Goal: Task Accomplishment & Management: Use online tool/utility

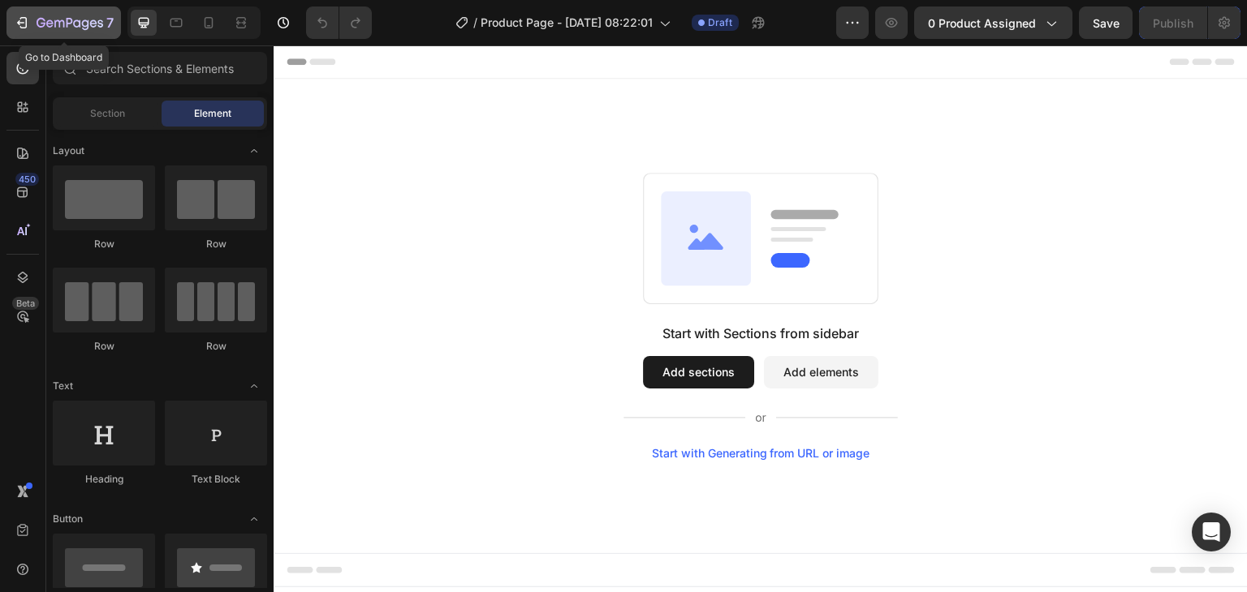
click at [55, 24] on icon "button" at bounding box center [70, 24] width 67 height 14
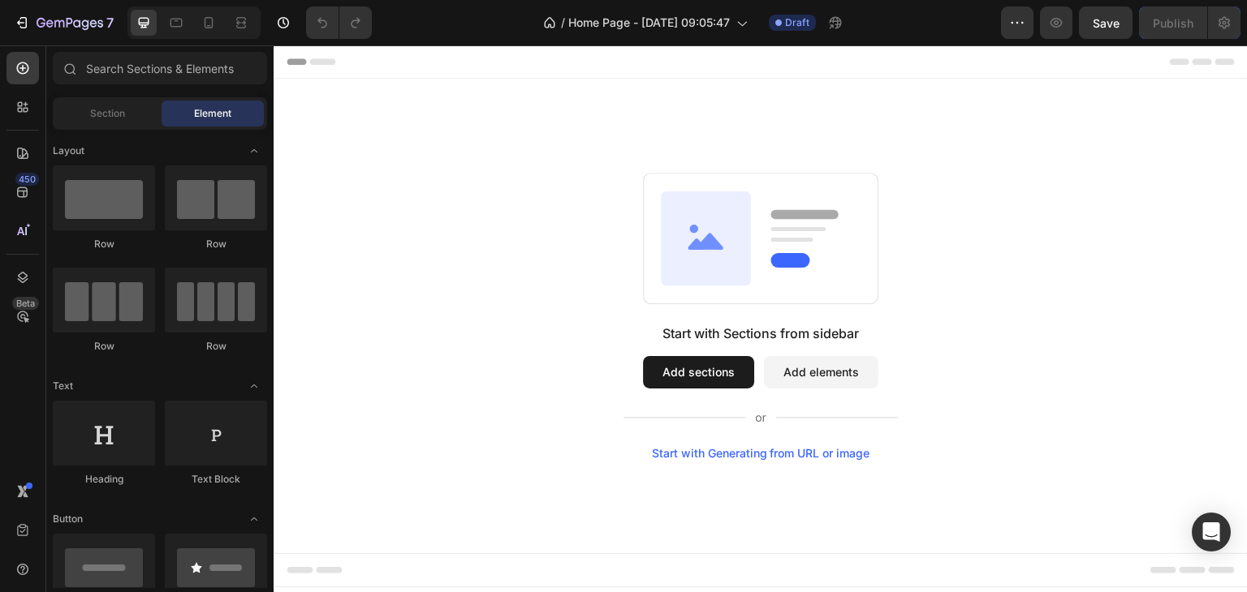
click at [705, 369] on button "Add sections" at bounding box center [698, 372] width 111 height 32
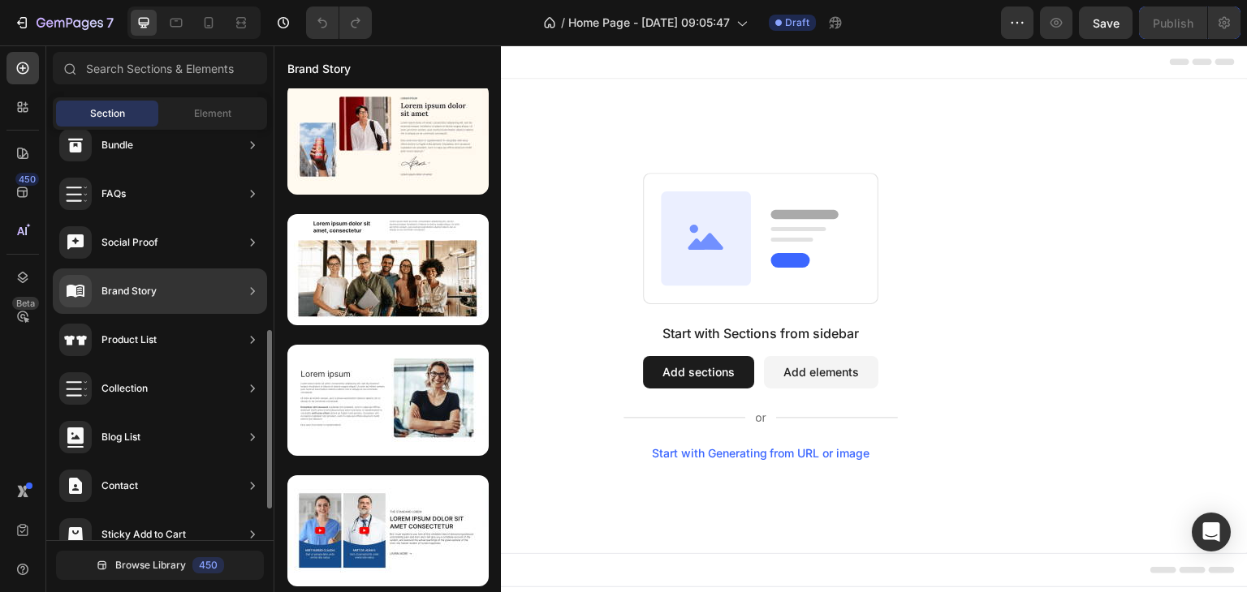
scroll to position [458, 0]
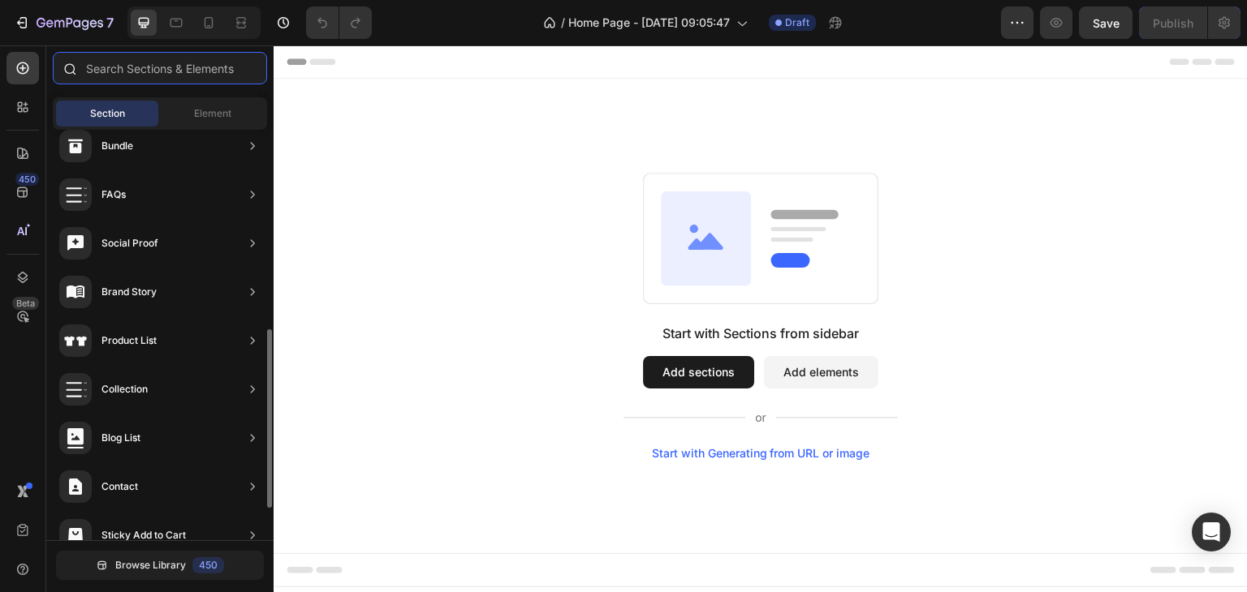
click at [193, 70] on input "text" at bounding box center [160, 68] width 214 height 32
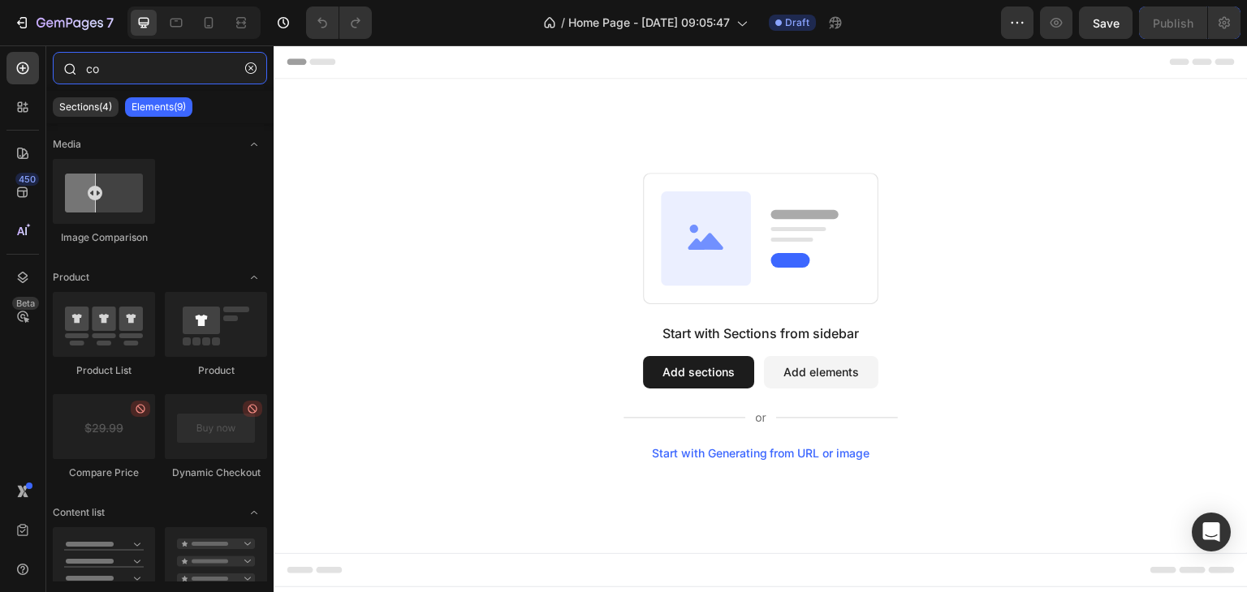
type input "c"
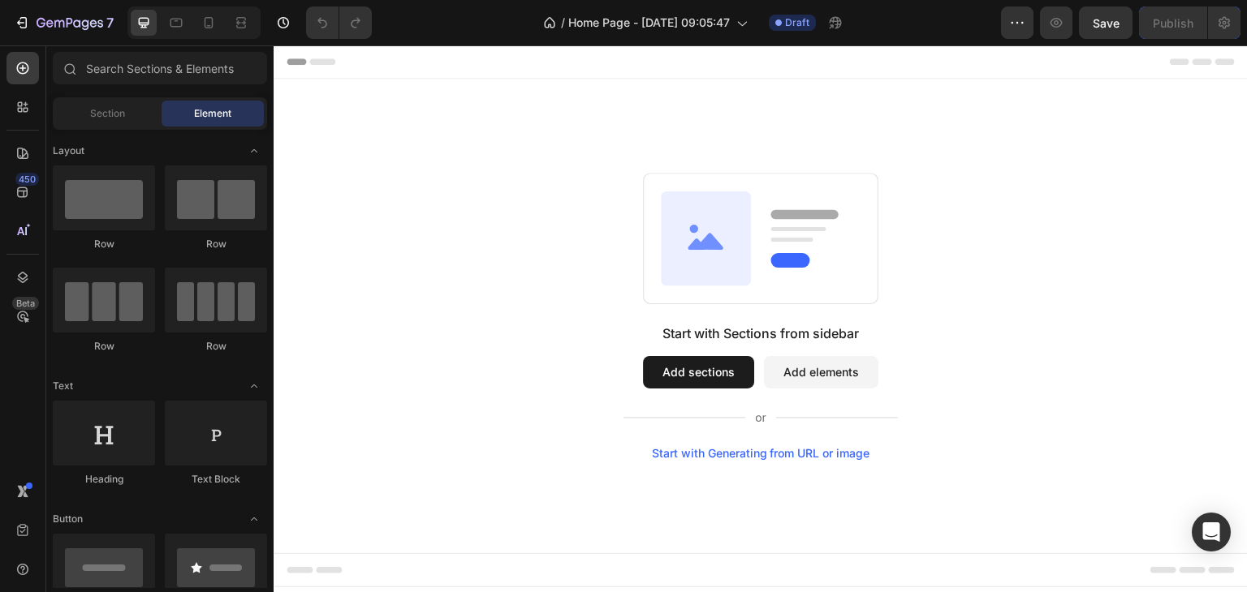
click at [726, 373] on button "Add sections" at bounding box center [698, 372] width 111 height 32
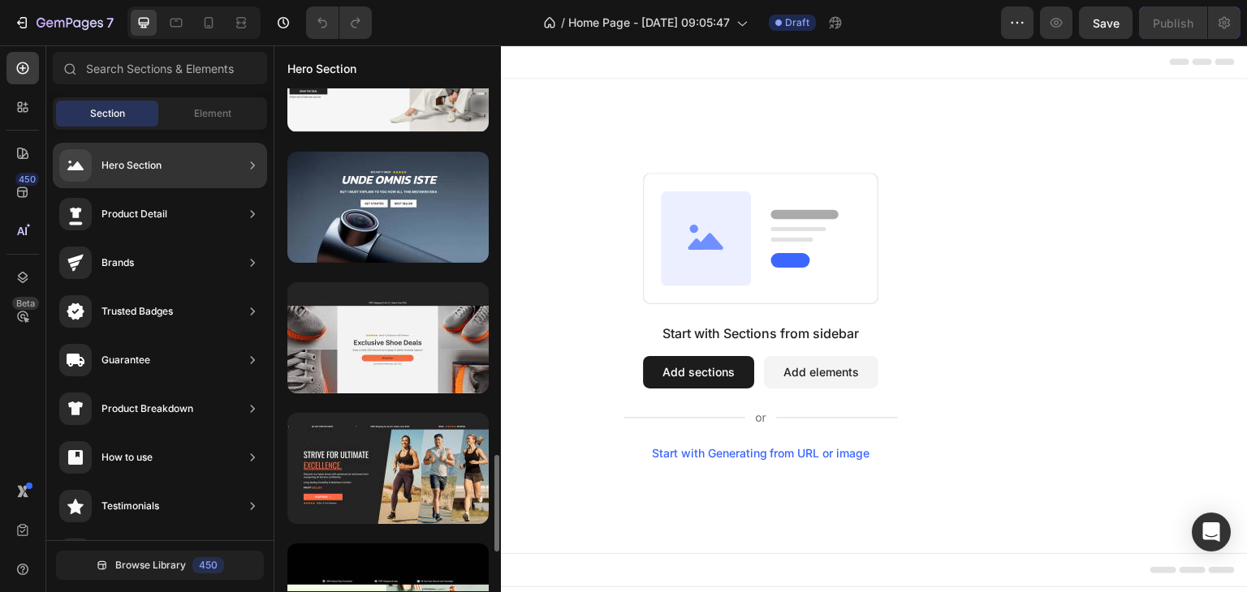
scroll to position [1901, 0]
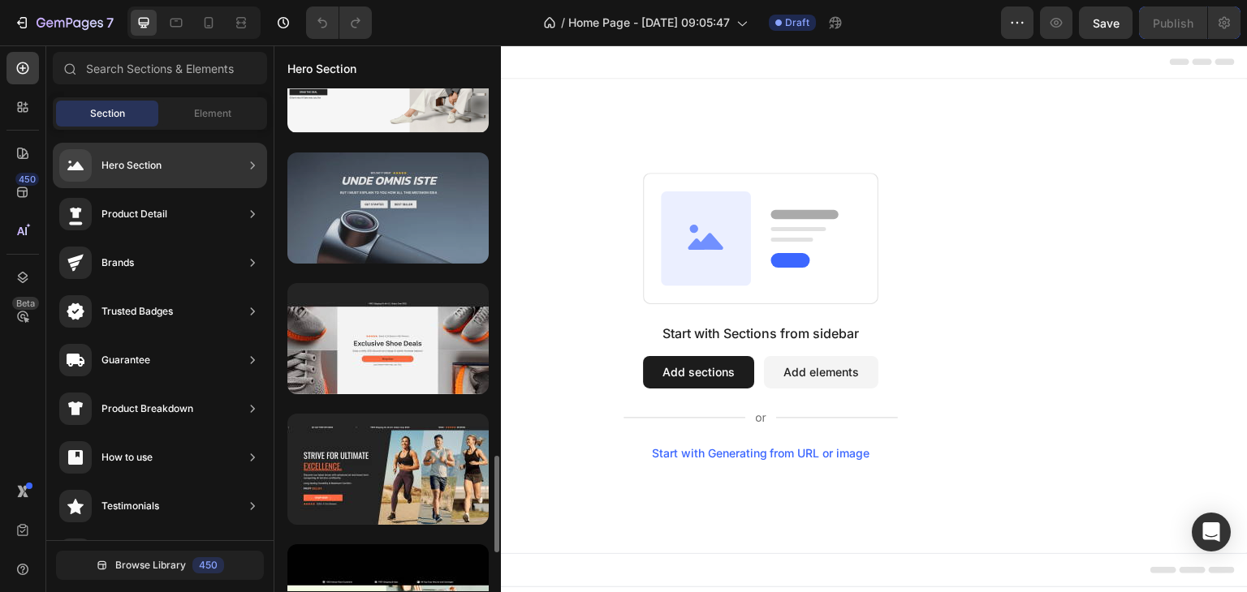
click at [409, 241] on div at bounding box center [387, 208] width 201 height 111
click at [377, 237] on div at bounding box center [387, 208] width 201 height 111
click at [368, 218] on div at bounding box center [387, 208] width 201 height 111
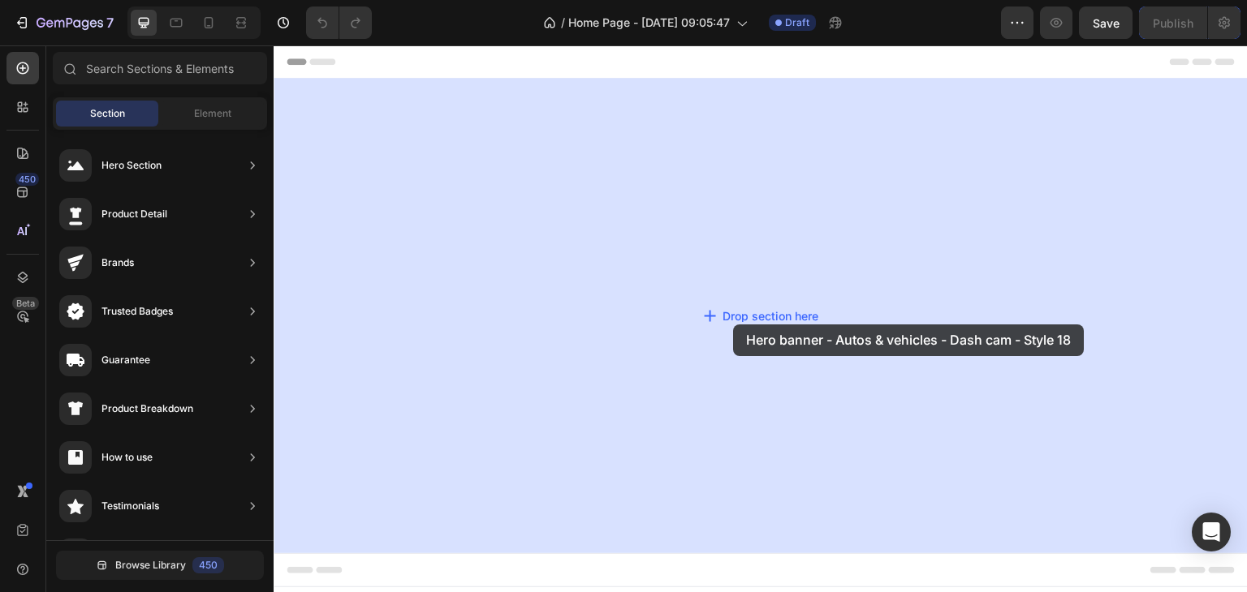
drag, startPoint x: 641, startPoint y: 264, endPoint x: 733, endPoint y: 325, distance: 110.1
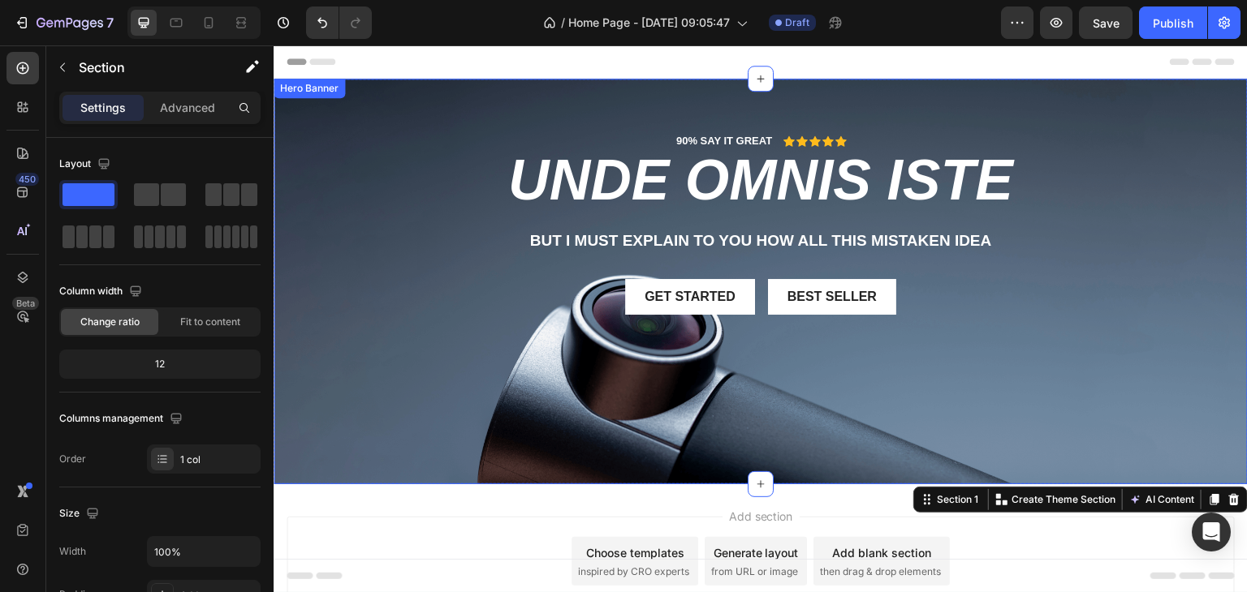
scroll to position [0, 0]
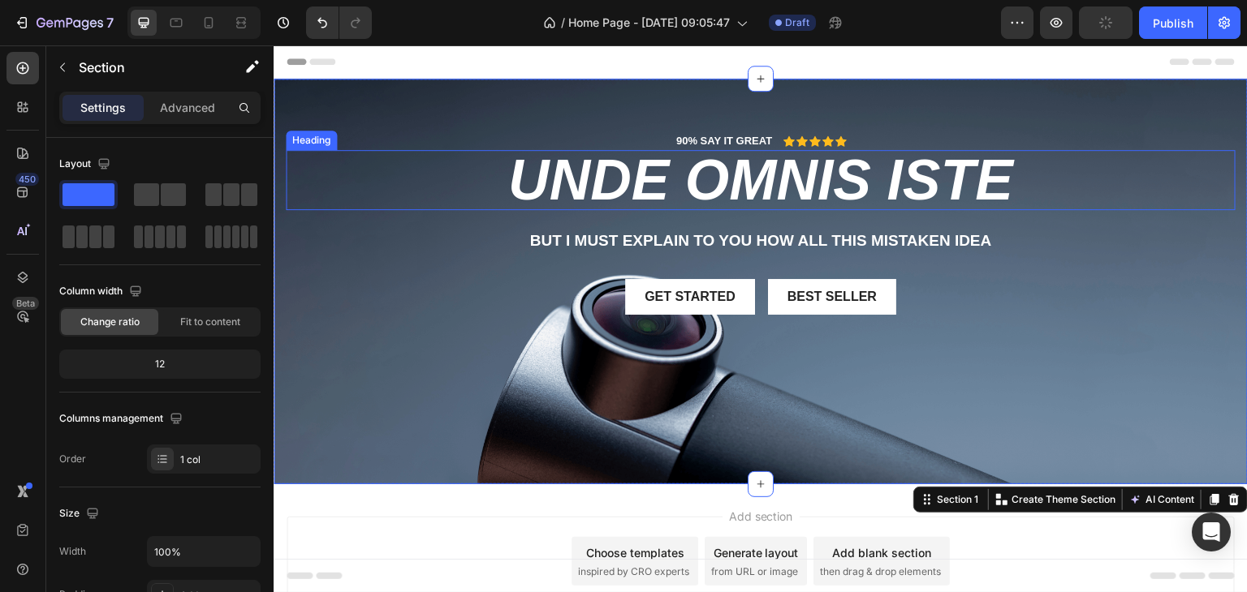
click at [764, 153] on h2 "unde omnis iste" at bounding box center [761, 180] width 950 height 60
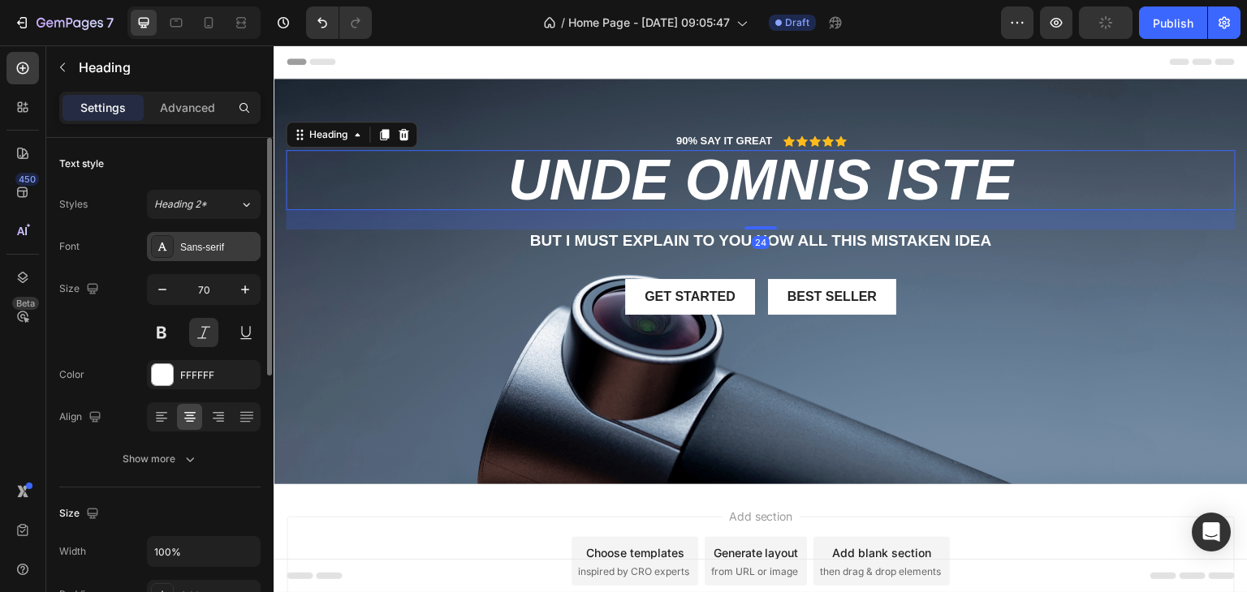
click at [189, 237] on div "Sans-serif" at bounding box center [204, 246] width 114 height 29
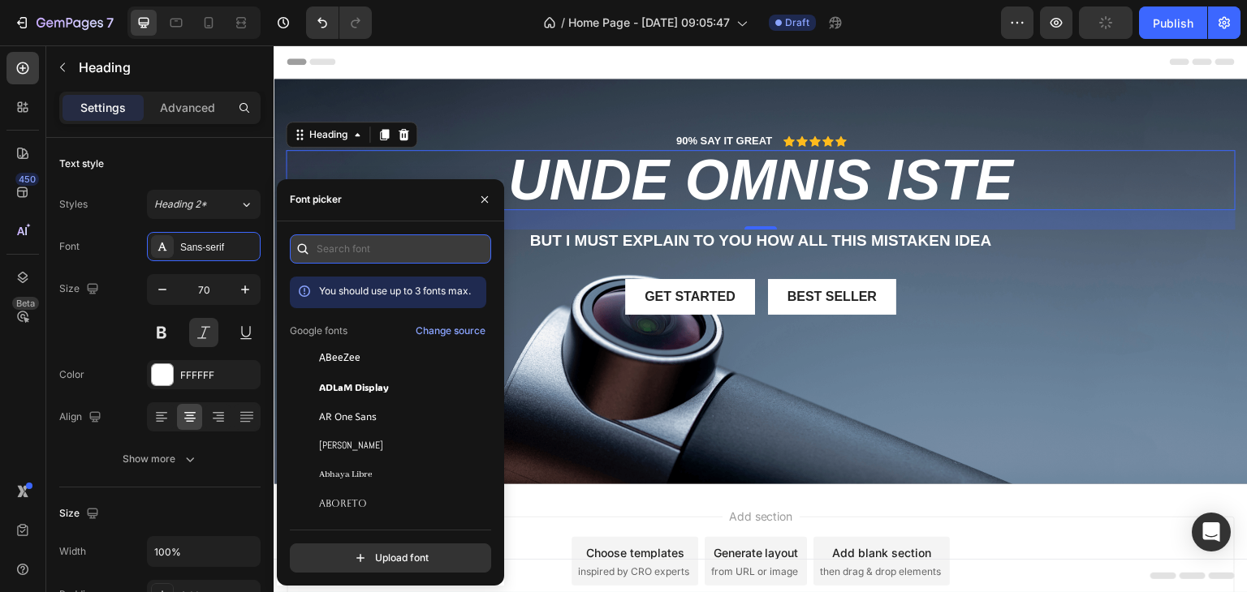
click at [354, 248] on input "text" at bounding box center [390, 249] width 201 height 29
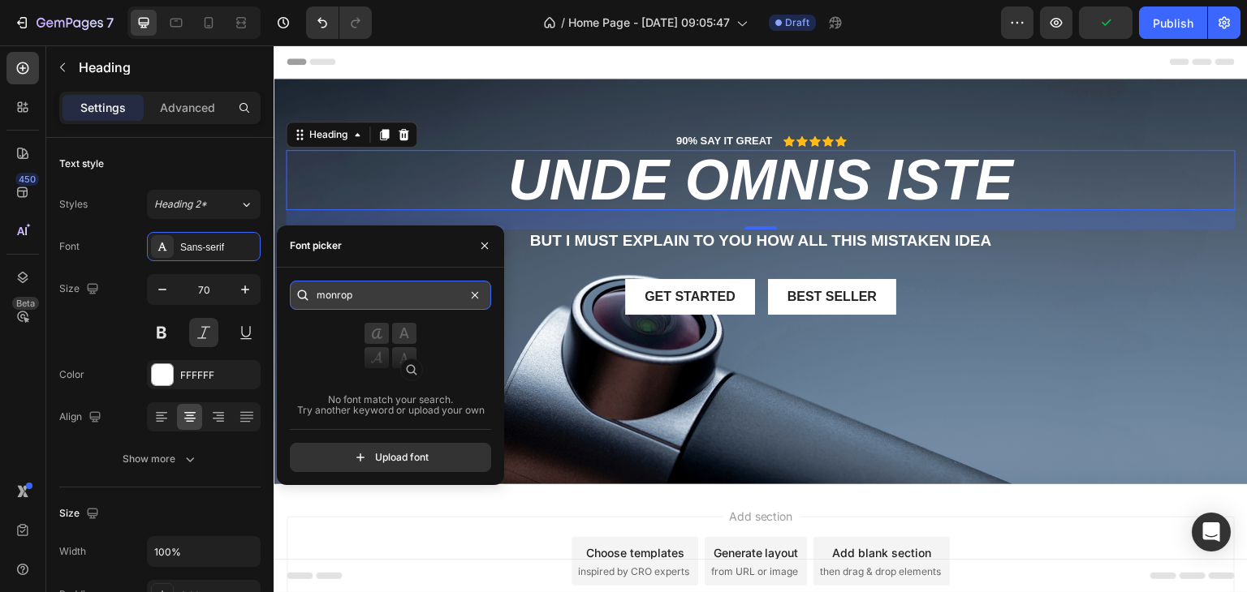
type input "monrope"
click at [547, 181] on h2 "unde omnis iste" at bounding box center [761, 180] width 950 height 60
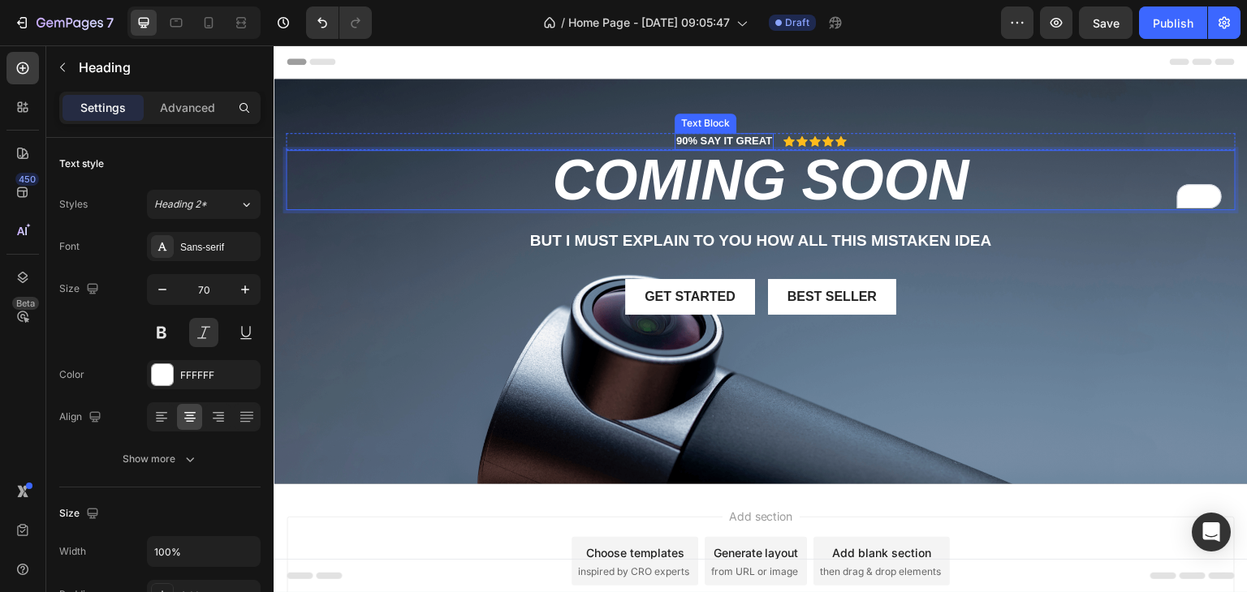
click at [693, 138] on p "90% SAY IT GREAT" at bounding box center [724, 142] width 96 height 14
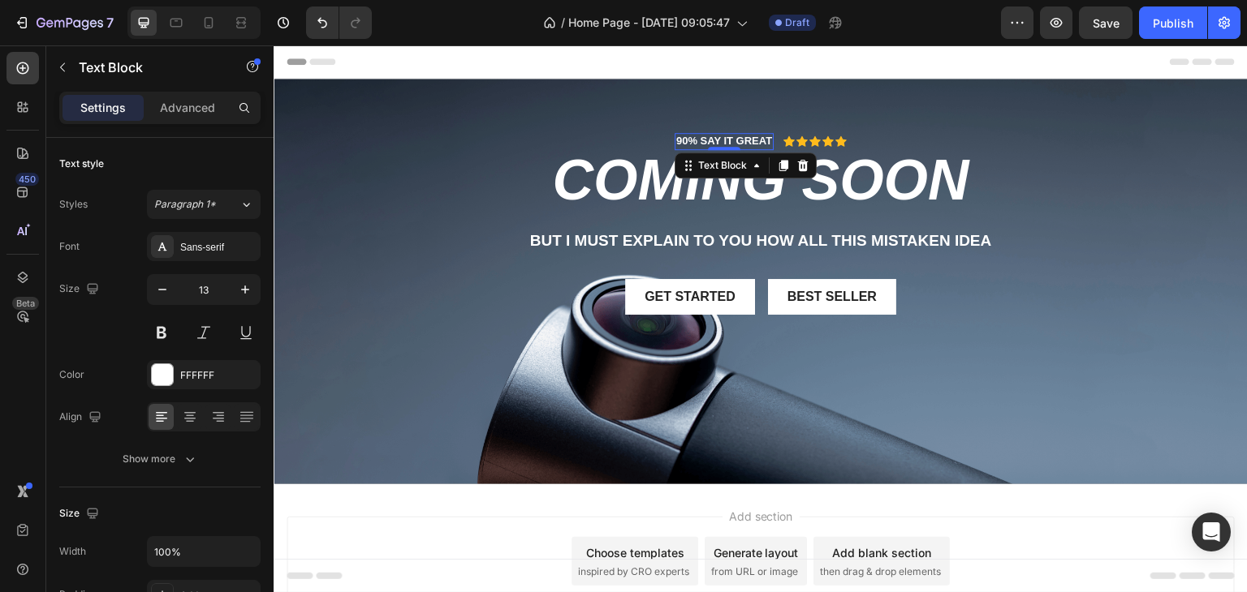
click at [687, 137] on p "90% SAY IT GREAT" at bounding box center [724, 142] width 96 height 14
click at [677, 136] on p "90% SAY IT GREAT" at bounding box center [724, 142] width 96 height 14
click at [680, 137] on p "90% SAY IT GREAT" at bounding box center [724, 142] width 96 height 14
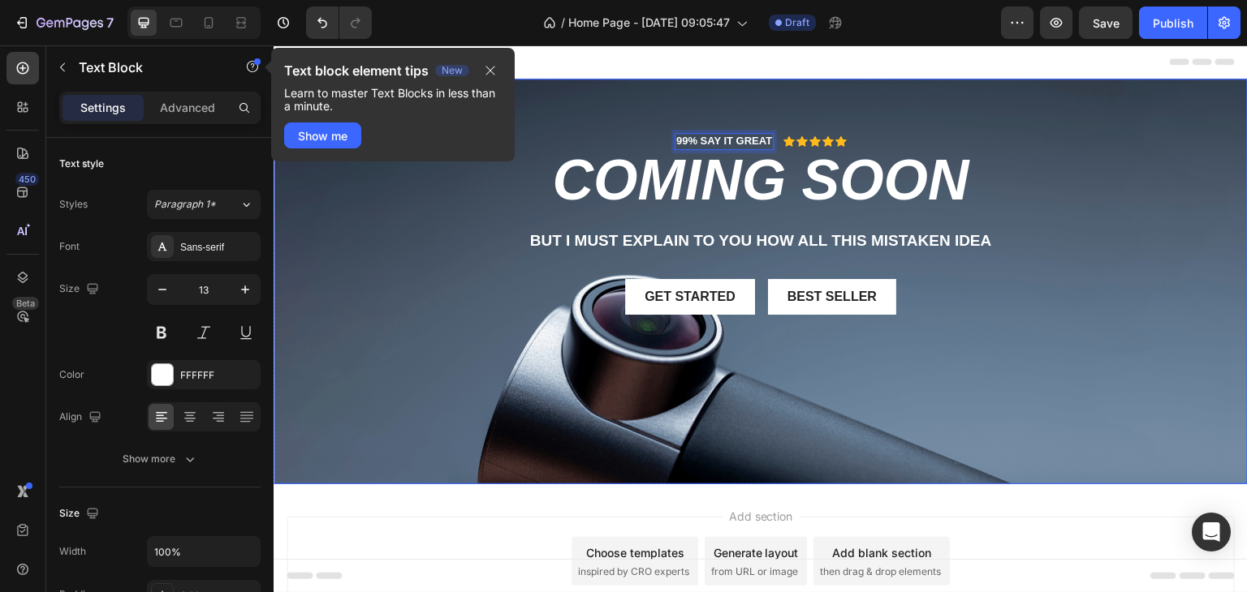
click at [1081, 355] on div "99% SAY IT GREAT Text Block 0 Icon Icon Icon Icon Icon Icon List Row Coming soo…" at bounding box center [760, 223] width 974 height 288
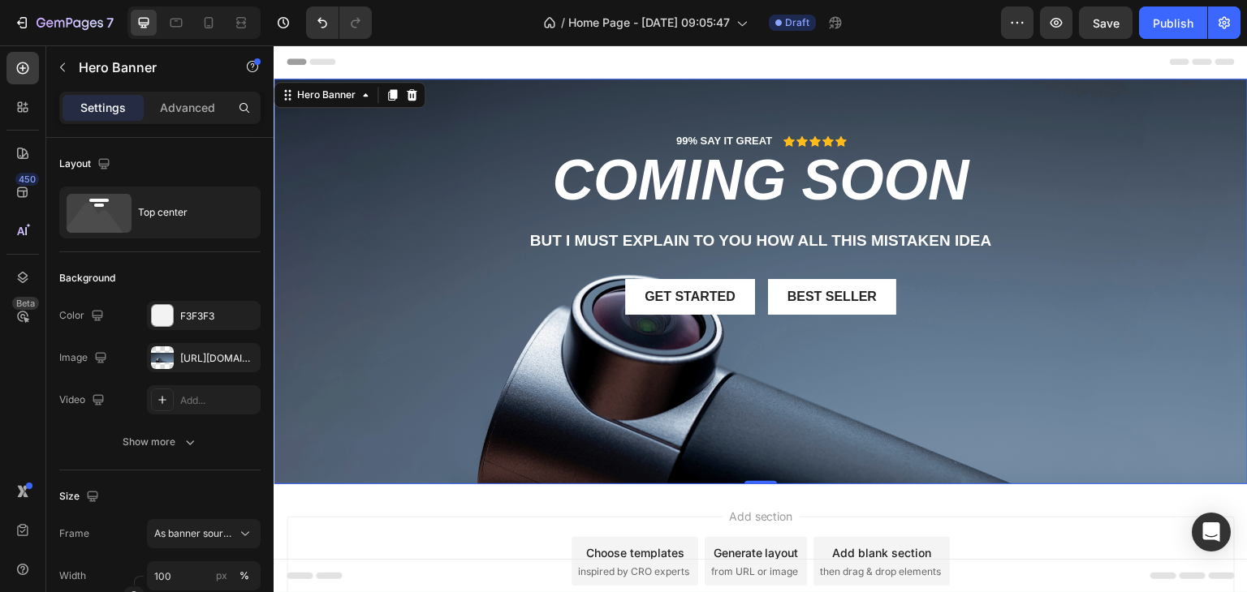
click at [730, 368] on div "Background Image" at bounding box center [760, 282] width 974 height 406
click at [576, 287] on div "Get started Button Best Seller Button Row" at bounding box center [761, 297] width 950 height 37
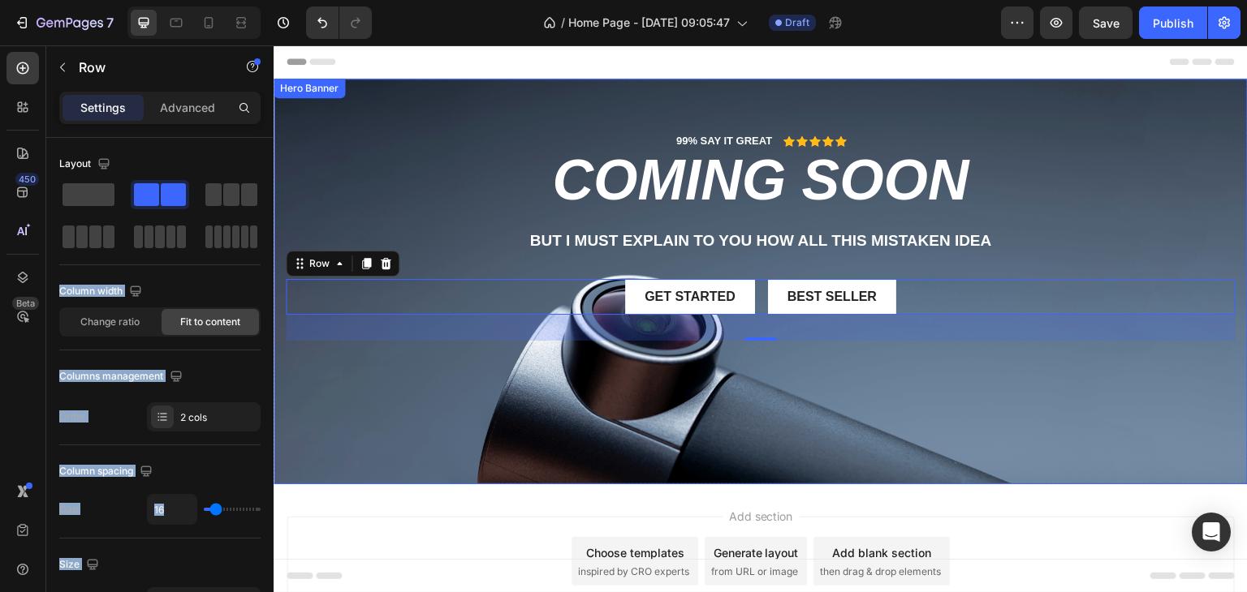
drag, startPoint x: 361, startPoint y: 246, endPoint x: 685, endPoint y: 342, distance: 337.7
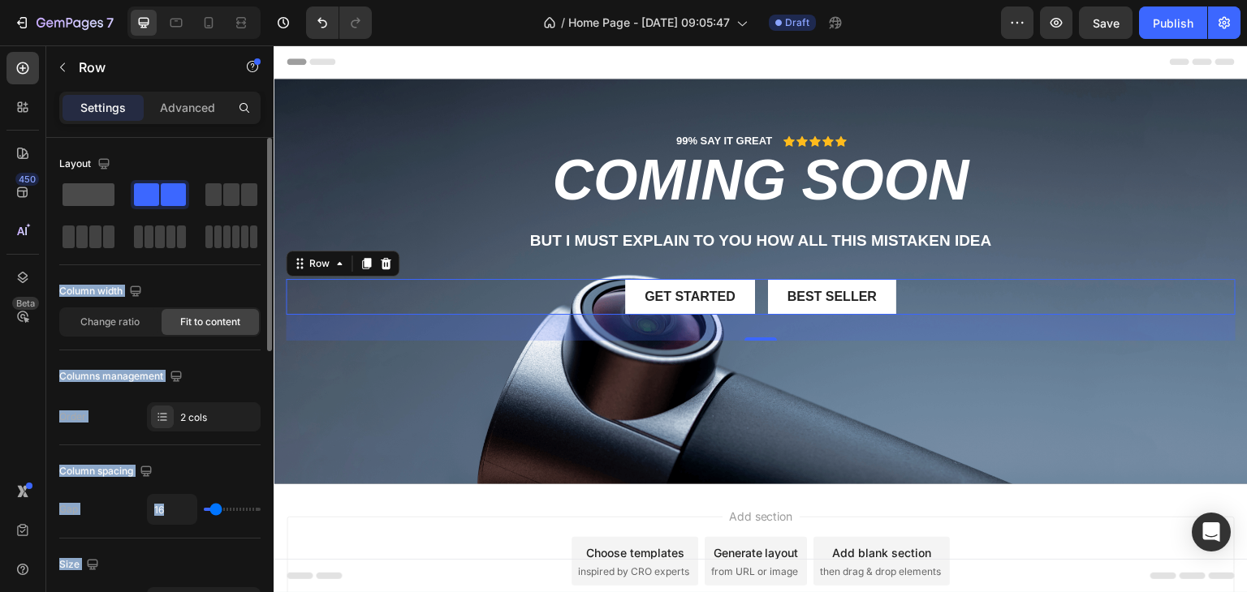
click at [96, 197] on span at bounding box center [88, 194] width 52 height 23
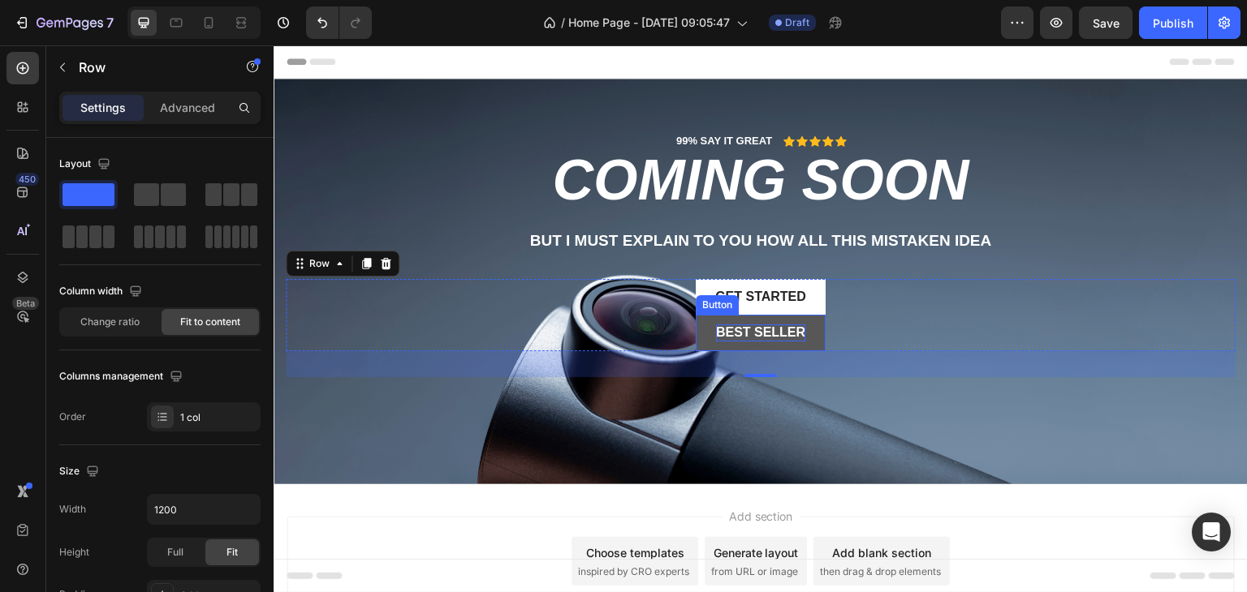
click at [791, 332] on div "Best Seller" at bounding box center [760, 333] width 89 height 17
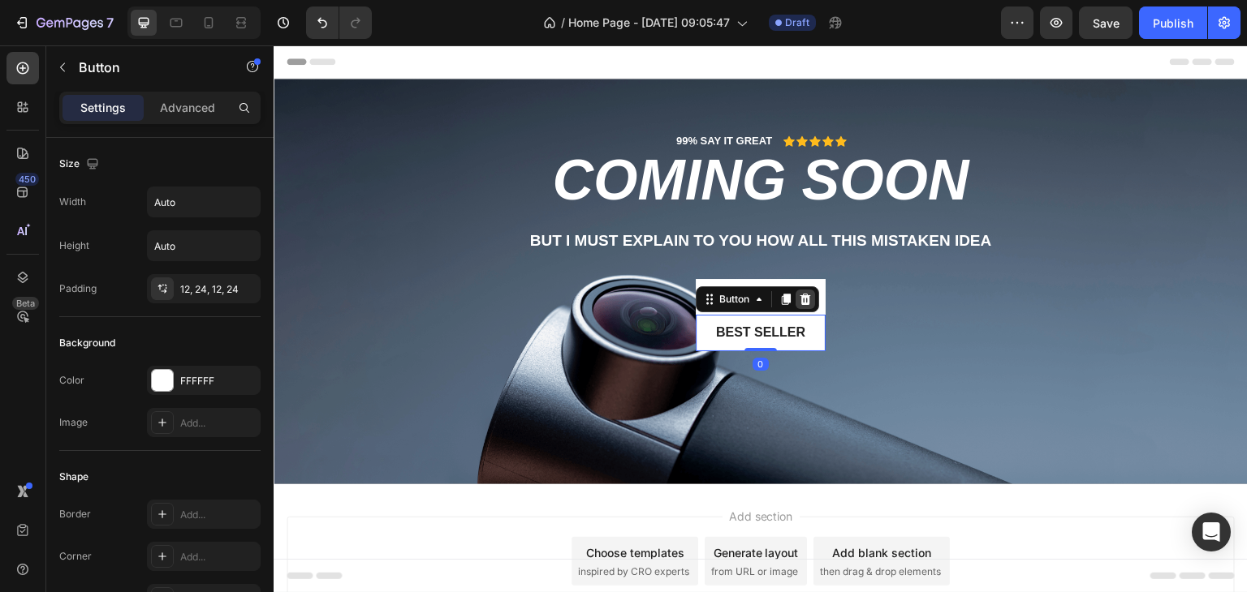
click at [795, 305] on div at bounding box center [804, 299] width 19 height 19
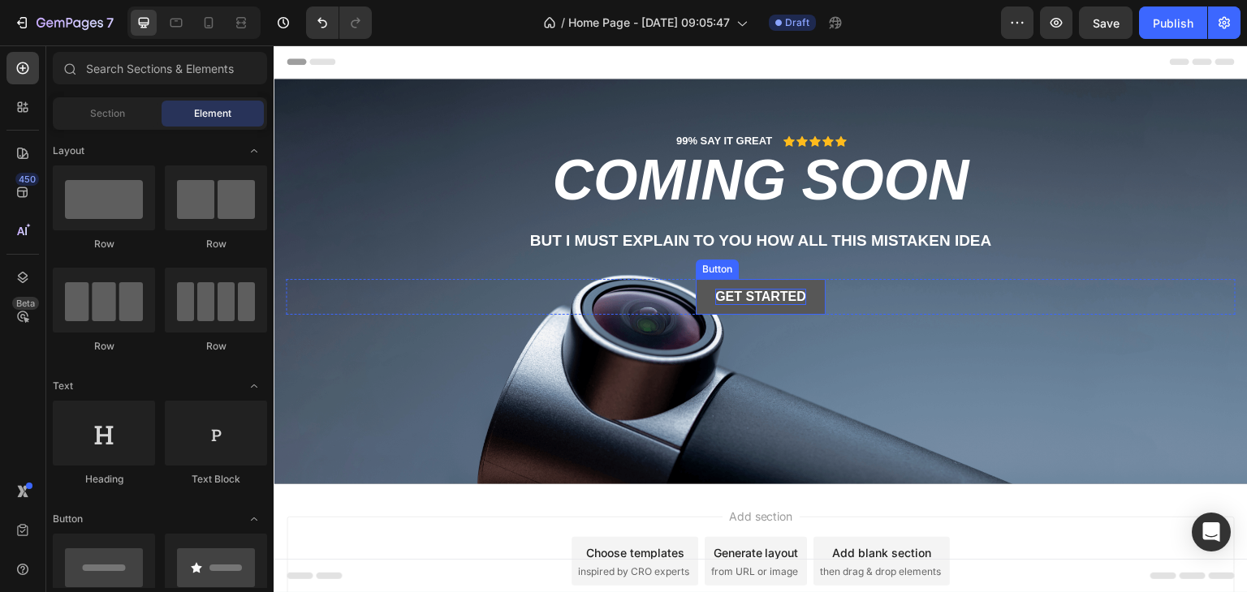
click at [770, 299] on div "Get started" at bounding box center [760, 297] width 91 height 17
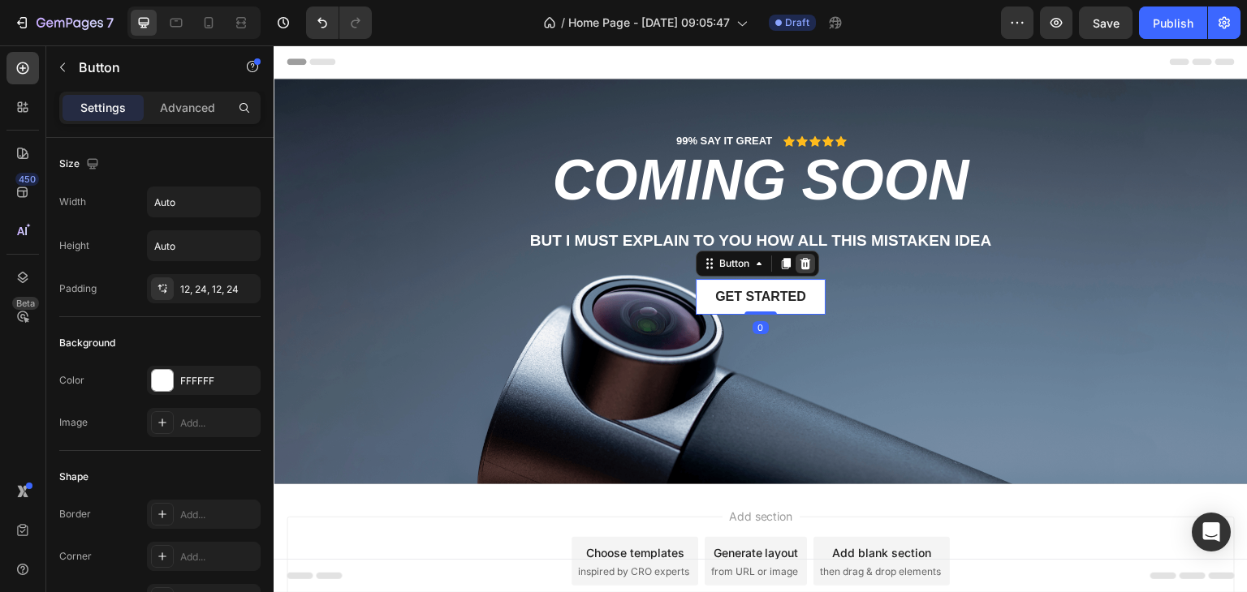
click at [799, 268] on icon at bounding box center [805, 263] width 13 height 13
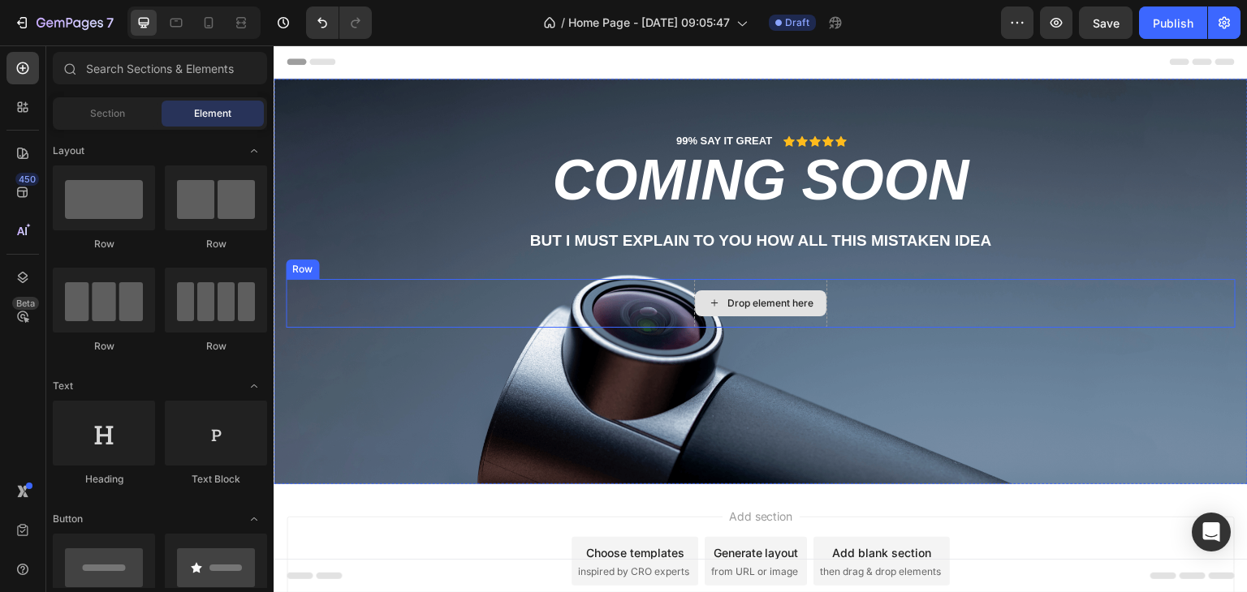
click at [738, 304] on div "Drop element here" at bounding box center [770, 303] width 86 height 13
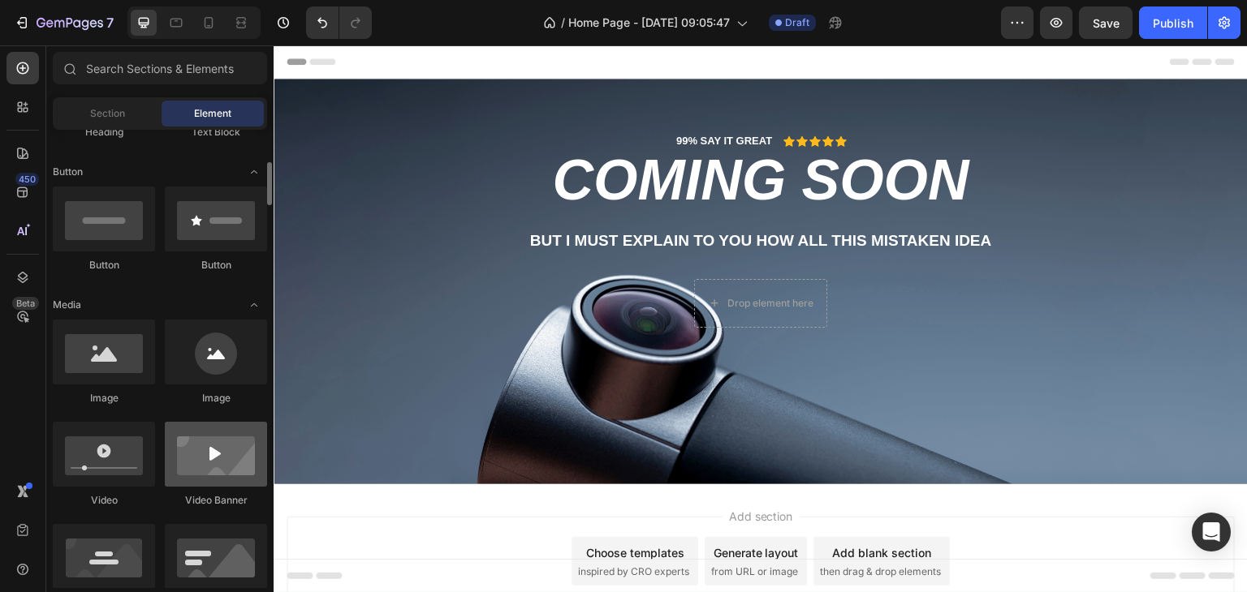
scroll to position [348, 0]
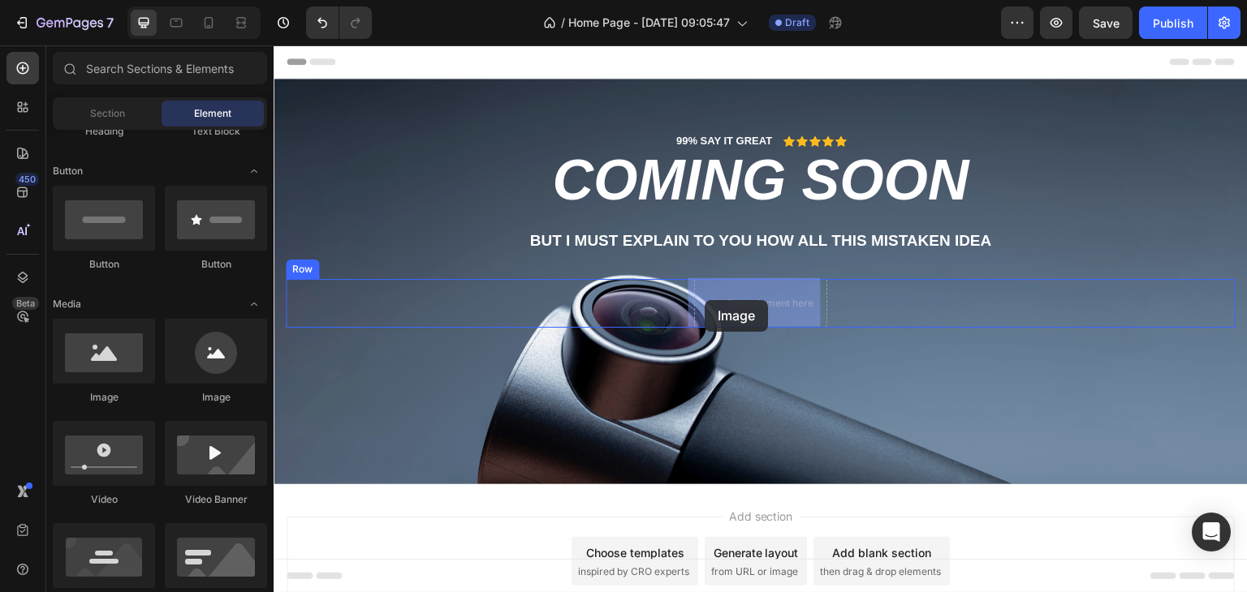
drag, startPoint x: 384, startPoint y: 407, endPoint x: 704, endPoint y: 300, distance: 338.0
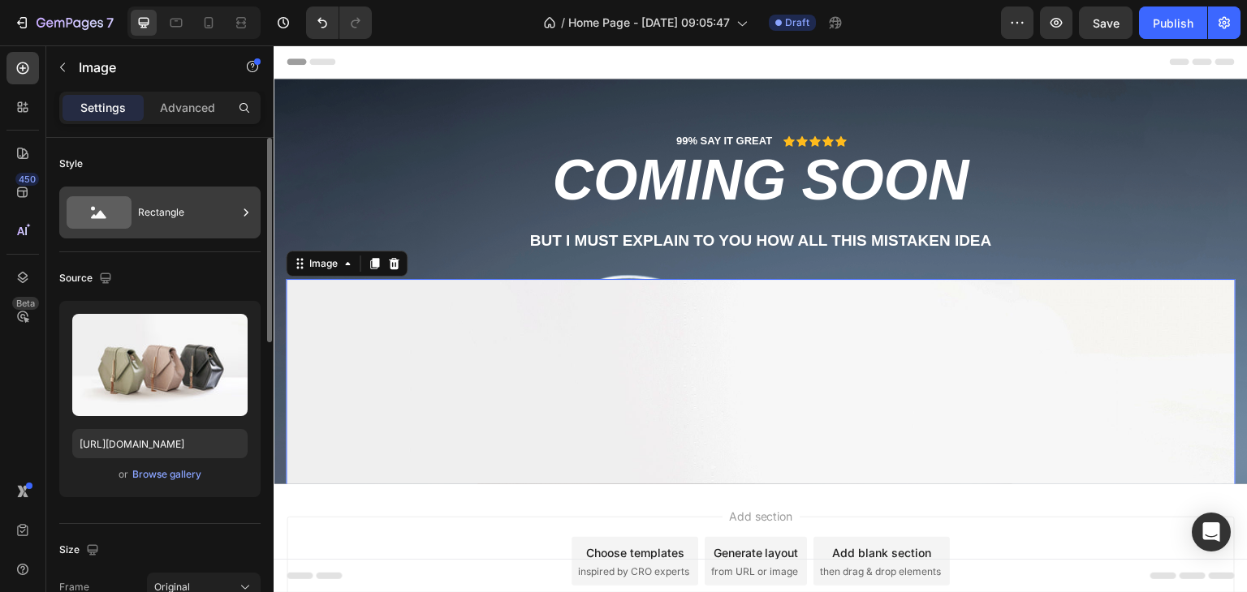
click at [175, 225] on div "Rectangle" at bounding box center [187, 212] width 99 height 37
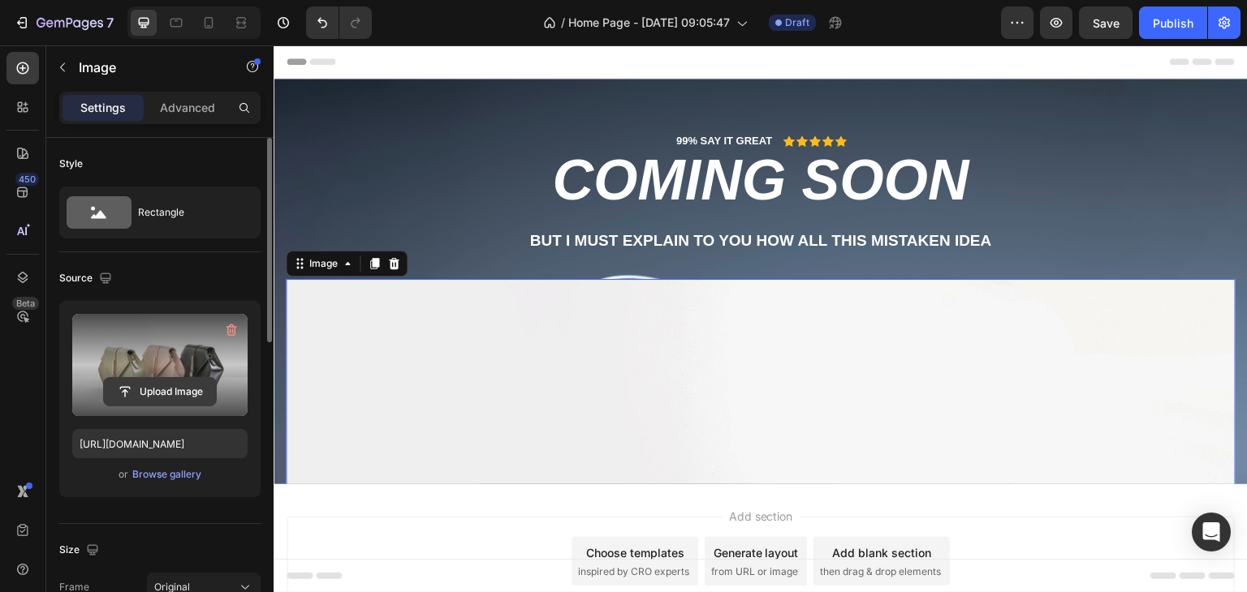
click at [164, 395] on input "file" at bounding box center [160, 392] width 112 height 28
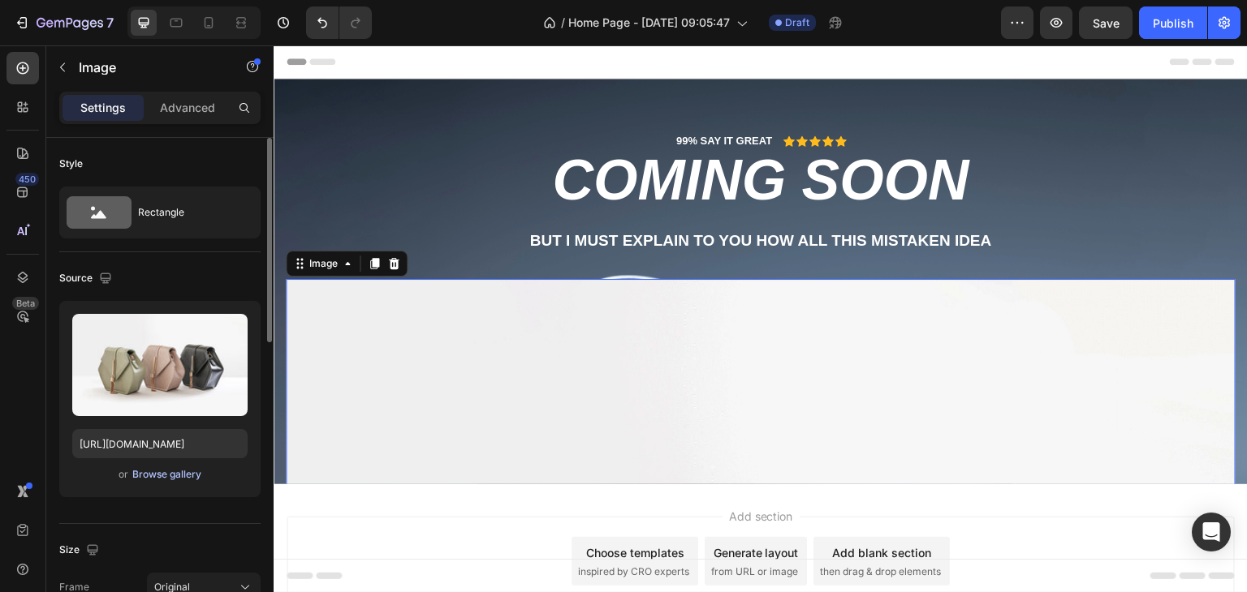
click at [166, 472] on div "Browse gallery" at bounding box center [166, 474] width 69 height 15
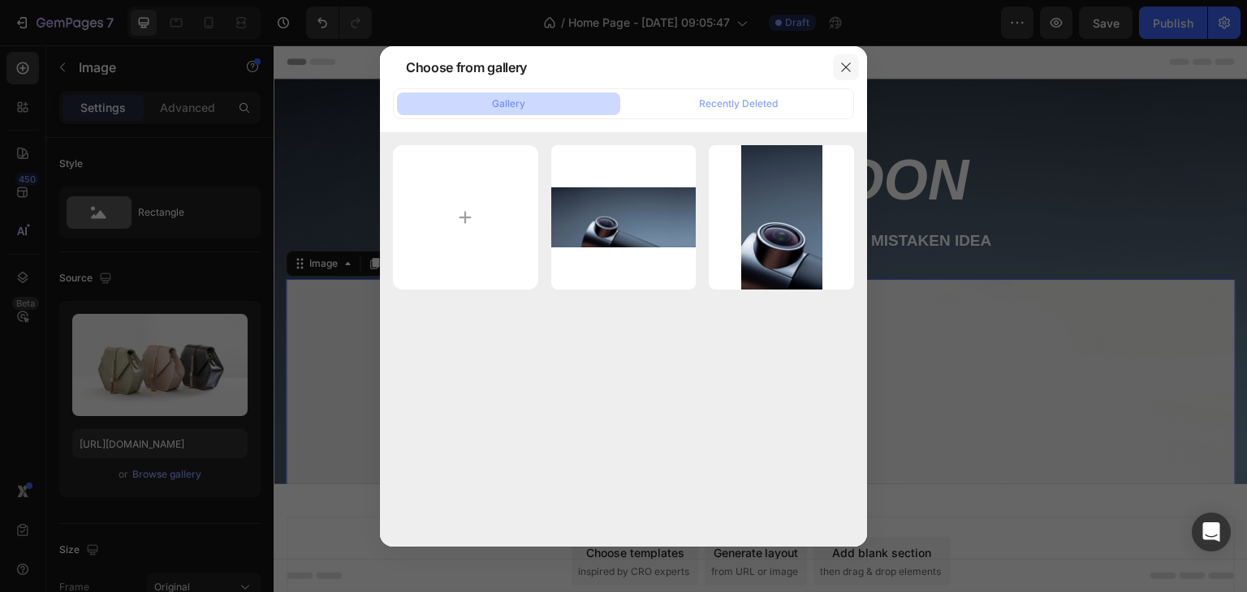
click at [850, 62] on icon "button" at bounding box center [845, 67] width 13 height 13
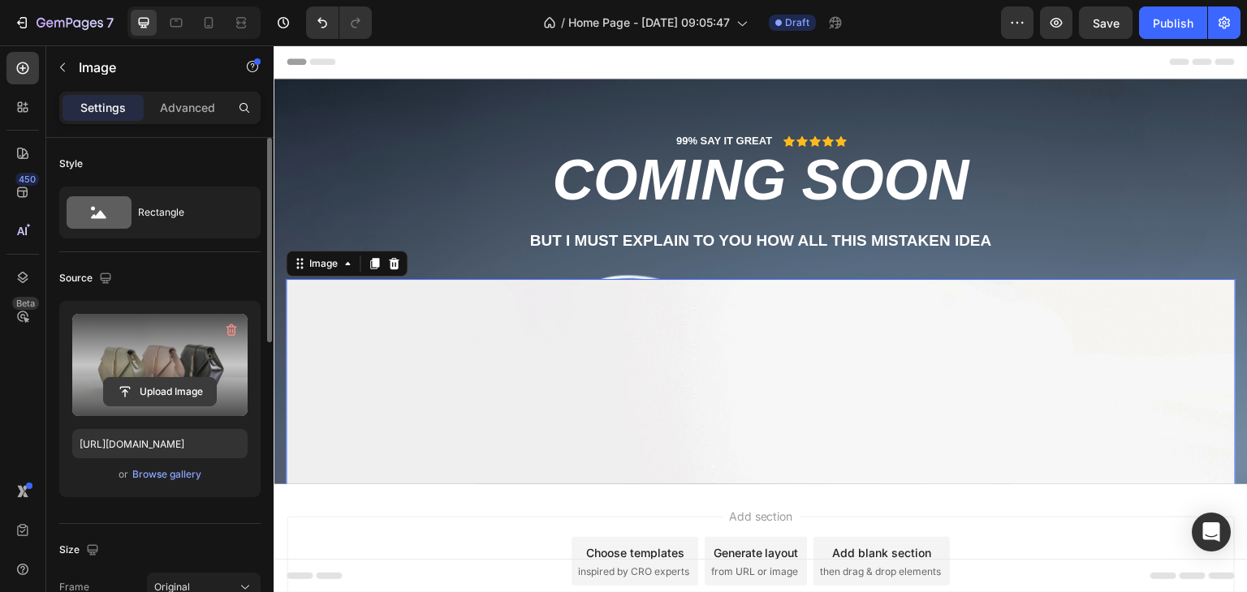
click at [172, 385] on input "file" at bounding box center [160, 392] width 112 height 28
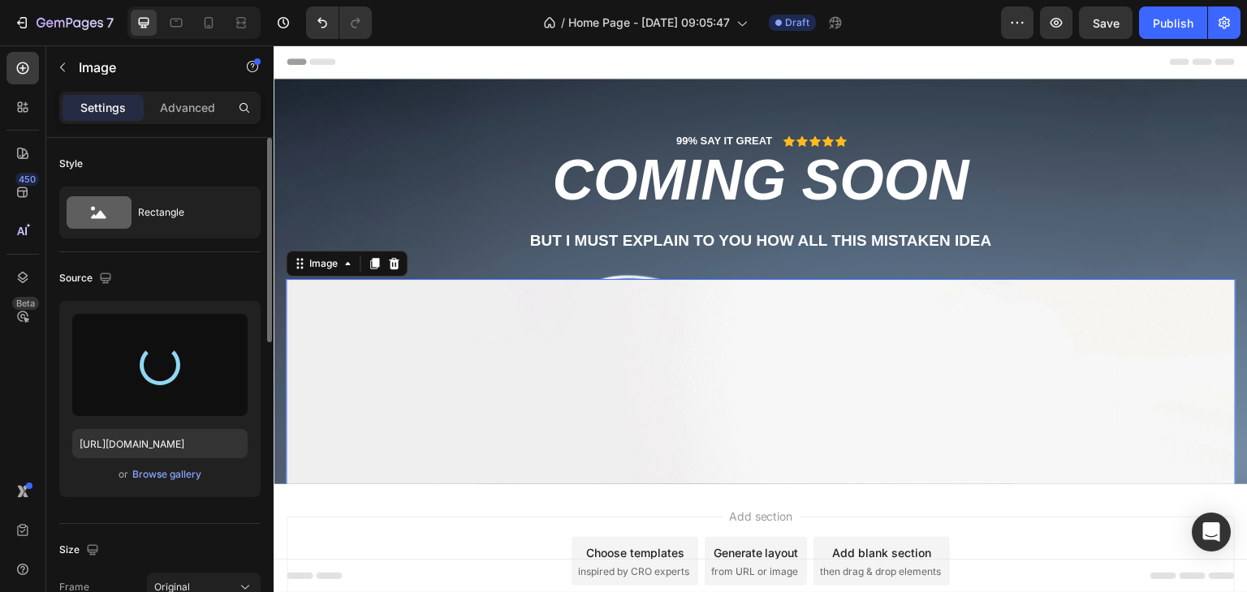
type input "https://cdn.shopify.com/s/files/1/0625/1341/4207/files/gempages_581524477523788…"
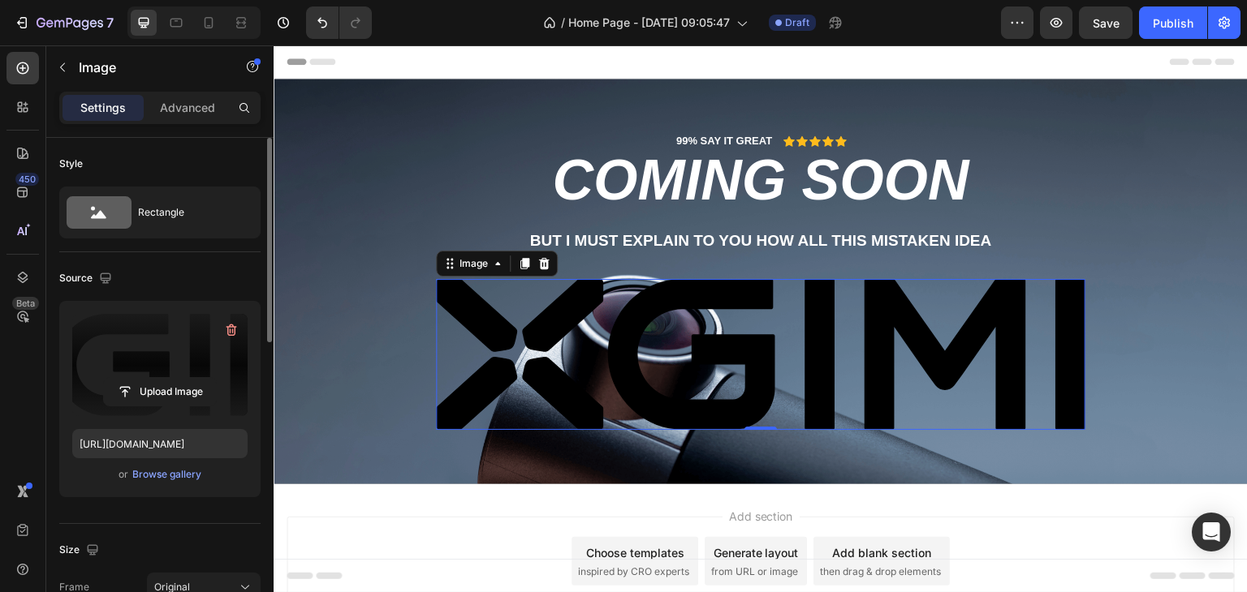
click at [527, 343] on img at bounding box center [760, 354] width 649 height 151
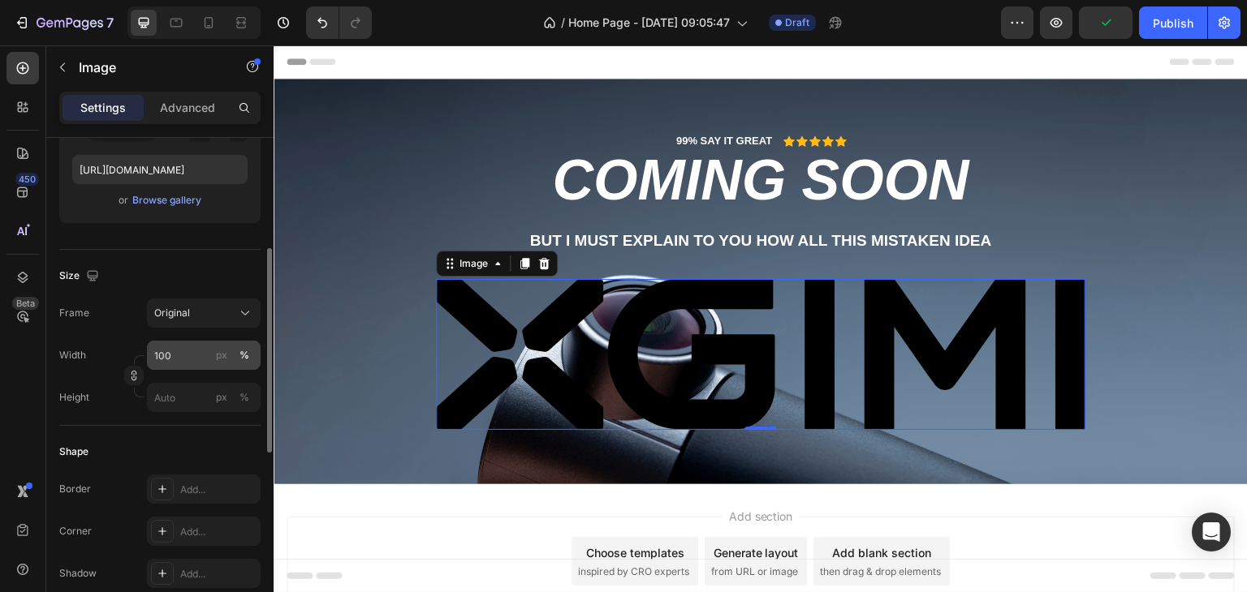
scroll to position [275, 0]
click at [193, 360] on input "100" at bounding box center [204, 354] width 114 height 29
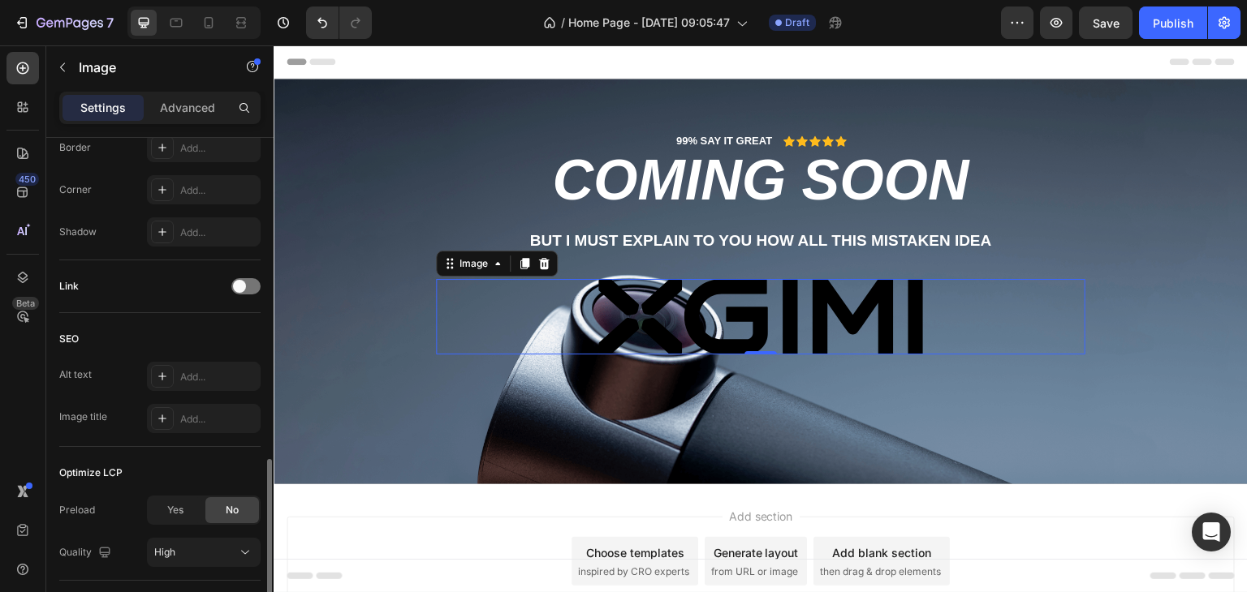
scroll to position [724, 0]
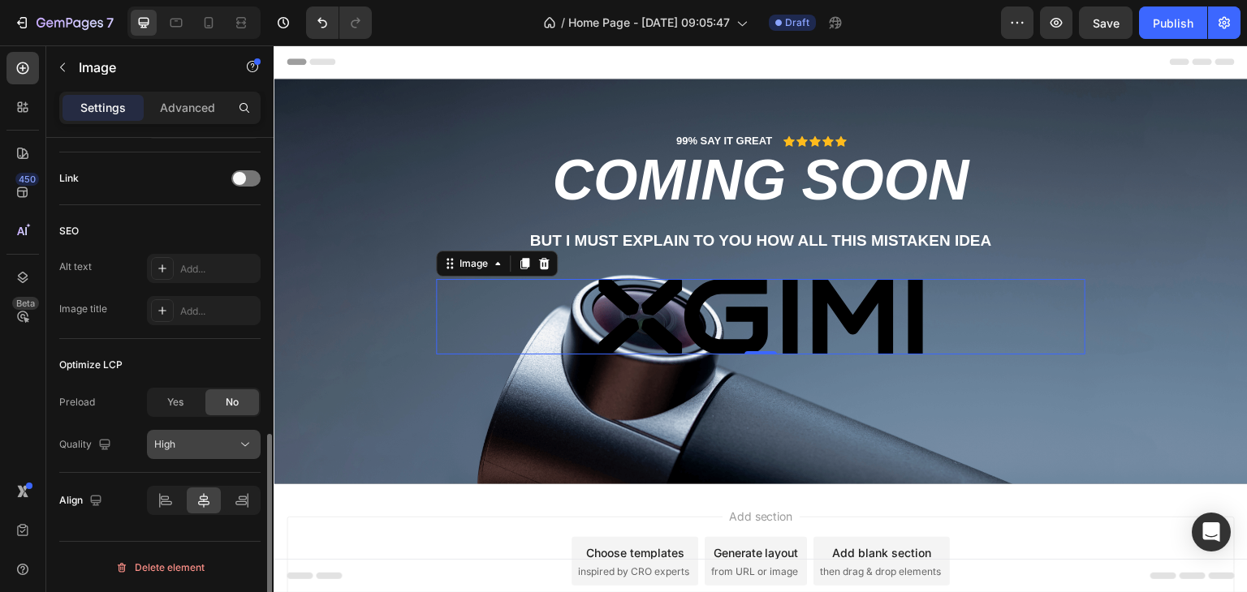
type input "50"
click at [189, 439] on div "High" at bounding box center [195, 444] width 83 height 11
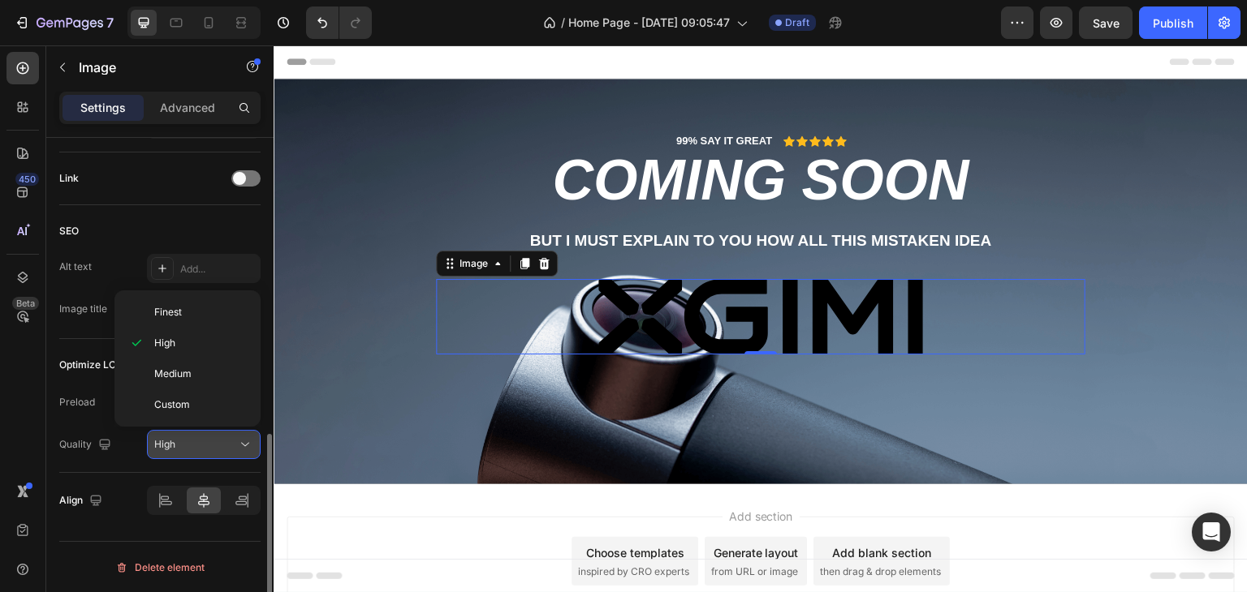
click at [189, 439] on div "High" at bounding box center [195, 444] width 83 height 11
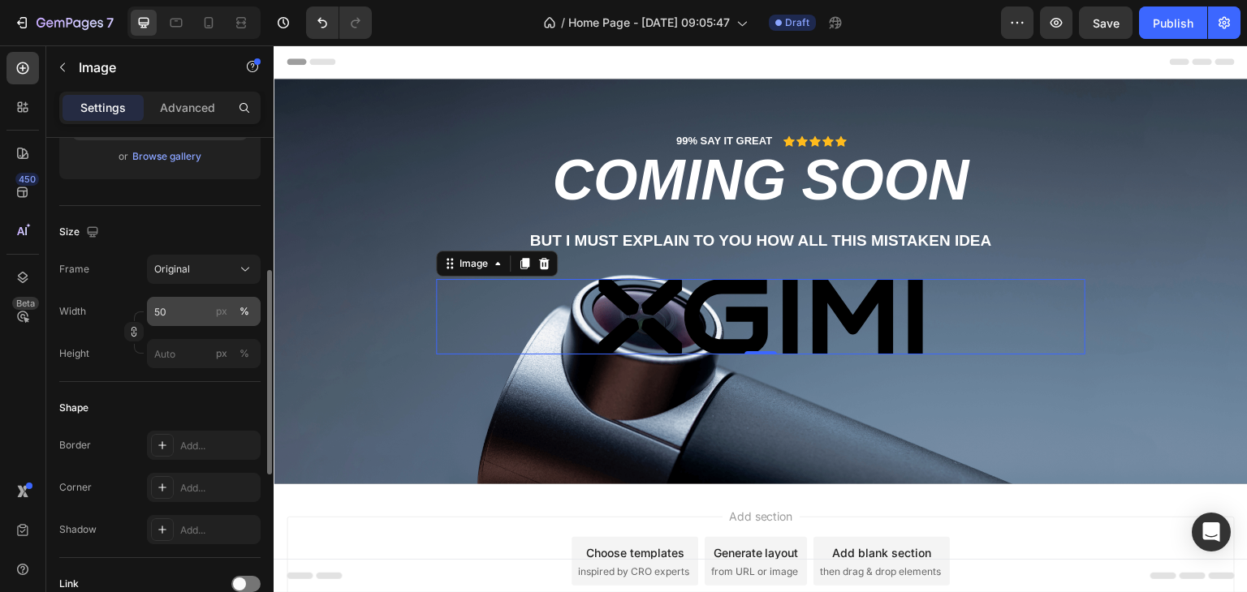
scroll to position [317, 0]
click at [175, 277] on div "Original" at bounding box center [203, 270] width 99 height 16
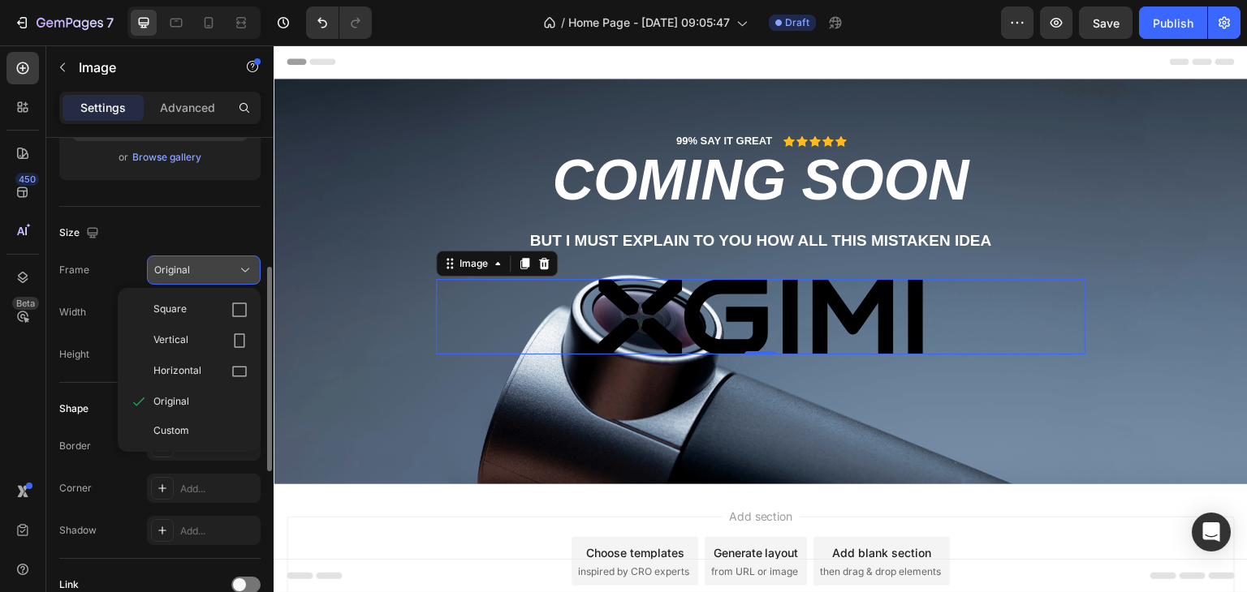
click at [175, 277] on div "Original" at bounding box center [203, 270] width 99 height 16
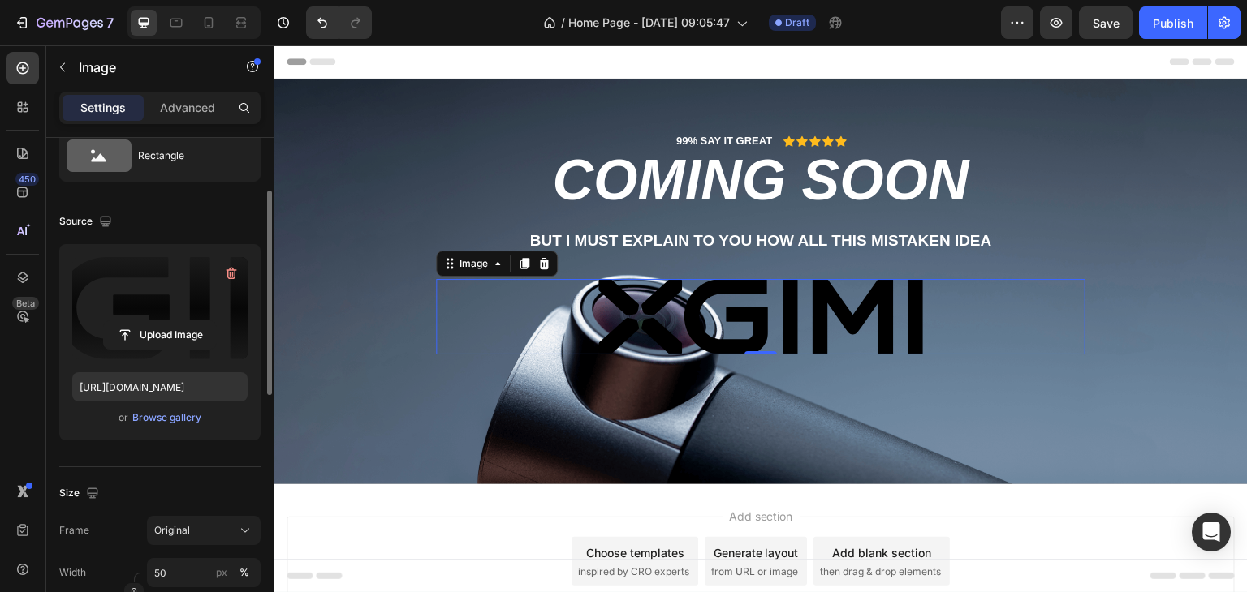
scroll to position [0, 0]
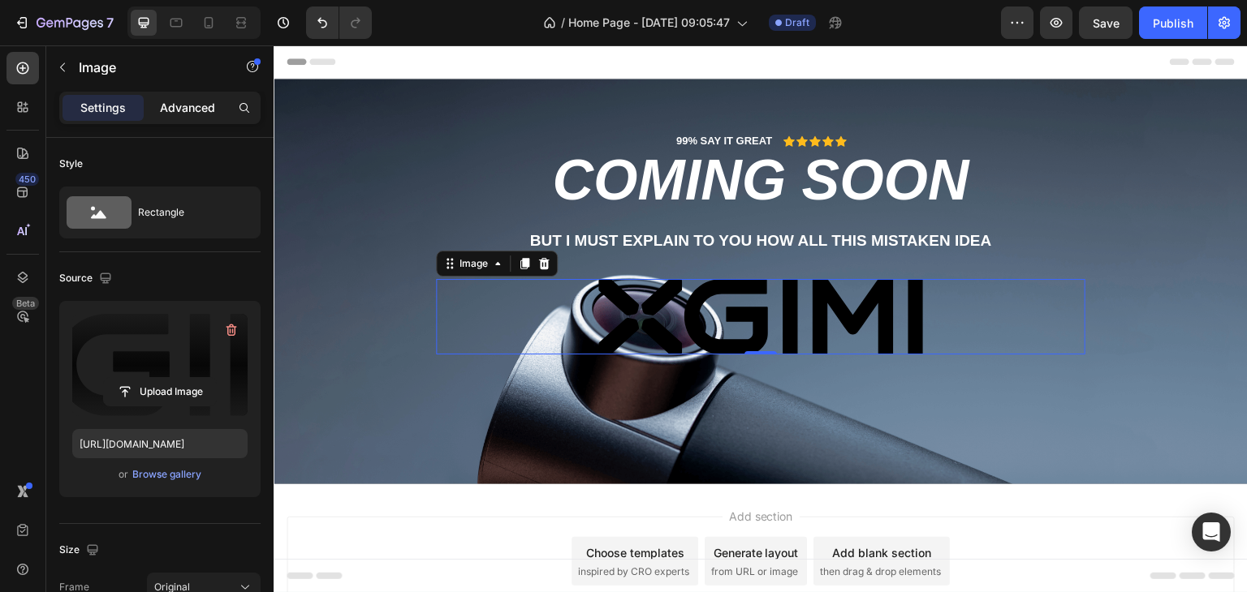
click at [177, 114] on p "Advanced" at bounding box center [187, 107] width 55 height 13
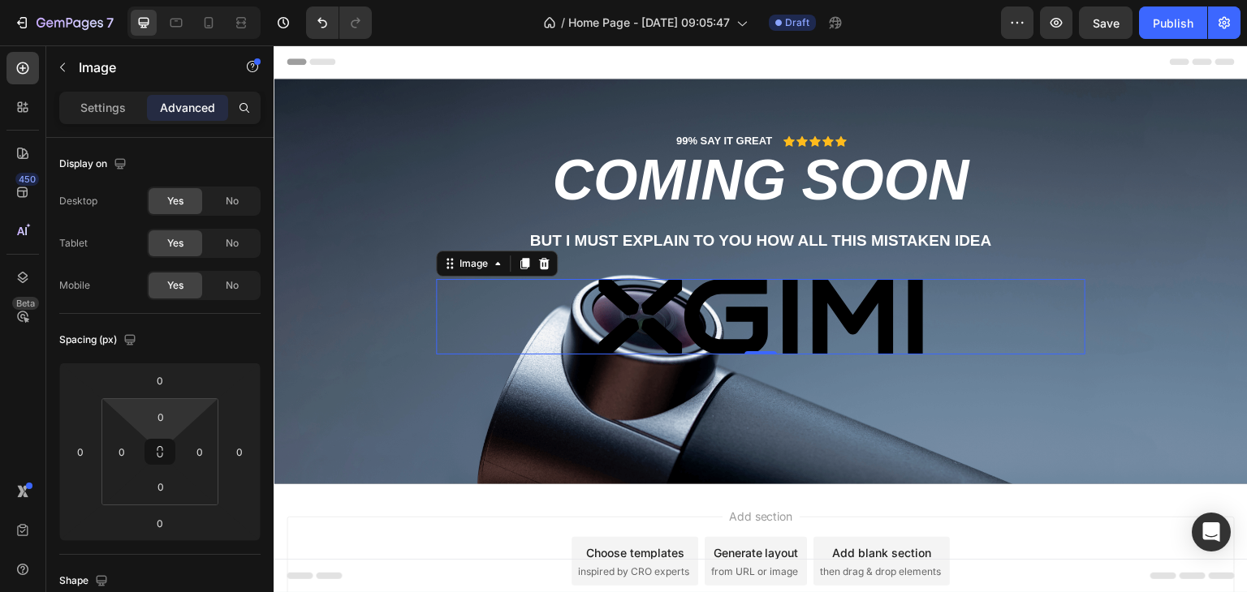
click at [158, 0] on html "7 / Home Page - Aug 26, 09:05:47 Draft Preview Save Publish 450 Beta Sections(3…" at bounding box center [623, 0] width 1247 height 0
click at [158, 388] on input "0" at bounding box center [160, 380] width 32 height 24
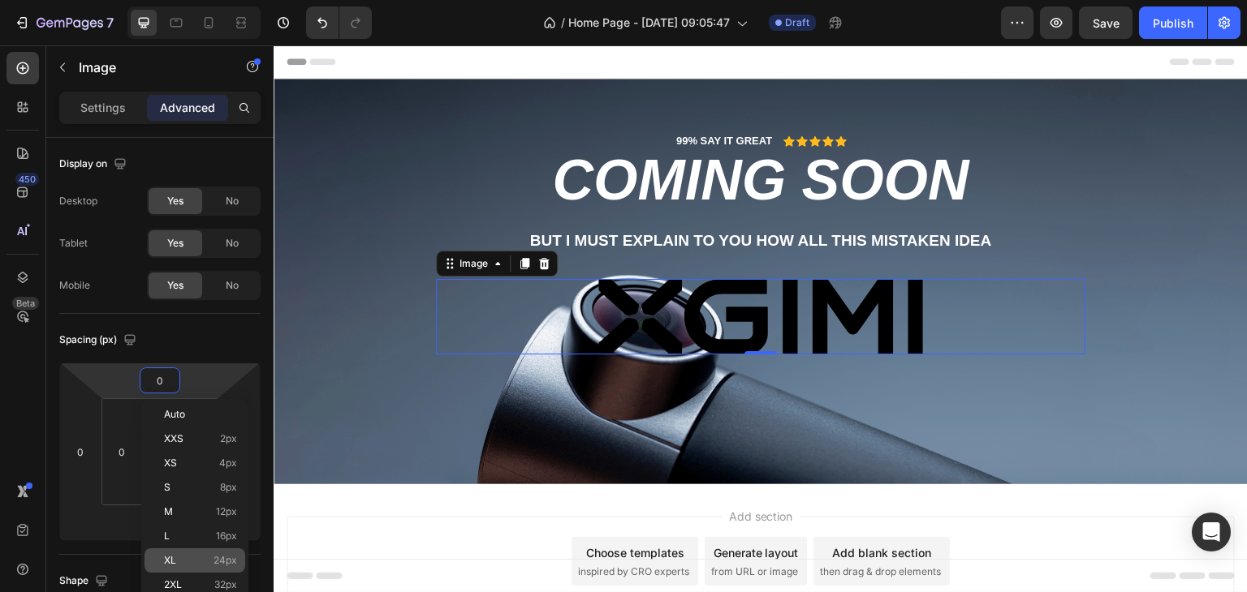
click at [213, 558] on p "XL 24px" at bounding box center [200, 560] width 73 height 11
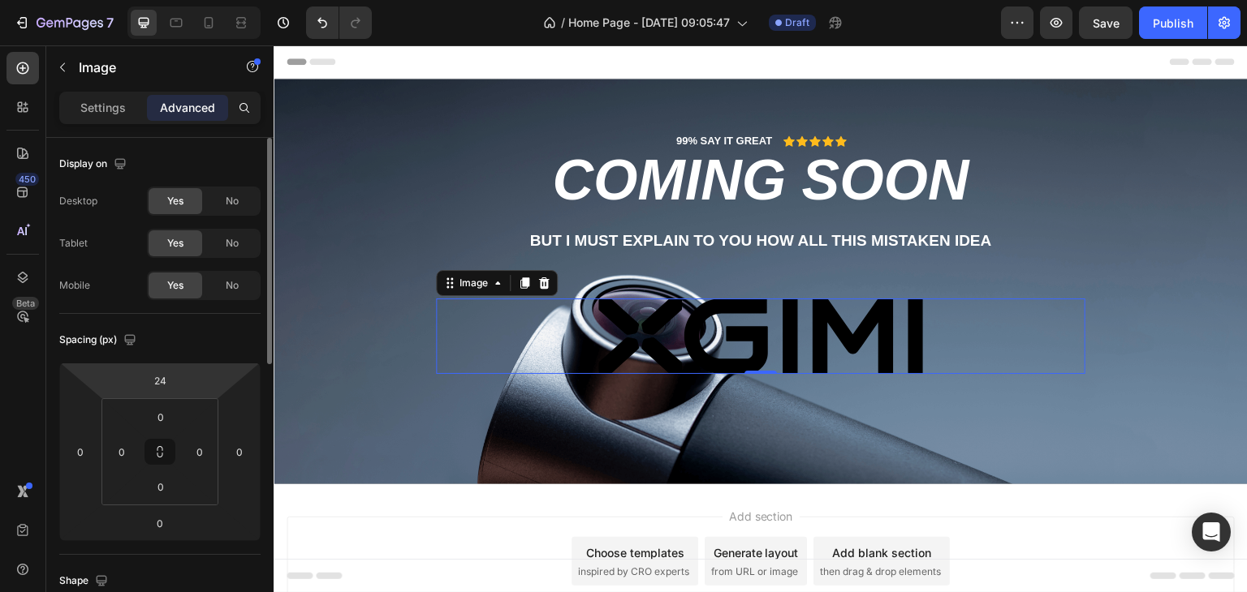
click at [182, 0] on html "7 / Home Page - Aug 26, 09:05:47 Draft Preview Save Publish 450 Beta Sections(3…" at bounding box center [623, 0] width 1247 height 0
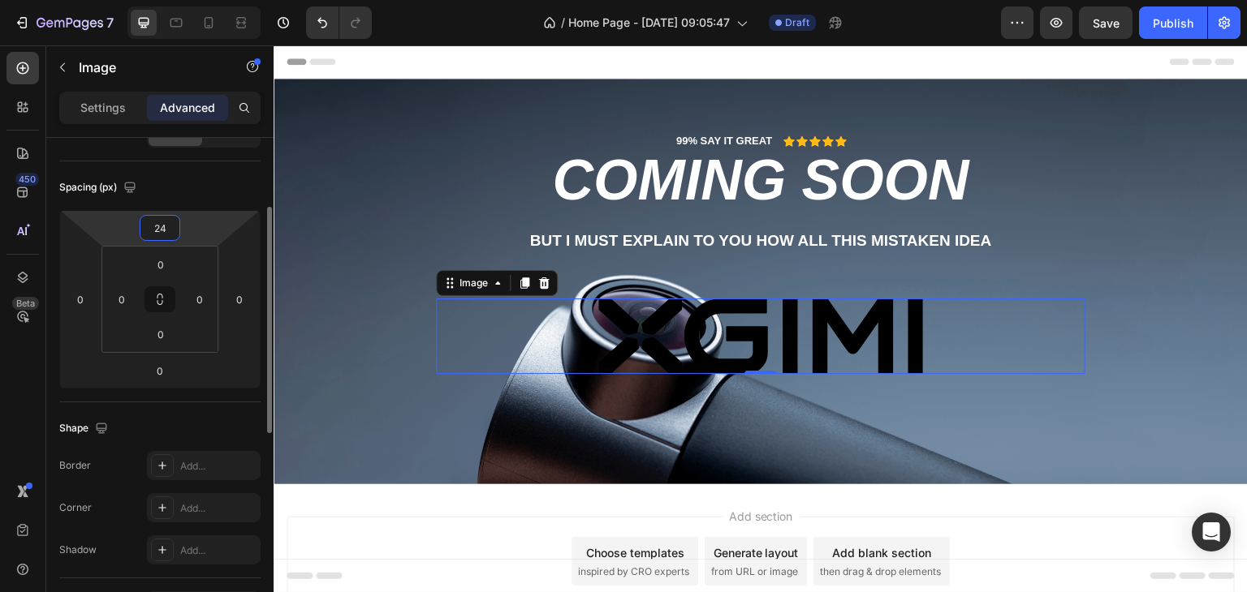
scroll to position [153, 0]
click at [166, 228] on input "24" at bounding box center [160, 228] width 32 height 24
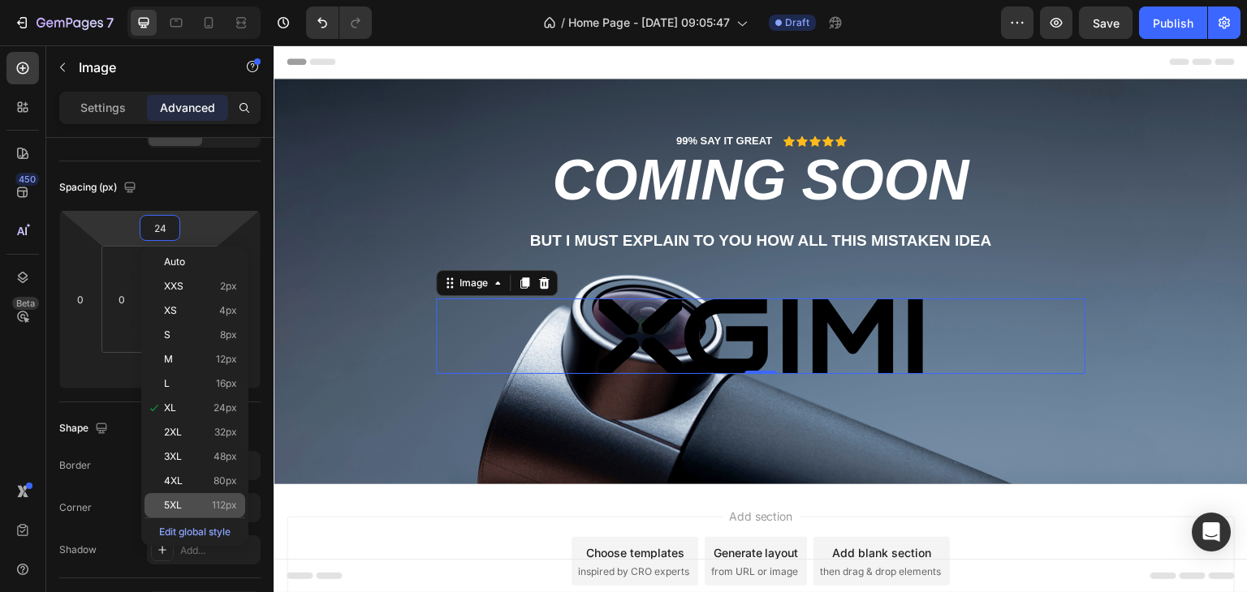
click at [205, 511] on div "5XL 112px" at bounding box center [194, 505] width 101 height 24
type input "112"
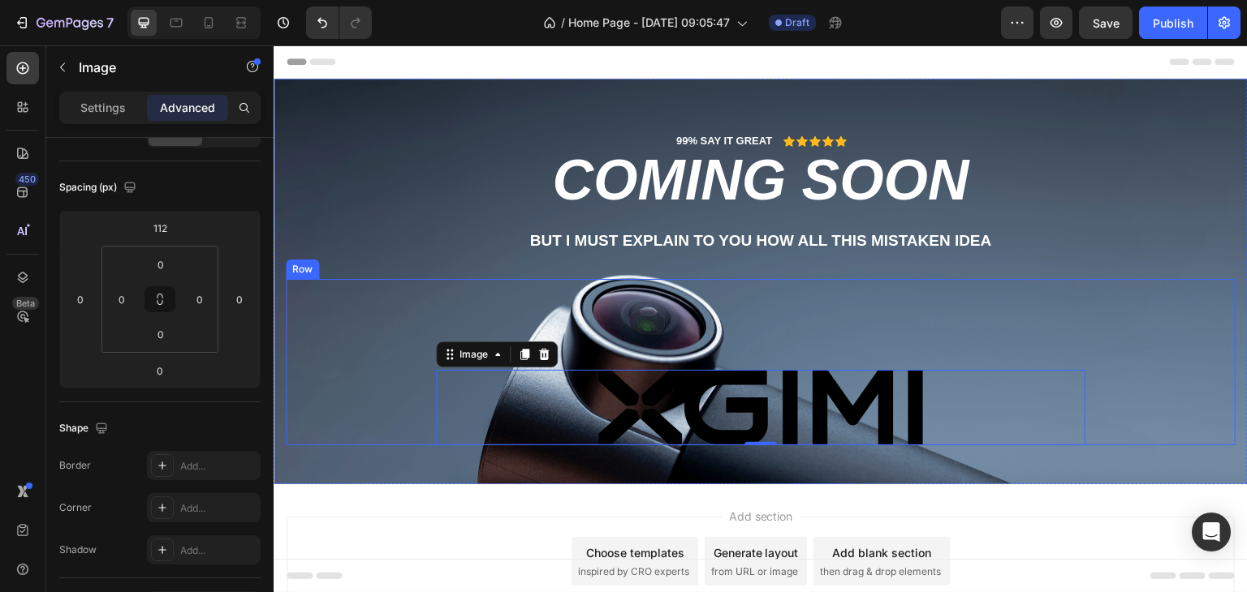
click at [700, 301] on div "Image 0" at bounding box center [760, 362] width 649 height 166
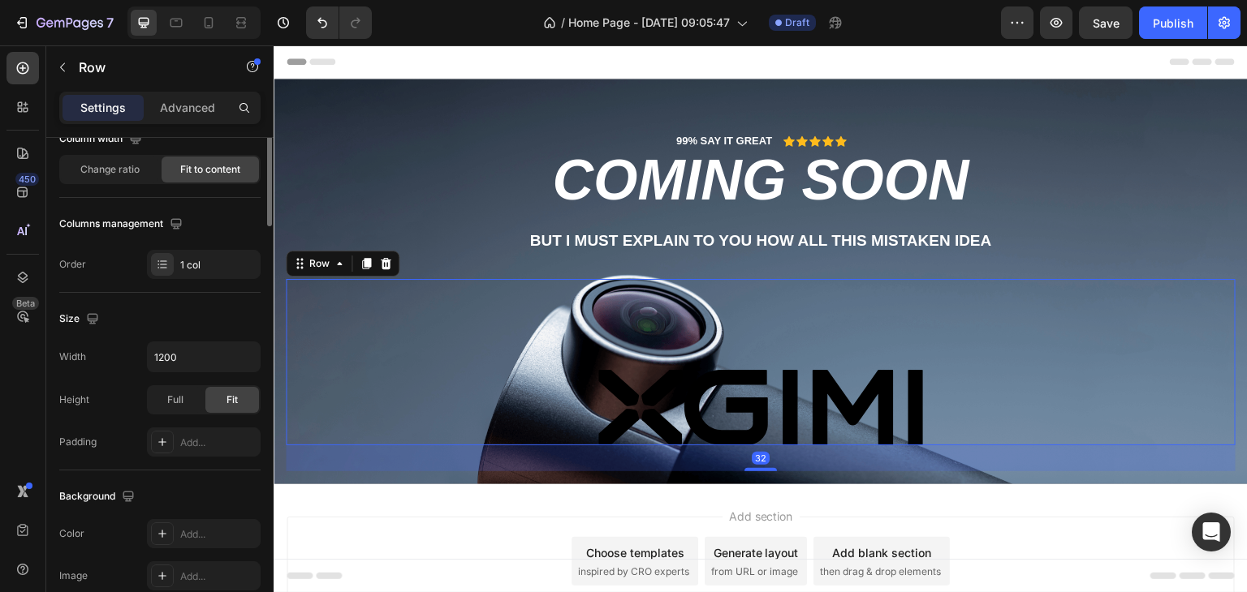
scroll to position [0, 0]
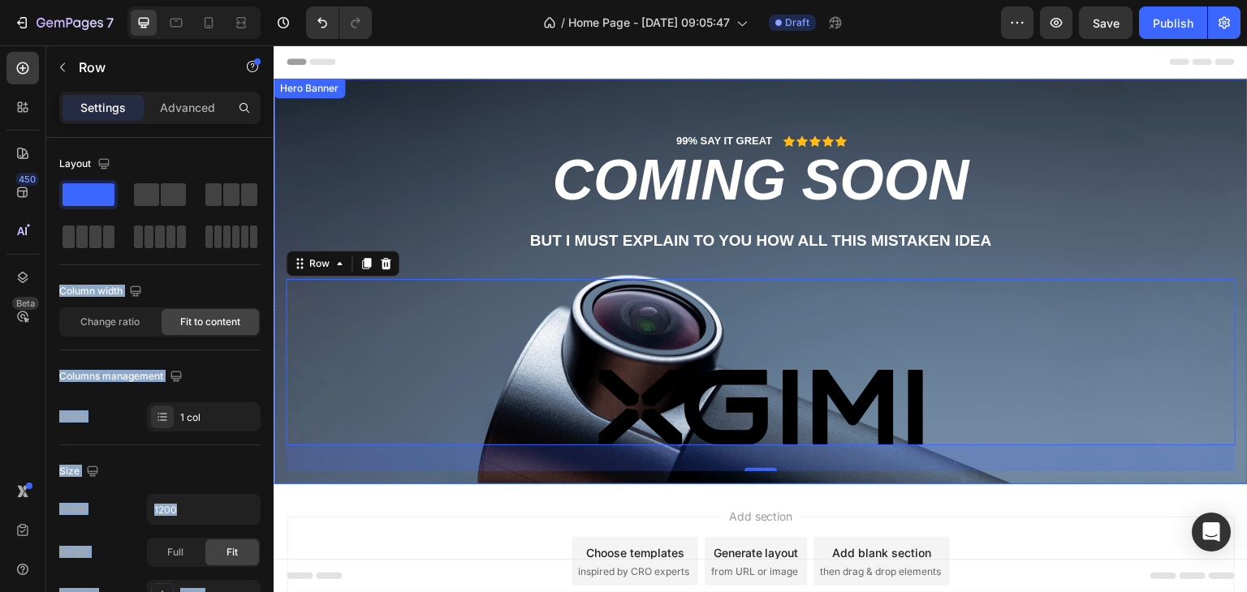
drag, startPoint x: 368, startPoint y: 233, endPoint x: 594, endPoint y: 261, distance: 228.1
click at [432, 212] on div "99% SAY IT GREAT Text Block Icon Icon Icon Icon Icon Icon List Row Coming soon …" at bounding box center [761, 302] width 950 height 338
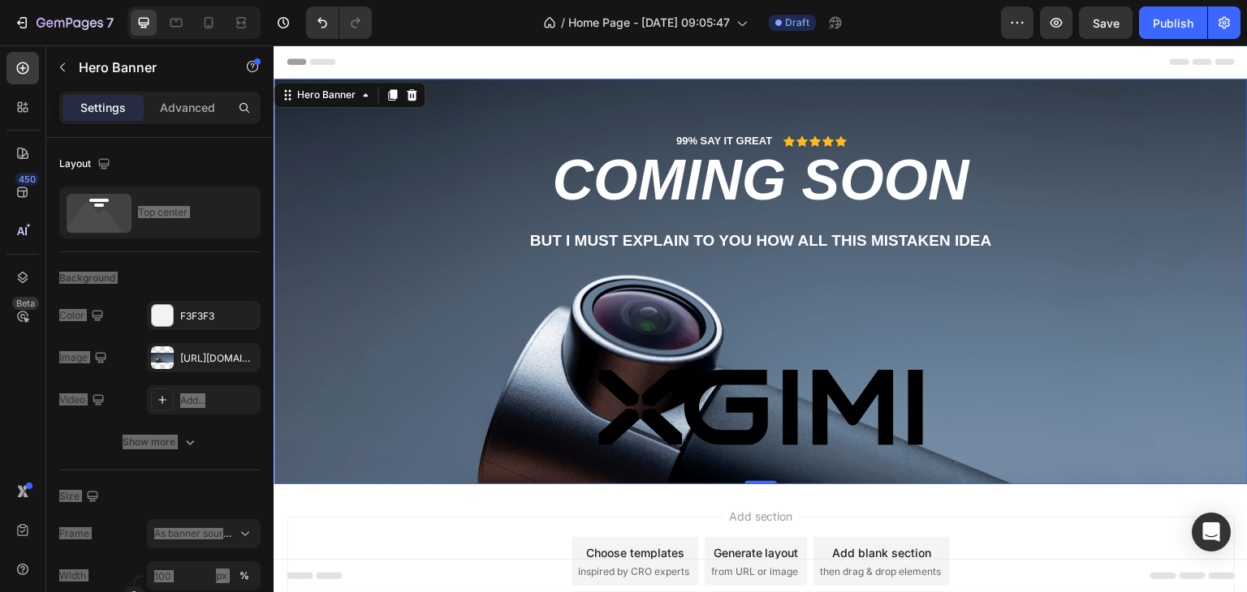
click at [501, 255] on div "99% SAY IT GREAT Text Block Icon Icon Icon Icon Icon Icon List Row Coming soon …" at bounding box center [761, 302] width 950 height 338
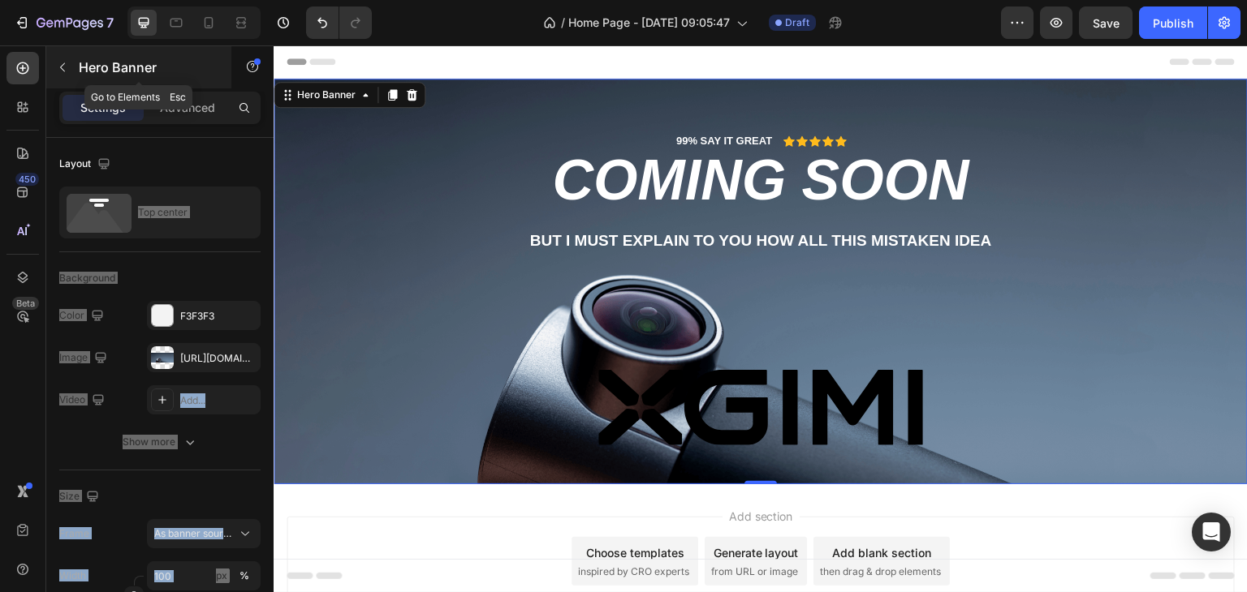
click at [64, 62] on icon "button" at bounding box center [62, 67] width 13 height 13
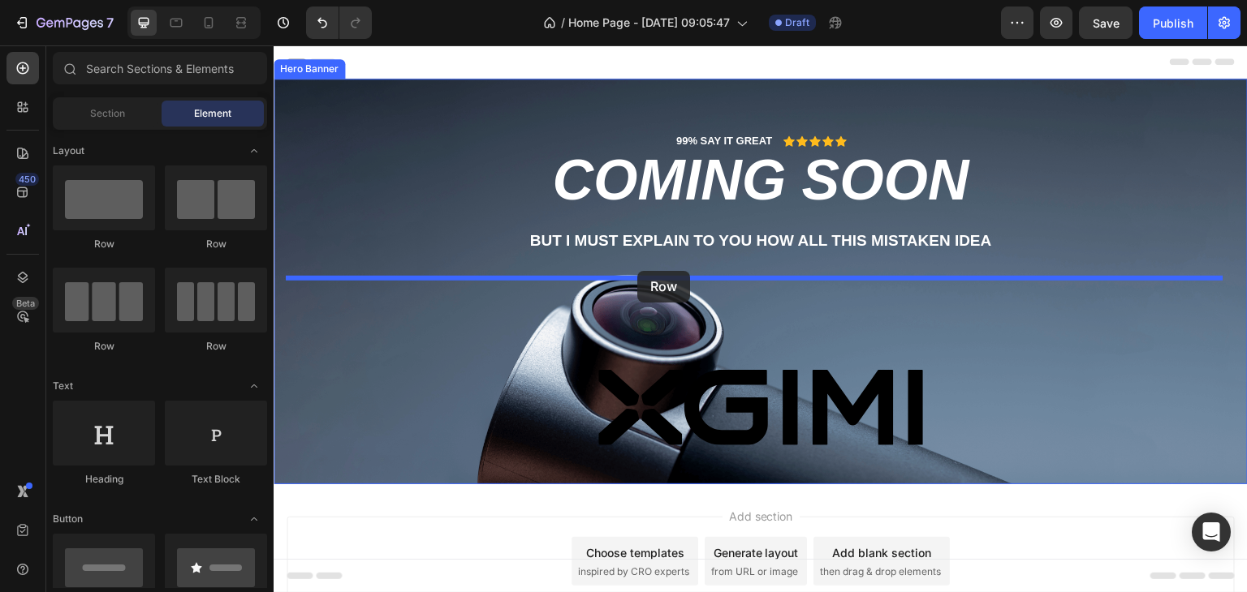
drag, startPoint x: 376, startPoint y: 240, endPoint x: 637, endPoint y: 271, distance: 263.1
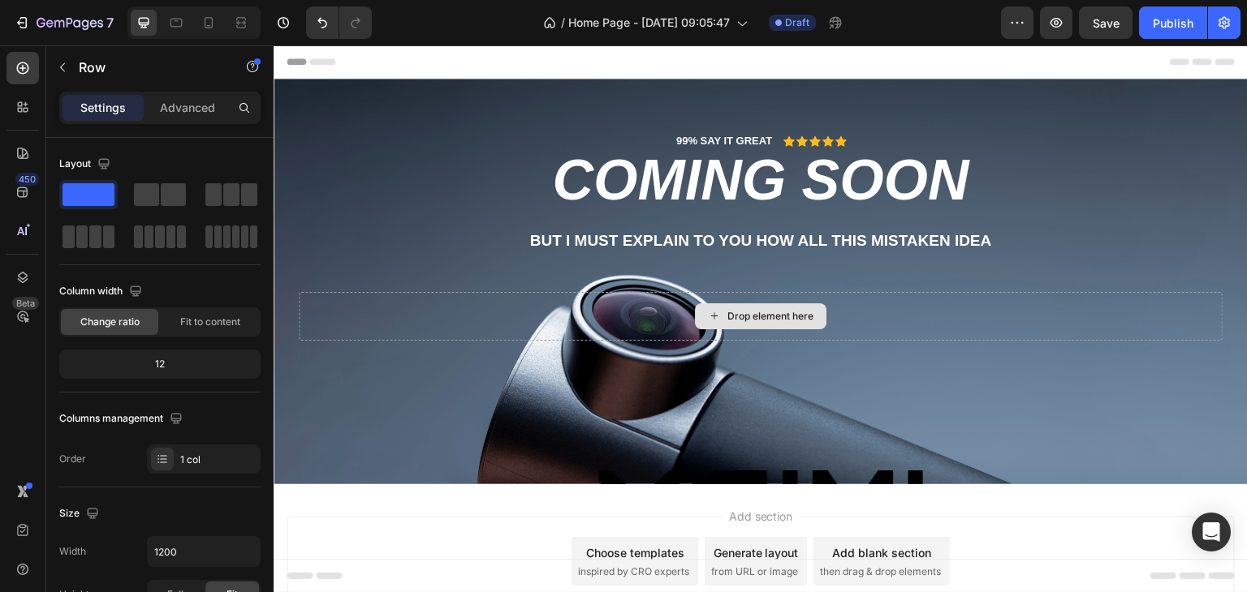
click at [744, 307] on div "Drop element here" at bounding box center [760, 317] width 131 height 26
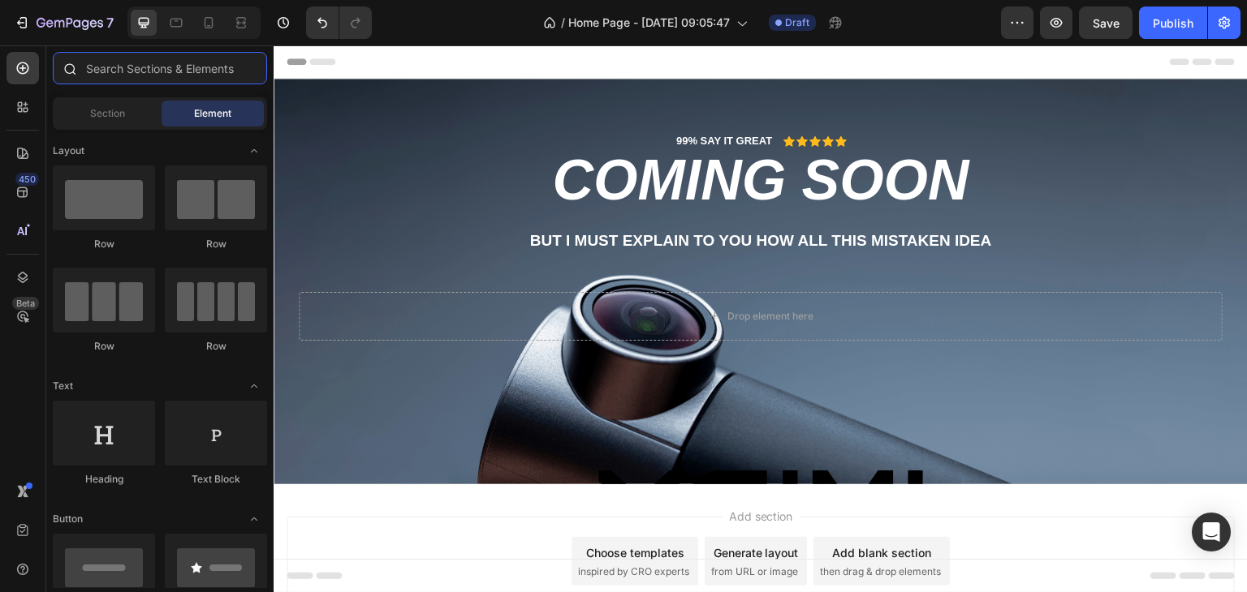
click at [144, 72] on input "text" at bounding box center [160, 68] width 214 height 32
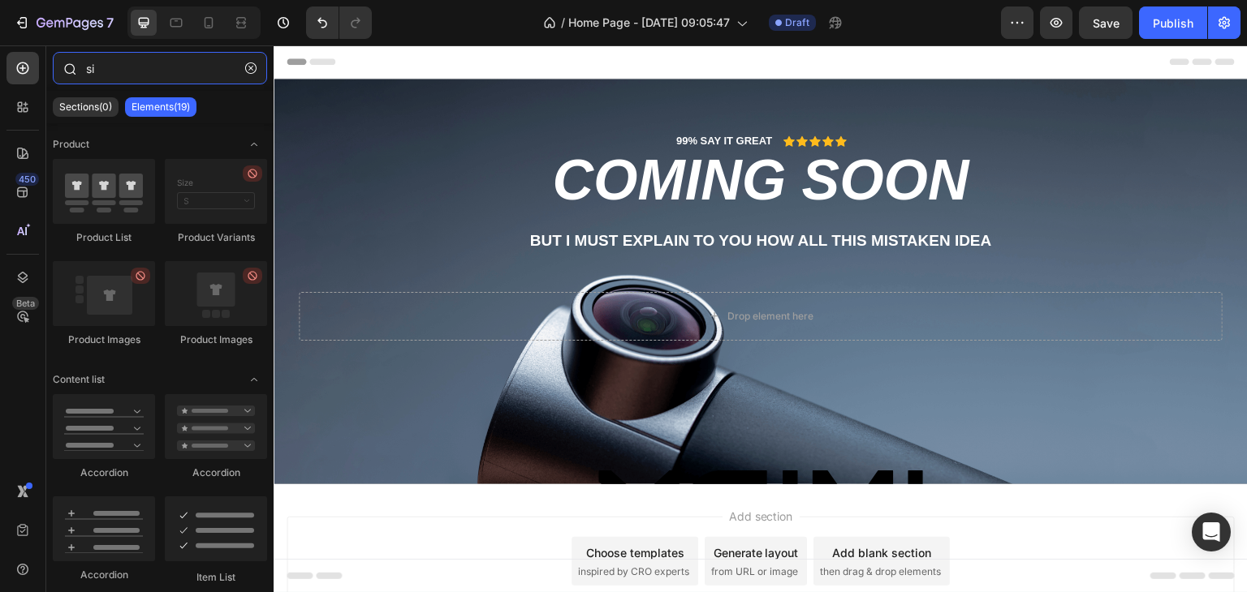
type input "s"
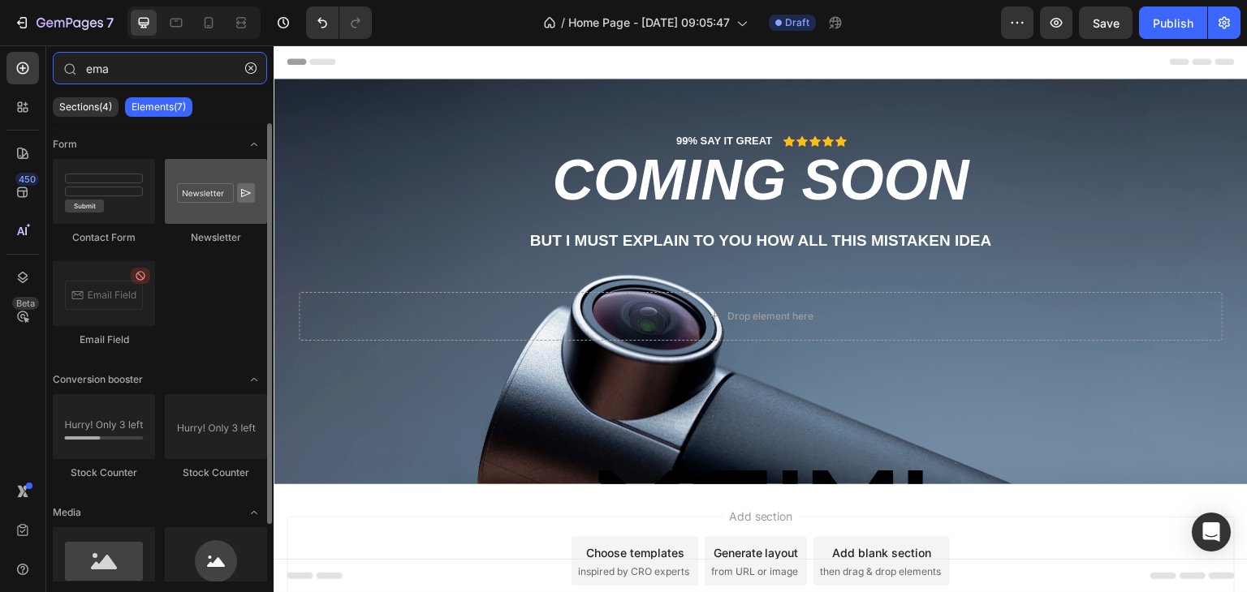
type input "ema"
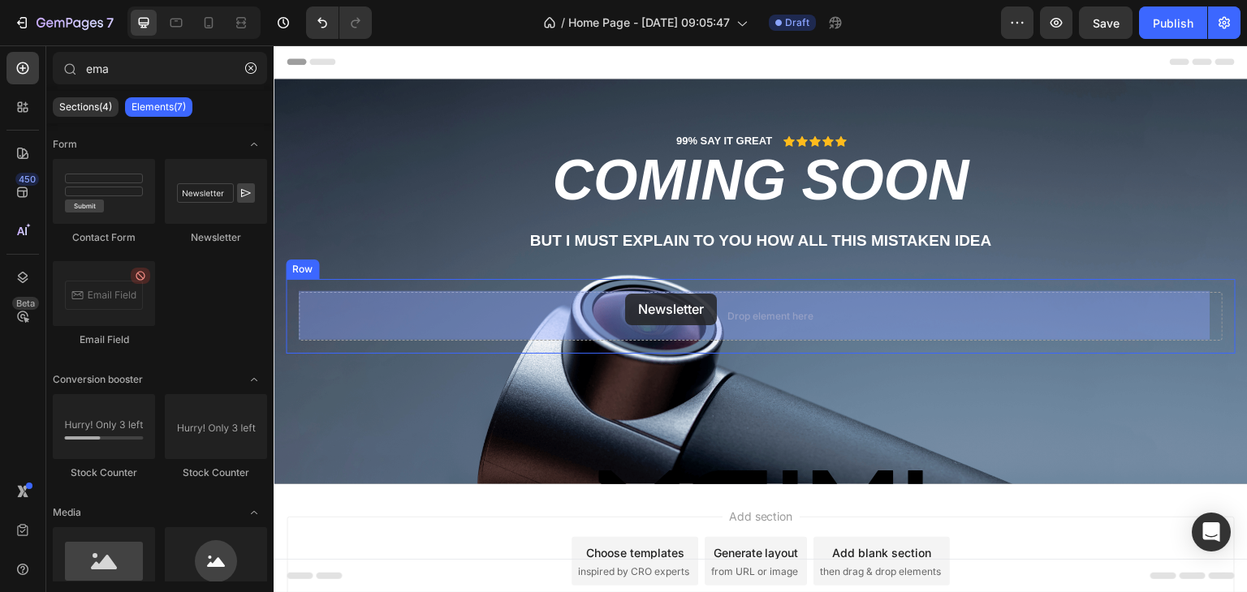
drag, startPoint x: 483, startPoint y: 238, endPoint x: 625, endPoint y: 294, distance: 152.7
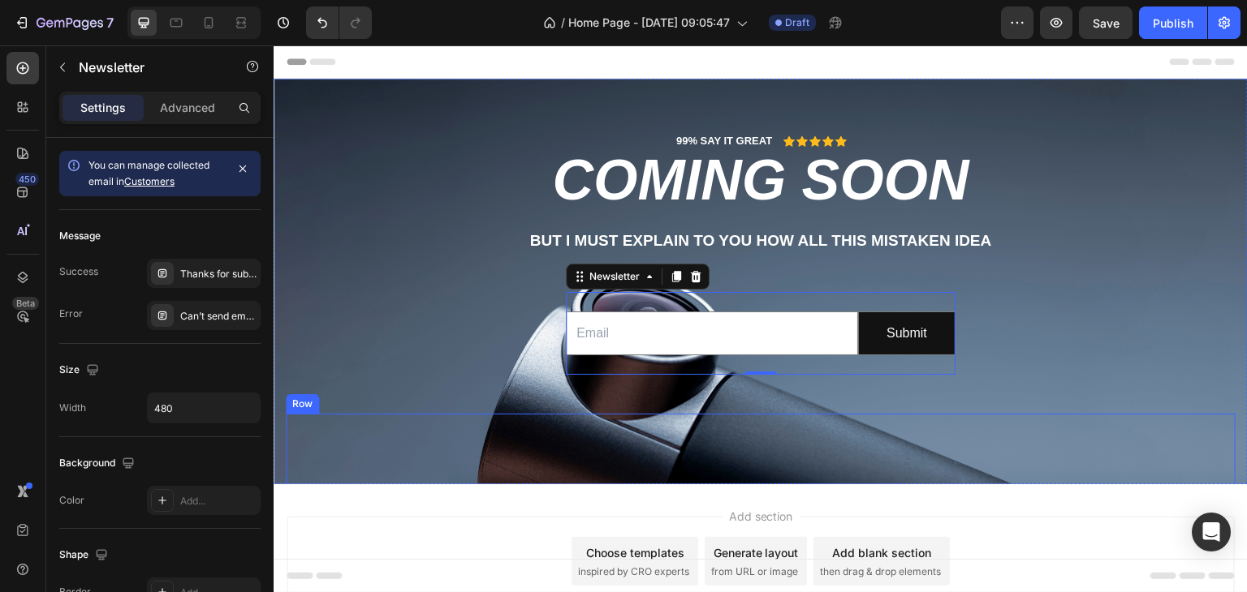
click at [752, 457] on div "Image" at bounding box center [760, 497] width 649 height 166
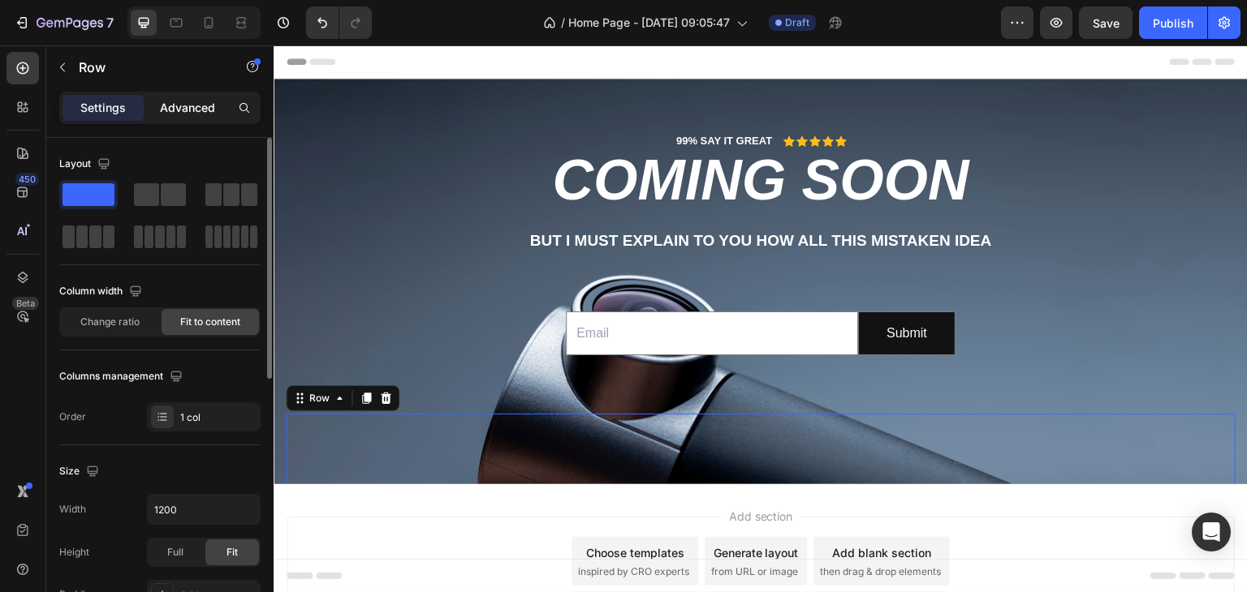
click at [194, 109] on p "Advanced" at bounding box center [187, 107] width 55 height 13
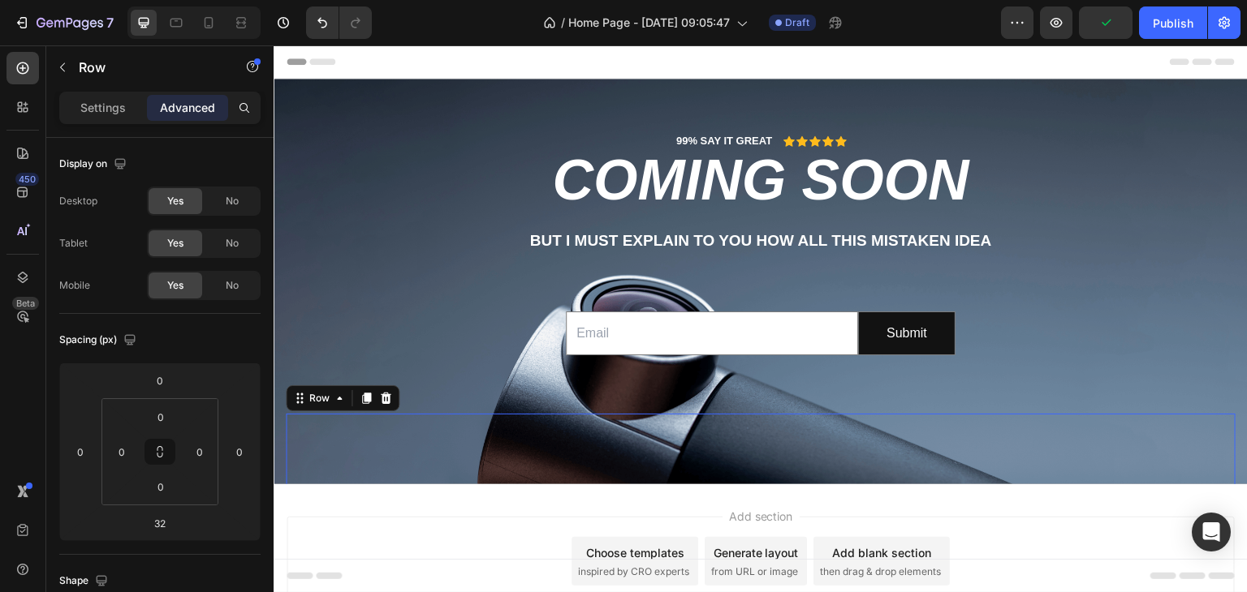
click at [506, 457] on div "Image" at bounding box center [760, 497] width 649 height 166
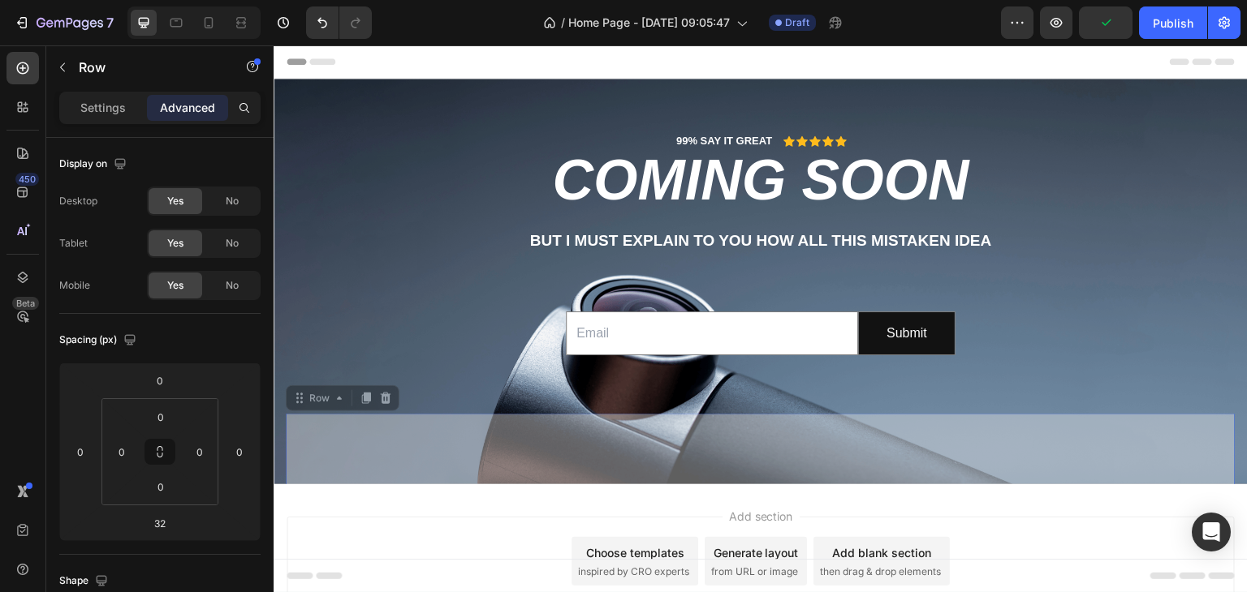
drag, startPoint x: 506, startPoint y: 457, endPoint x: 540, endPoint y: 419, distance: 51.2
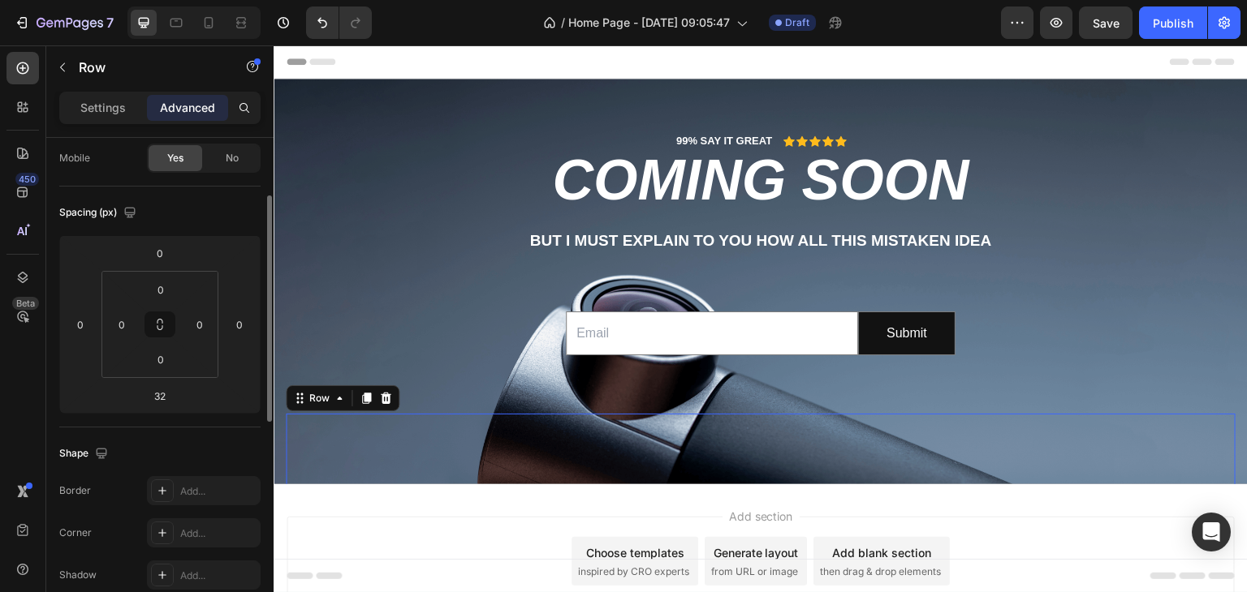
scroll to position [85, 0]
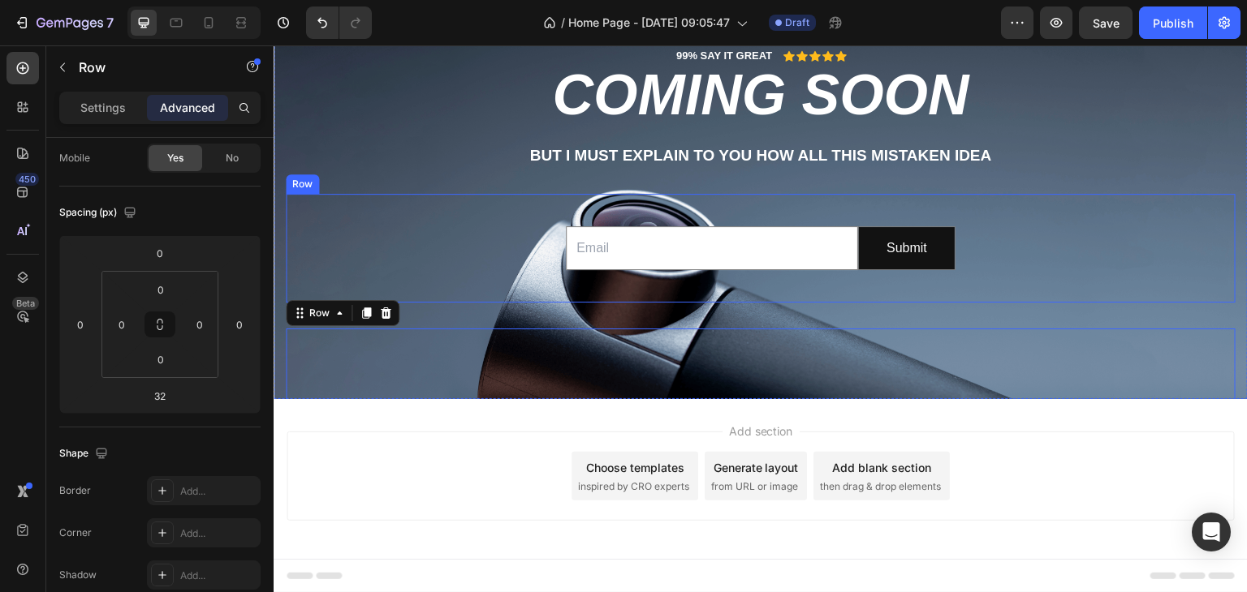
click at [549, 288] on div "Email Field Submit Submit Button Row Newsletter" at bounding box center [761, 249] width 924 height 84
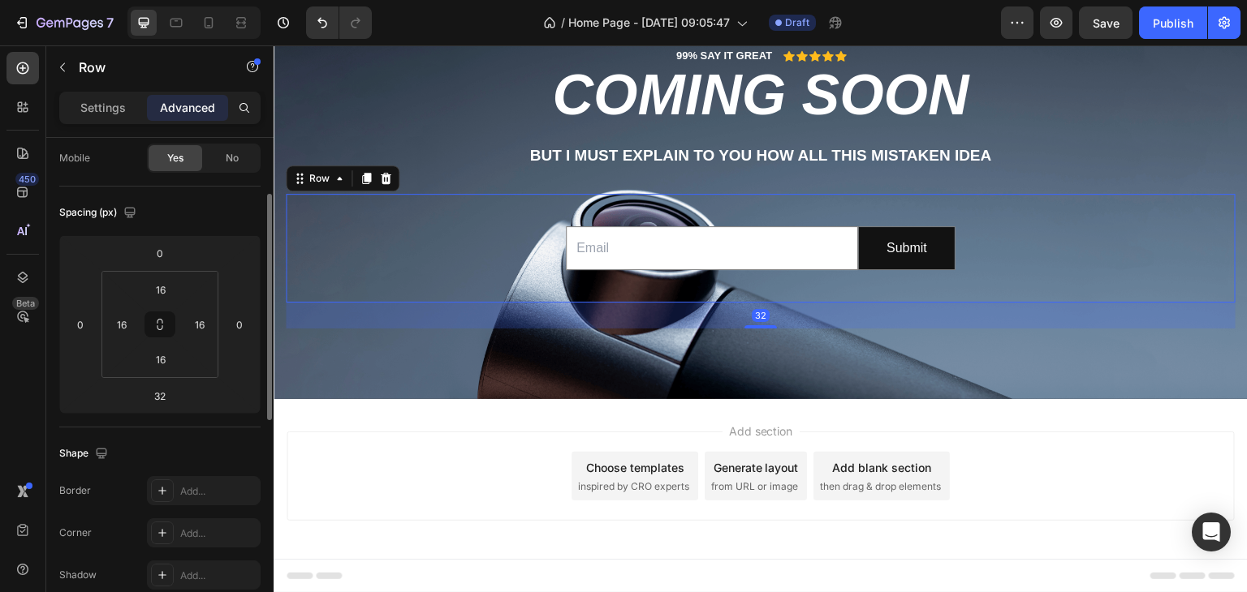
scroll to position [127, 0]
drag, startPoint x: 670, startPoint y: 351, endPoint x: 643, endPoint y: 374, distance: 35.7
click at [667, 352] on div "Image" at bounding box center [760, 412] width 649 height 166
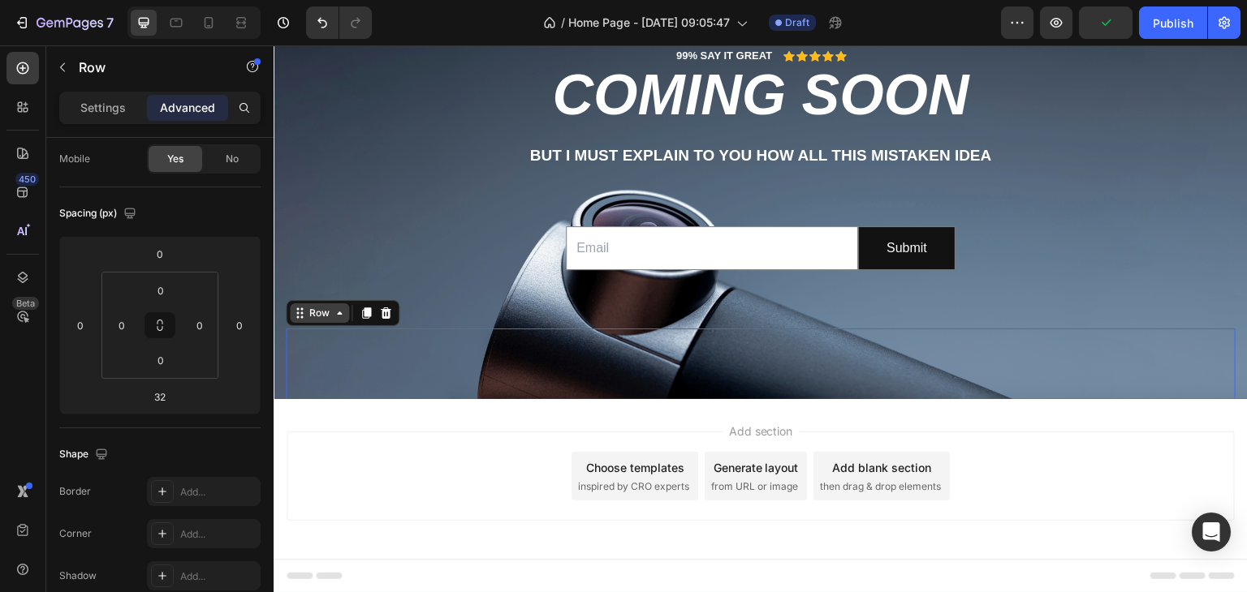
click at [325, 312] on div "Row" at bounding box center [319, 313] width 27 height 15
click at [334, 313] on icon at bounding box center [339, 313] width 13 height 13
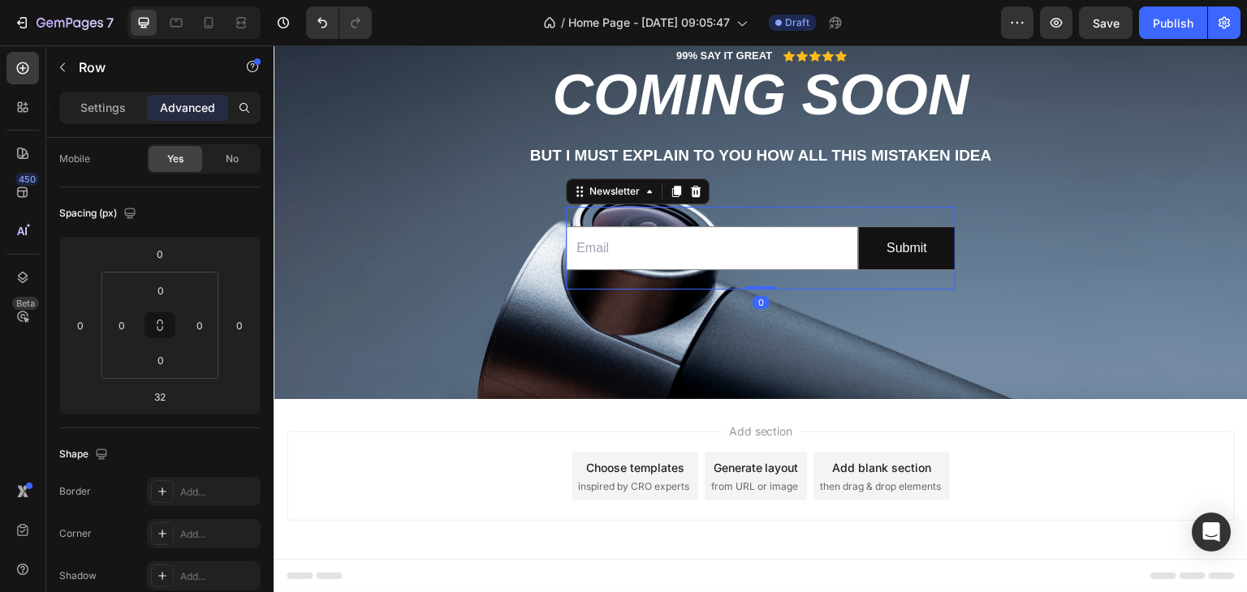
click at [738, 218] on div "Email Field Submit Submit Button Row Newsletter 0" at bounding box center [761, 249] width 390 height 84
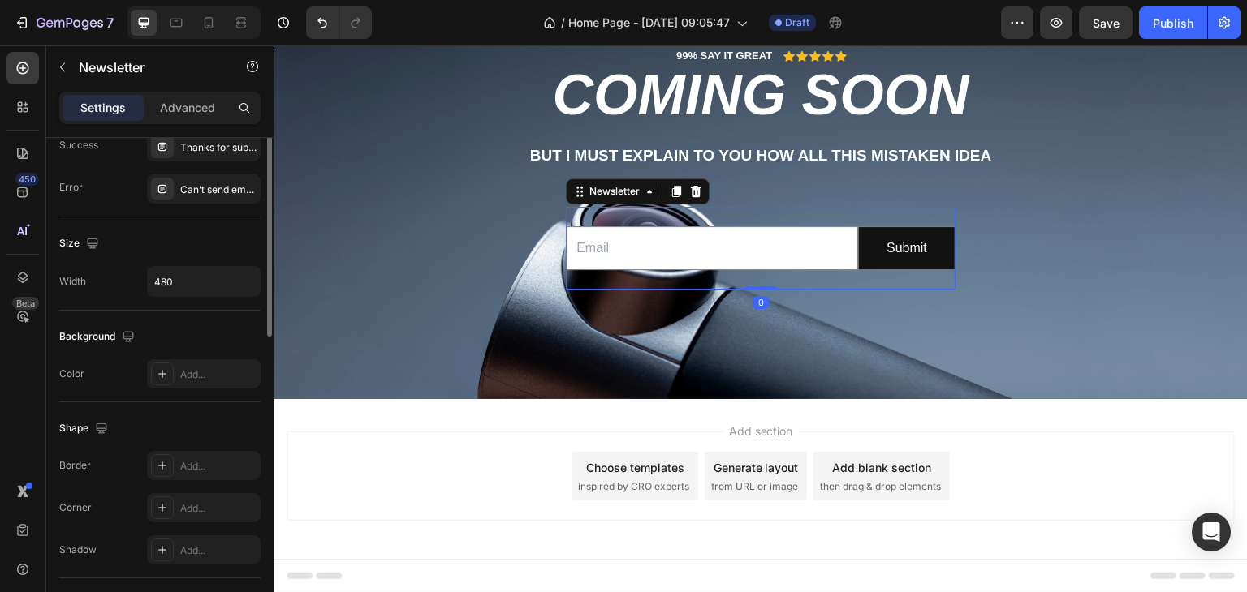
scroll to position [0, 0]
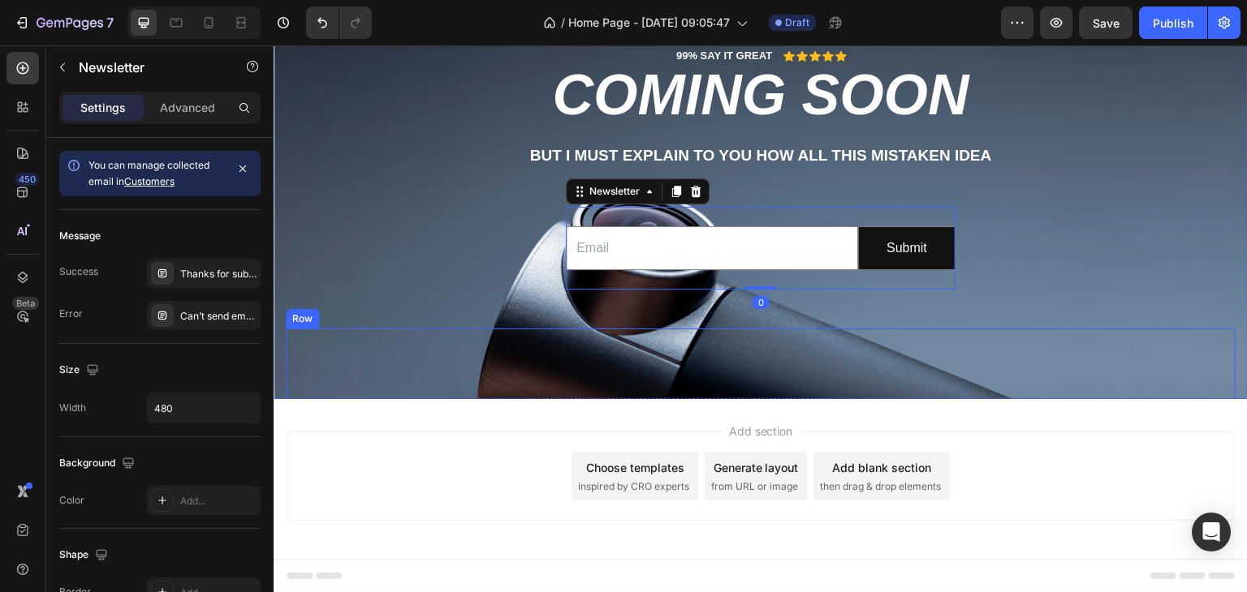
click at [460, 339] on div "Image" at bounding box center [760, 412] width 649 height 166
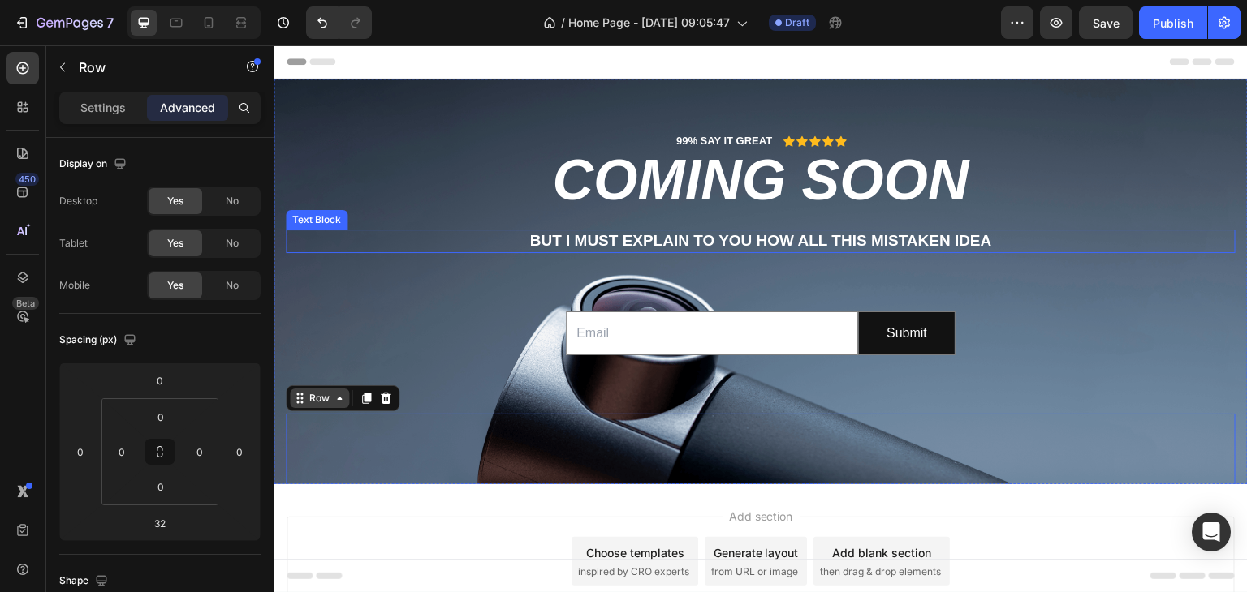
click at [769, 242] on p "But I must explain to you how all this mistaken idea" at bounding box center [760, 241] width 946 height 20
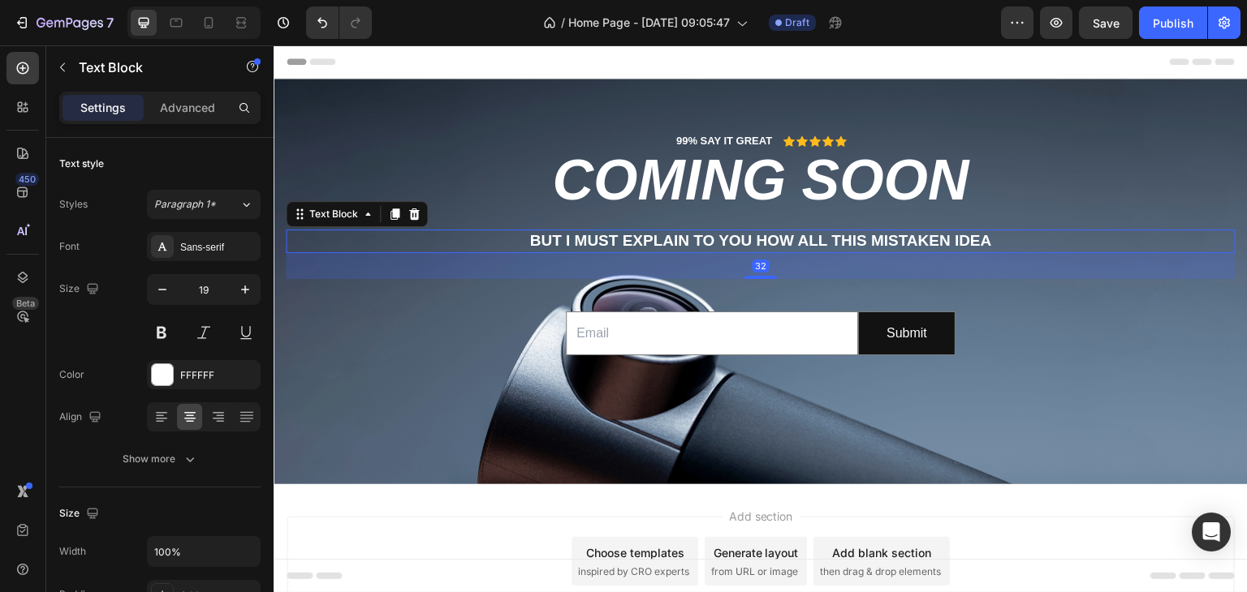
click at [727, 230] on div "But I must explain to you how all this mistaken idea" at bounding box center [761, 242] width 950 height 24
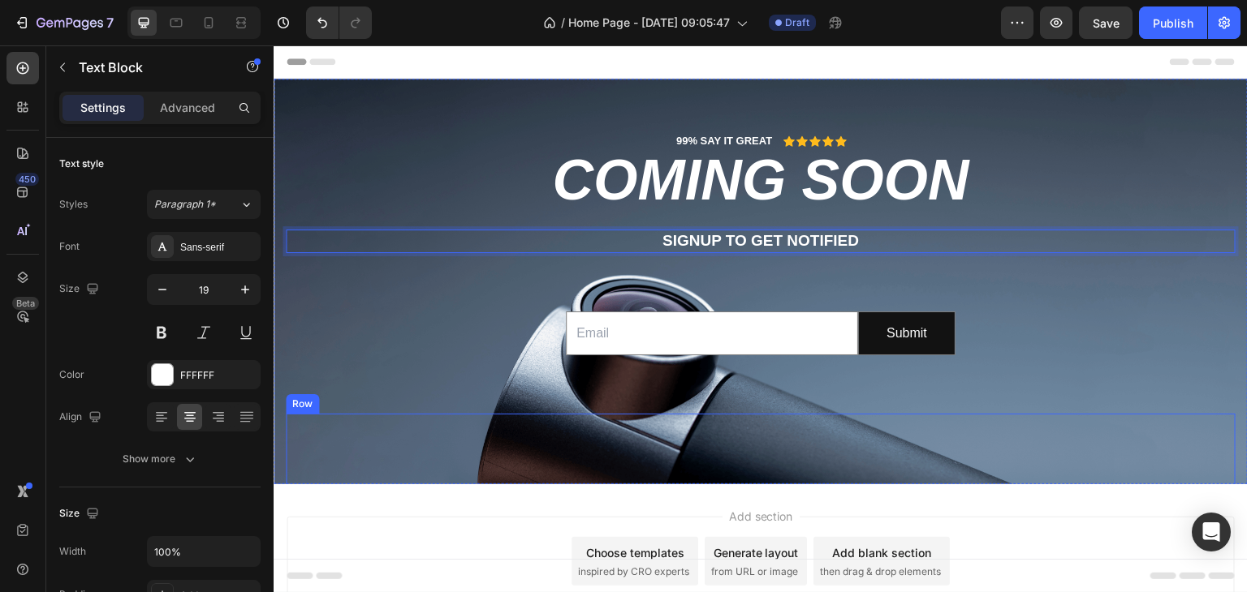
click at [629, 451] on div "Image" at bounding box center [760, 497] width 649 height 166
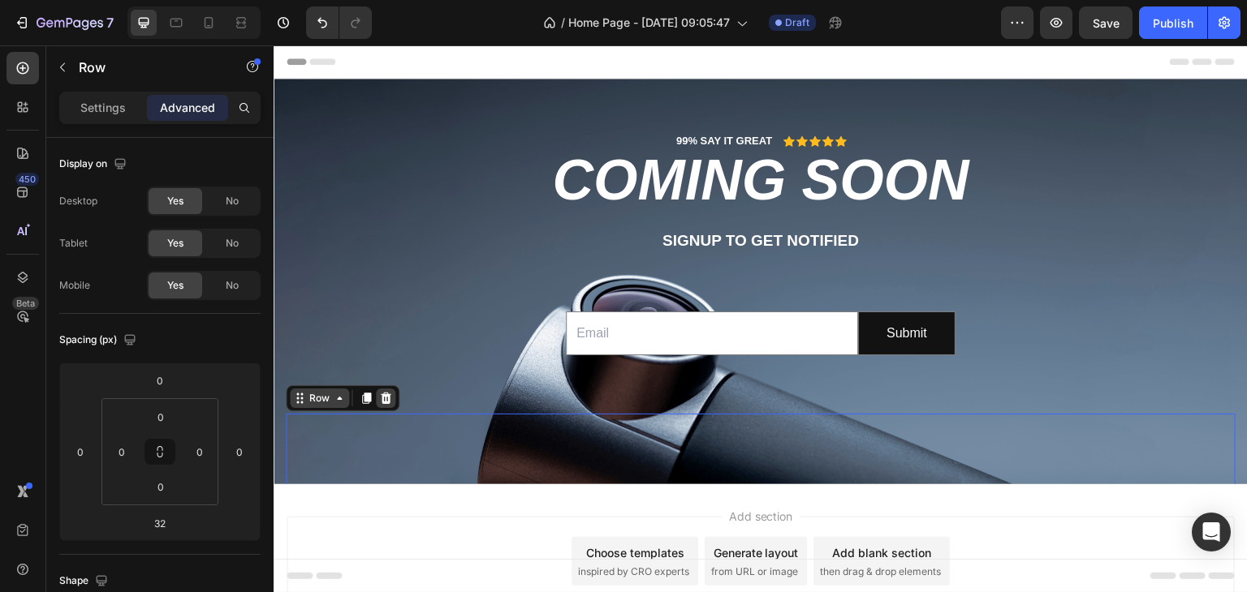
click at [384, 398] on icon at bounding box center [386, 398] width 11 height 11
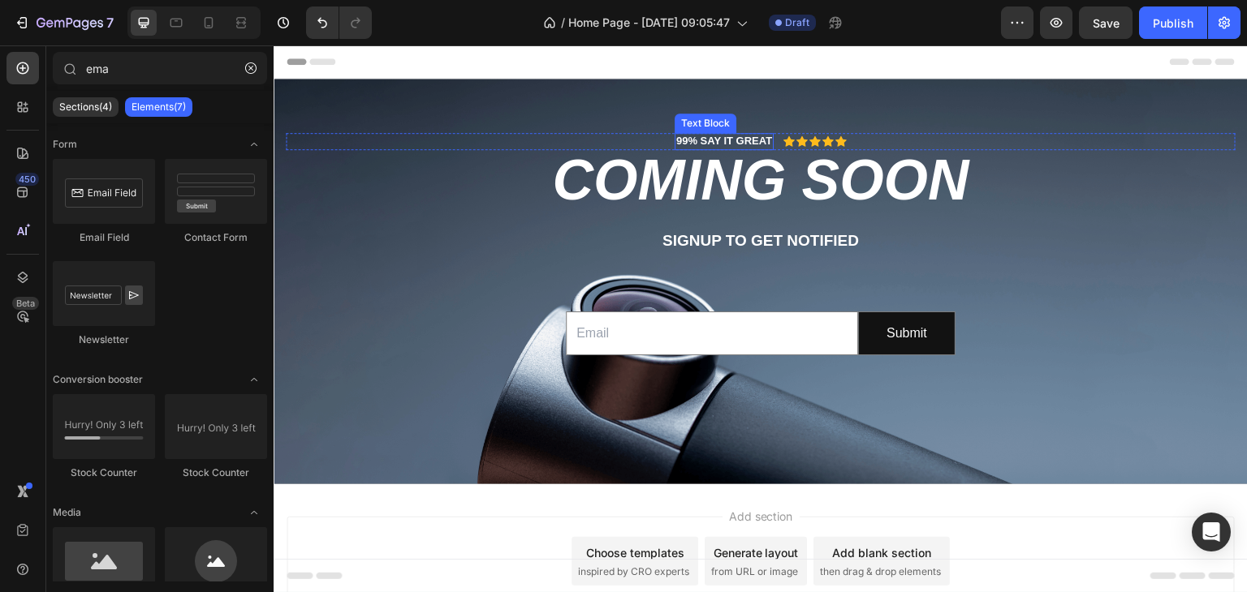
click at [674, 144] on div "99% SAY IT GREAT" at bounding box center [723, 141] width 99 height 17
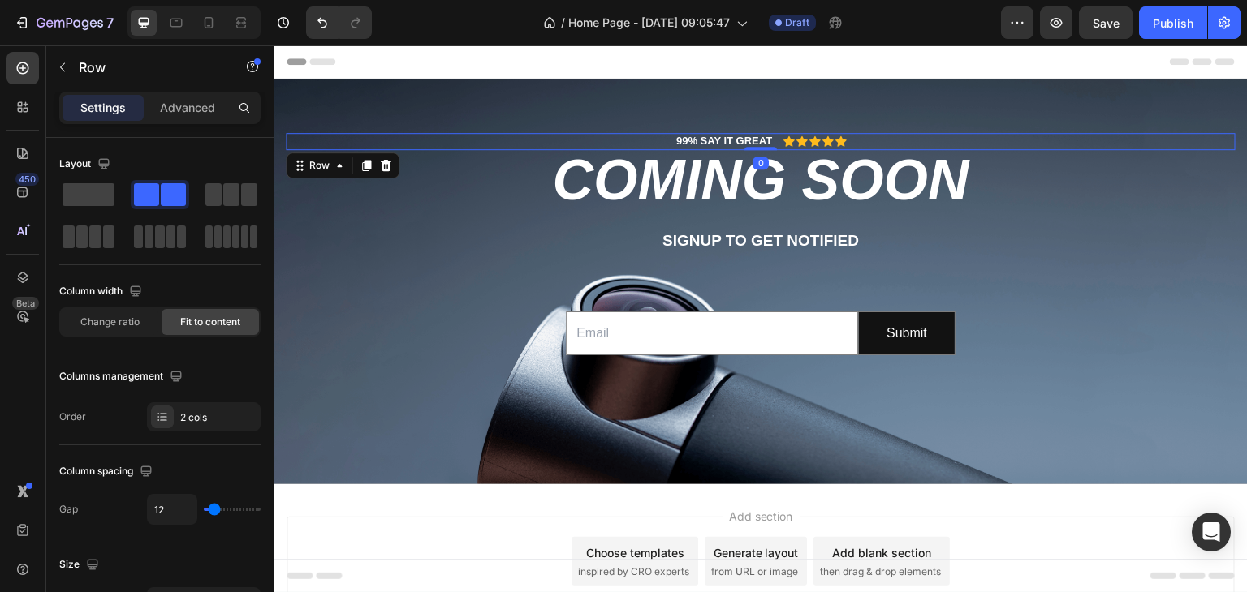
click at [633, 136] on div "99% SAY IT GREAT Text Block Icon Icon Icon Icon Icon Icon List Row 0" at bounding box center [761, 141] width 950 height 17
click at [81, 196] on span at bounding box center [88, 194] width 52 height 23
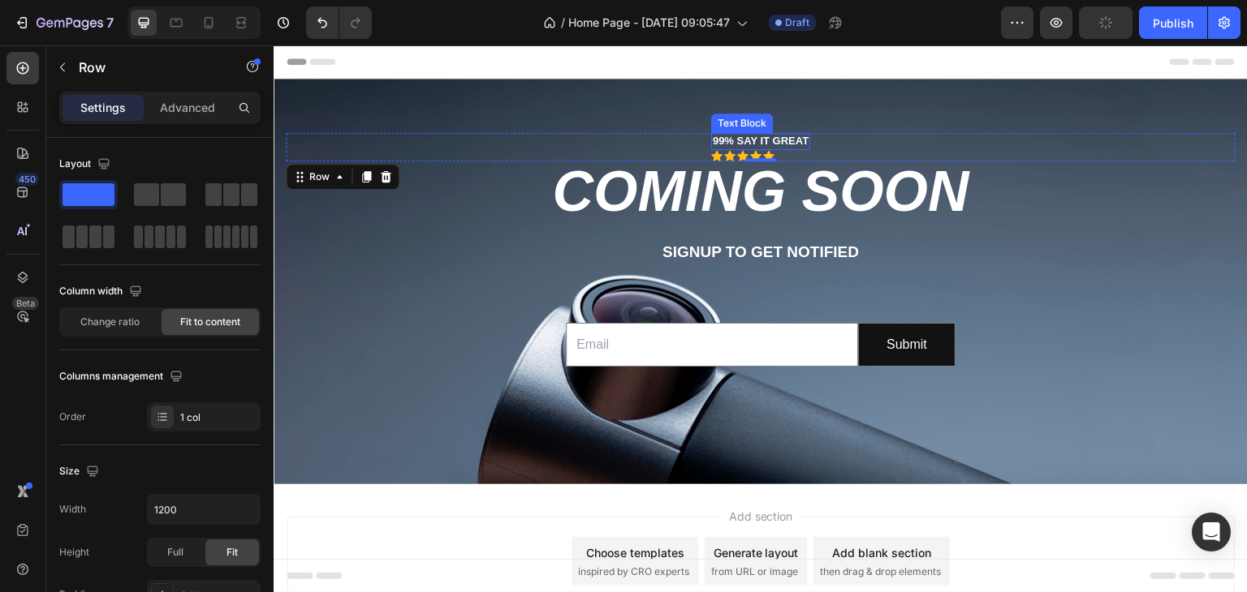
click at [766, 140] on p "99% SAY IT GREAT" at bounding box center [761, 142] width 96 height 14
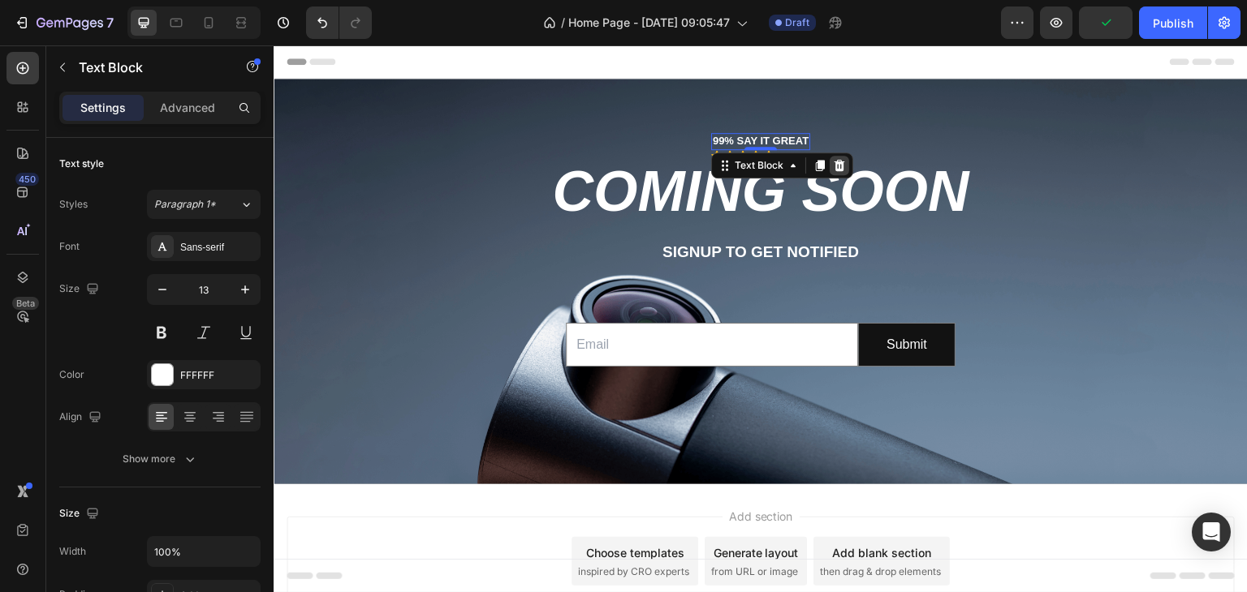
click at [833, 167] on icon at bounding box center [838, 165] width 11 height 11
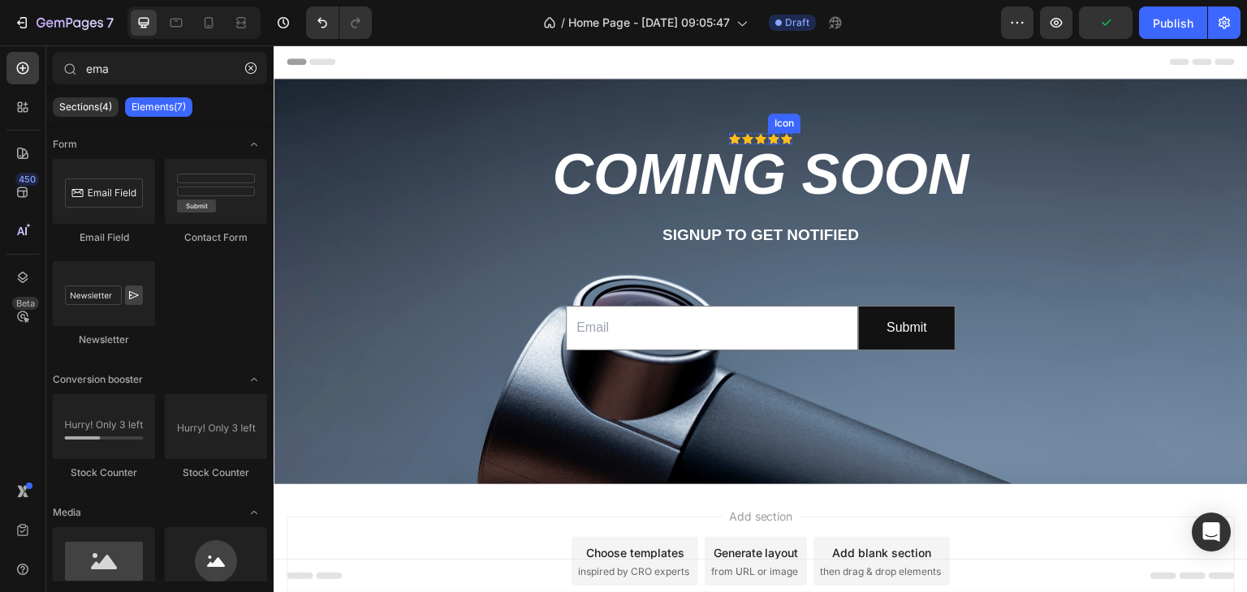
click at [768, 137] on icon at bounding box center [773, 138] width 11 height 11
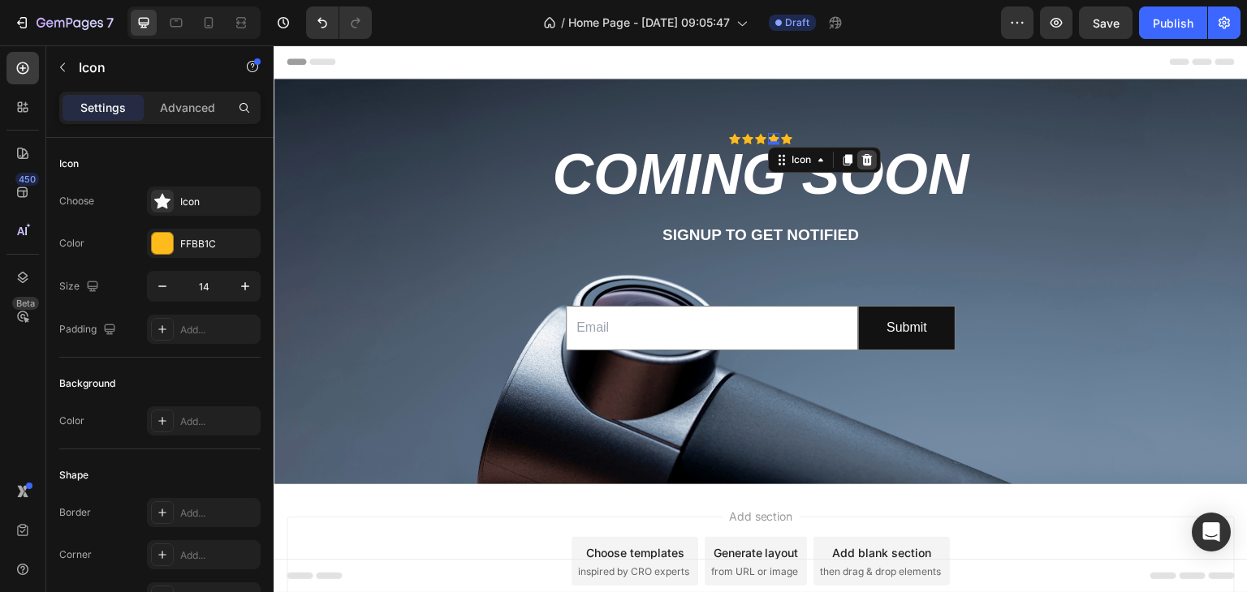
click at [864, 163] on icon at bounding box center [867, 159] width 11 height 11
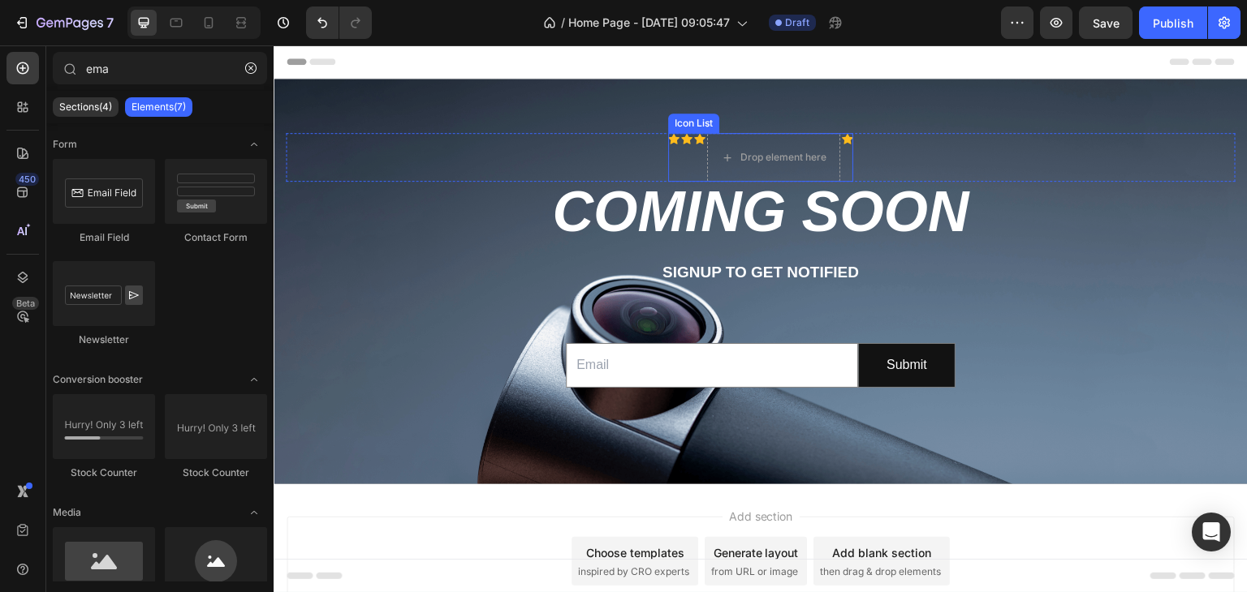
click at [681, 156] on div "Icon" at bounding box center [686, 157] width 11 height 49
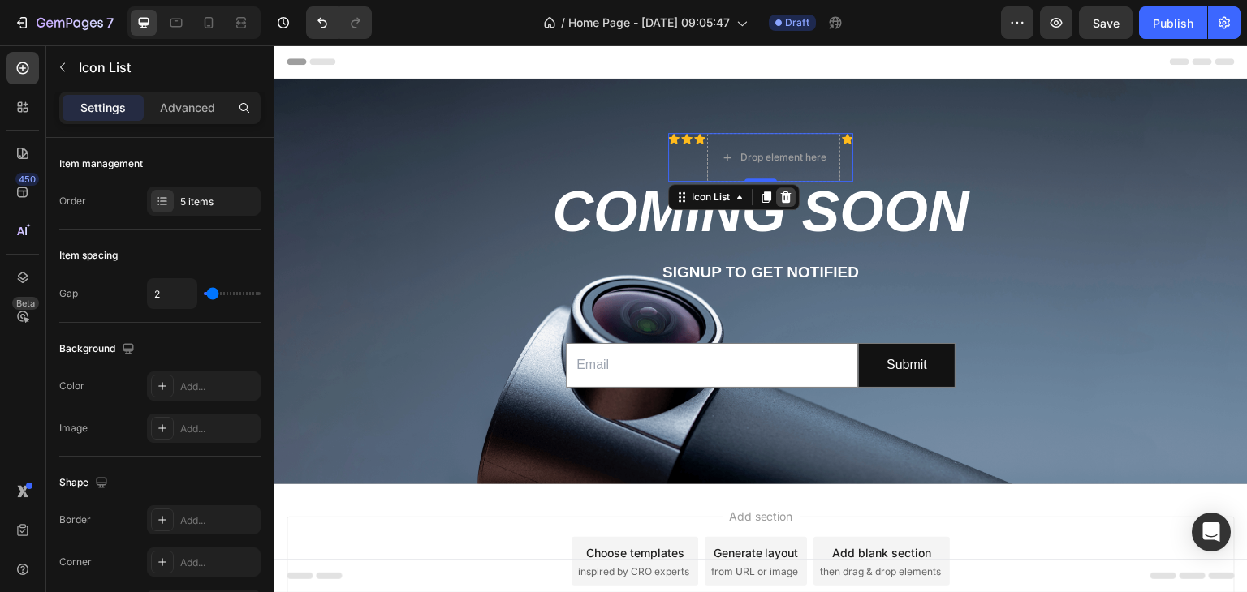
click at [779, 196] on icon at bounding box center [785, 197] width 13 height 13
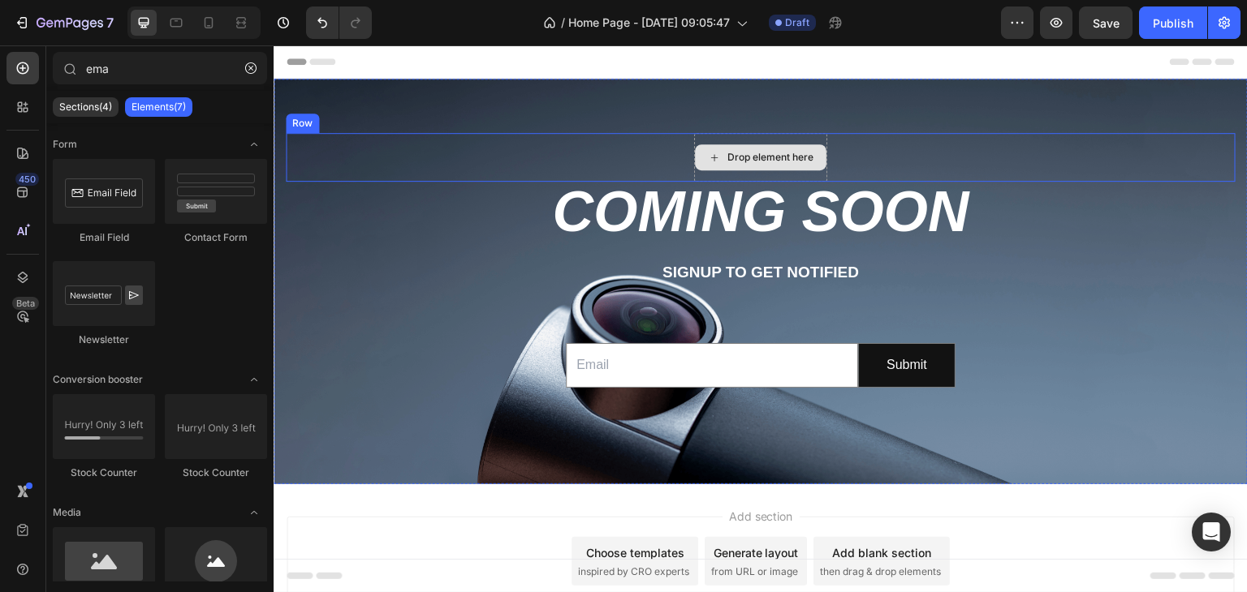
click at [727, 161] on div "Drop element here" at bounding box center [770, 157] width 86 height 13
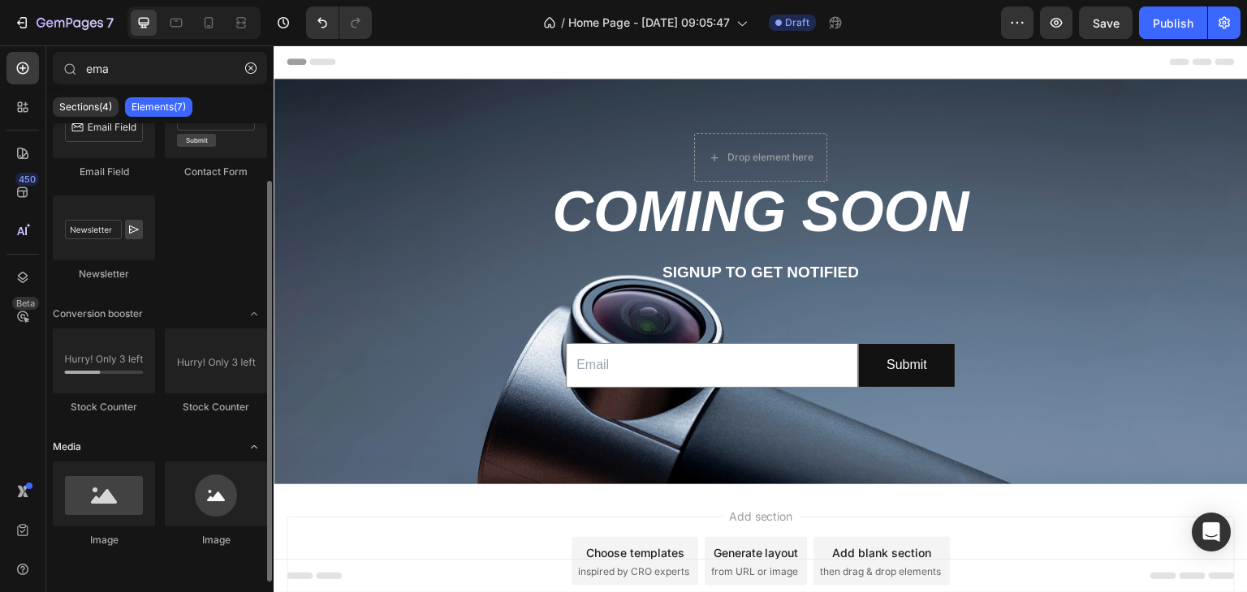
scroll to position [65, 0]
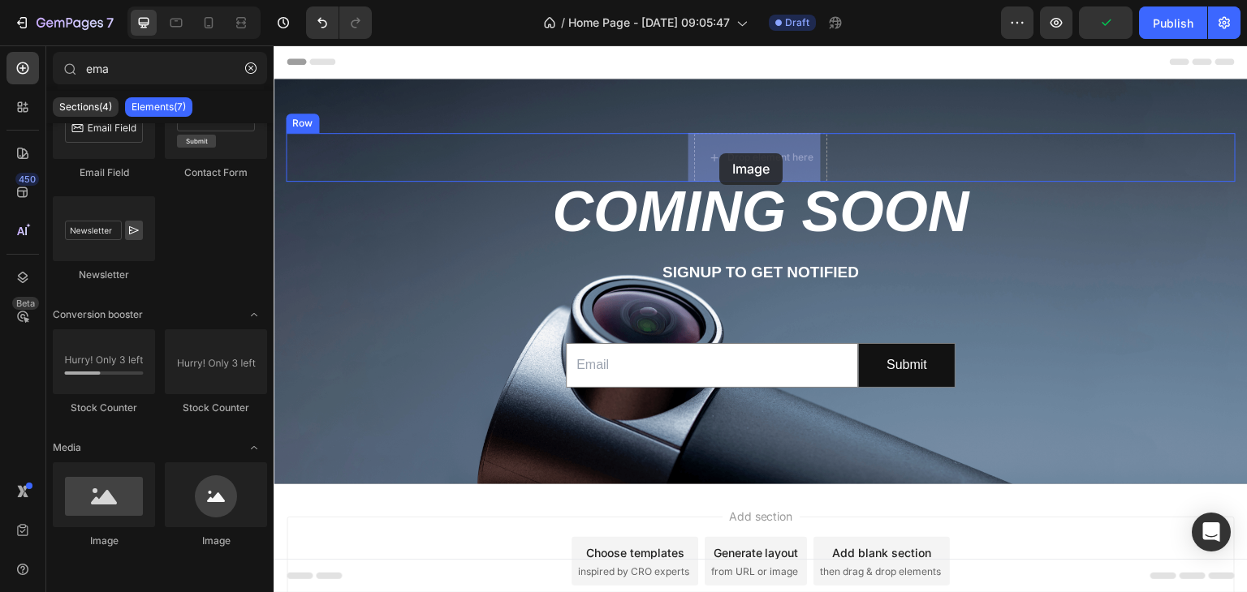
drag, startPoint x: 411, startPoint y: 554, endPoint x: 719, endPoint y: 153, distance: 505.3
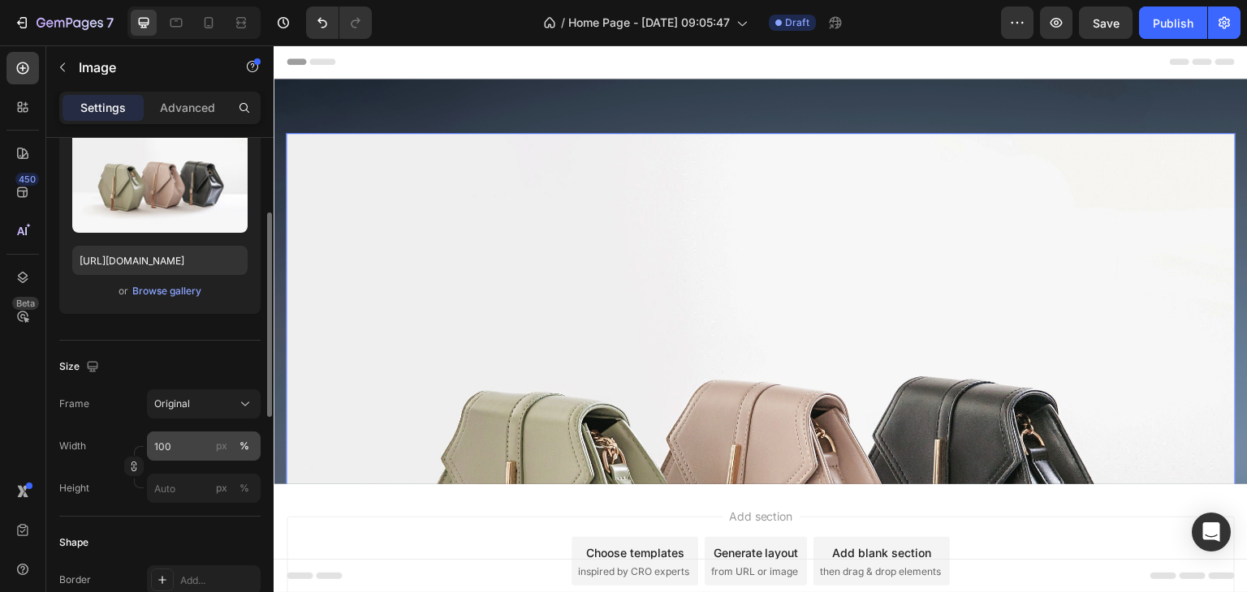
scroll to position [183, 0]
click at [173, 285] on div "Browse gallery" at bounding box center [166, 292] width 69 height 15
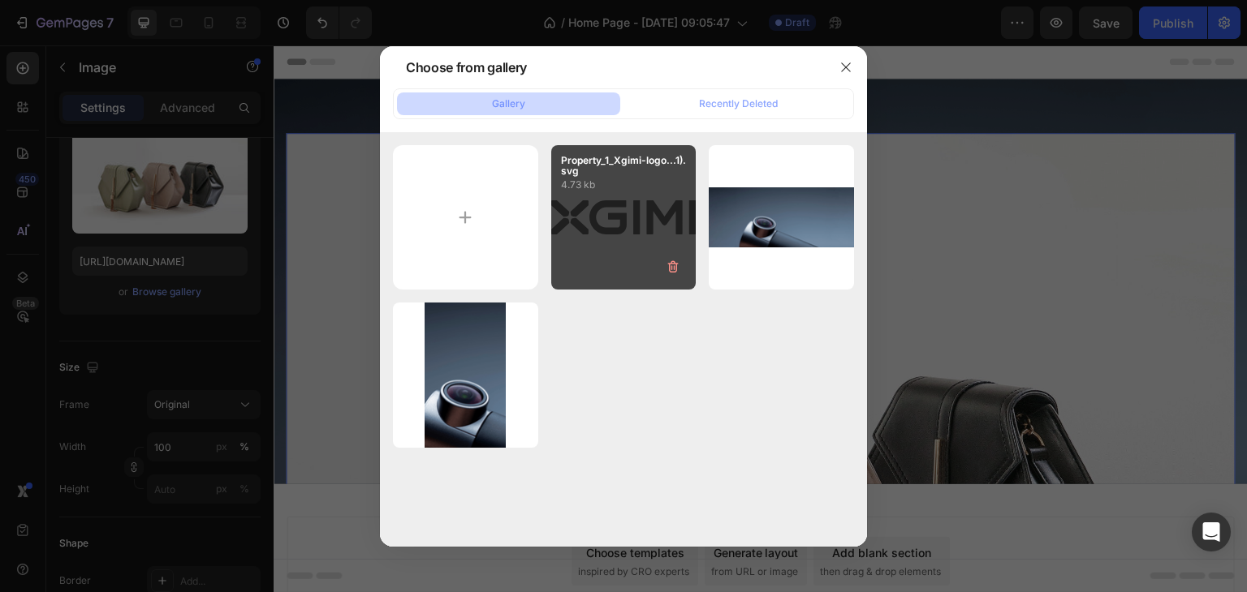
click at [591, 195] on div "Property_1_Xgimi-logo...1).svg 4.73 kb" at bounding box center [623, 217] width 145 height 145
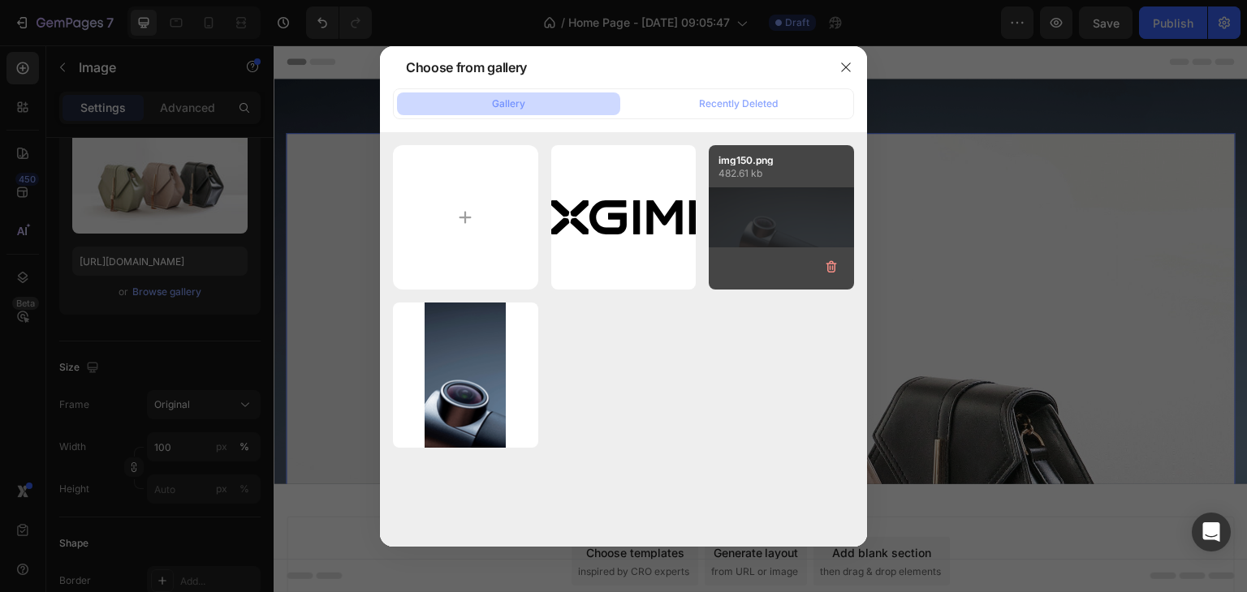
type input "https://cdn.shopify.com/s/files/1/0625/1341/4207/files/gempages_581524477523788…"
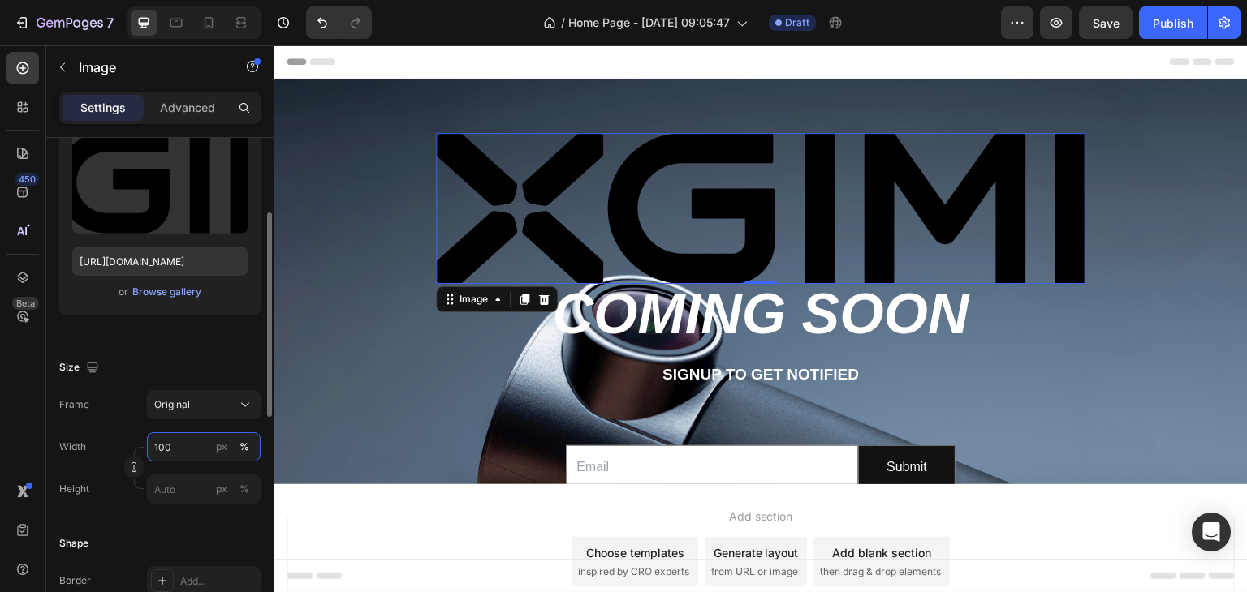
click at [186, 441] on input "100" at bounding box center [204, 447] width 114 height 29
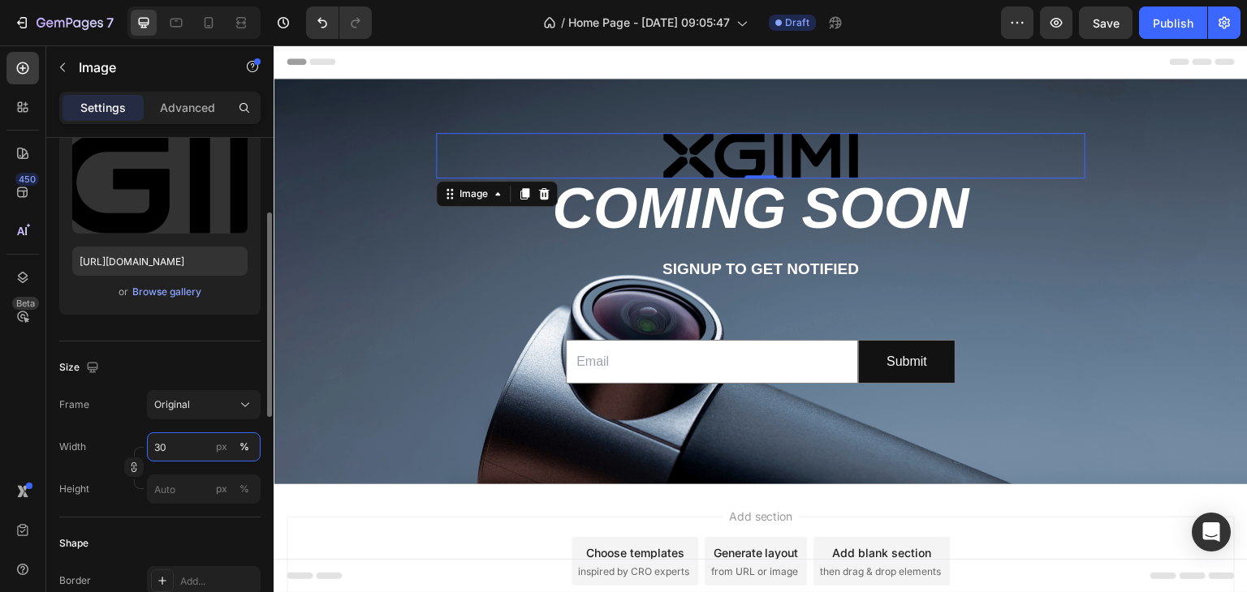
type input "3"
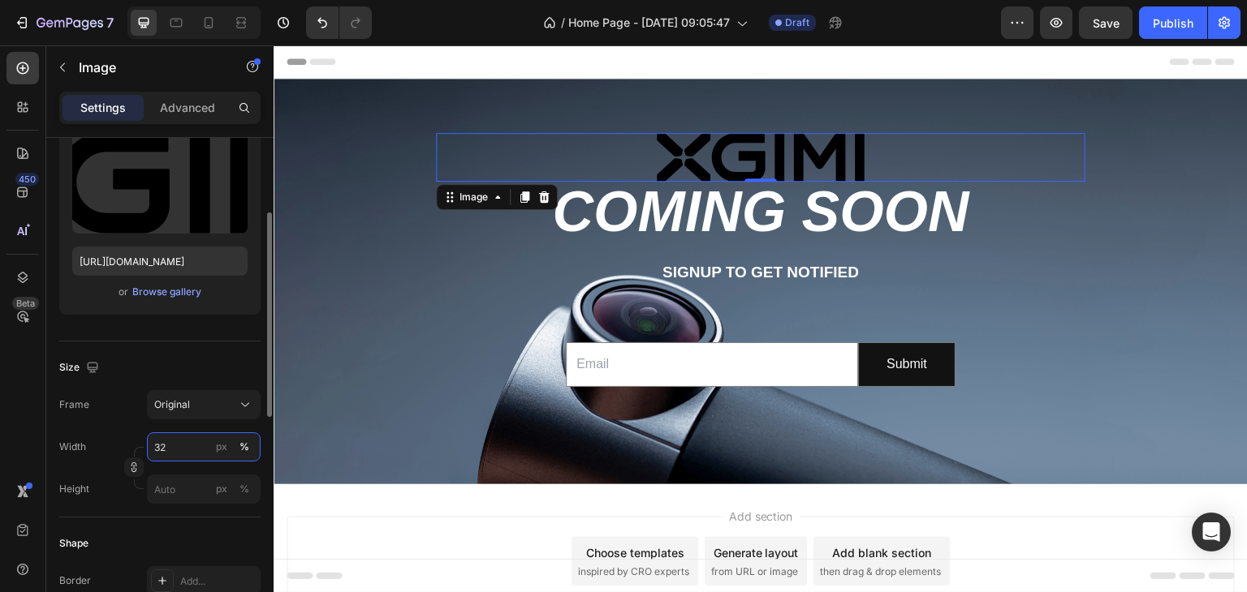
type input "3"
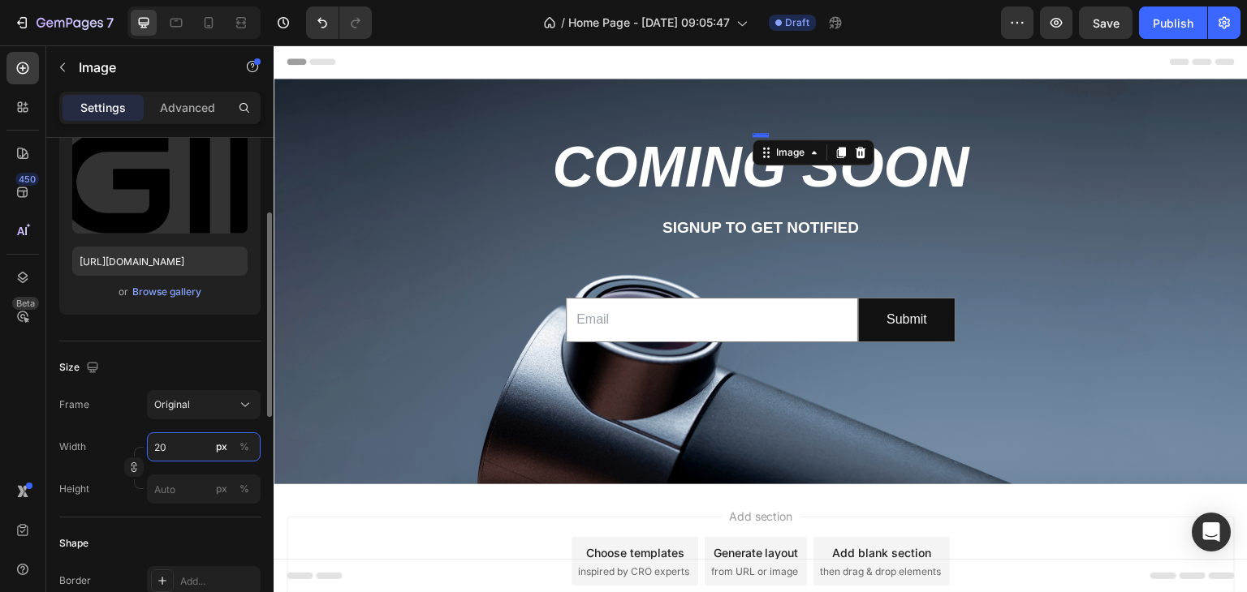
type input "20"
click at [174, 348] on div "Size Frame Original Width 20 px % Height px %" at bounding box center [159, 430] width 201 height 176
click at [187, 450] on input "20" at bounding box center [204, 447] width 114 height 29
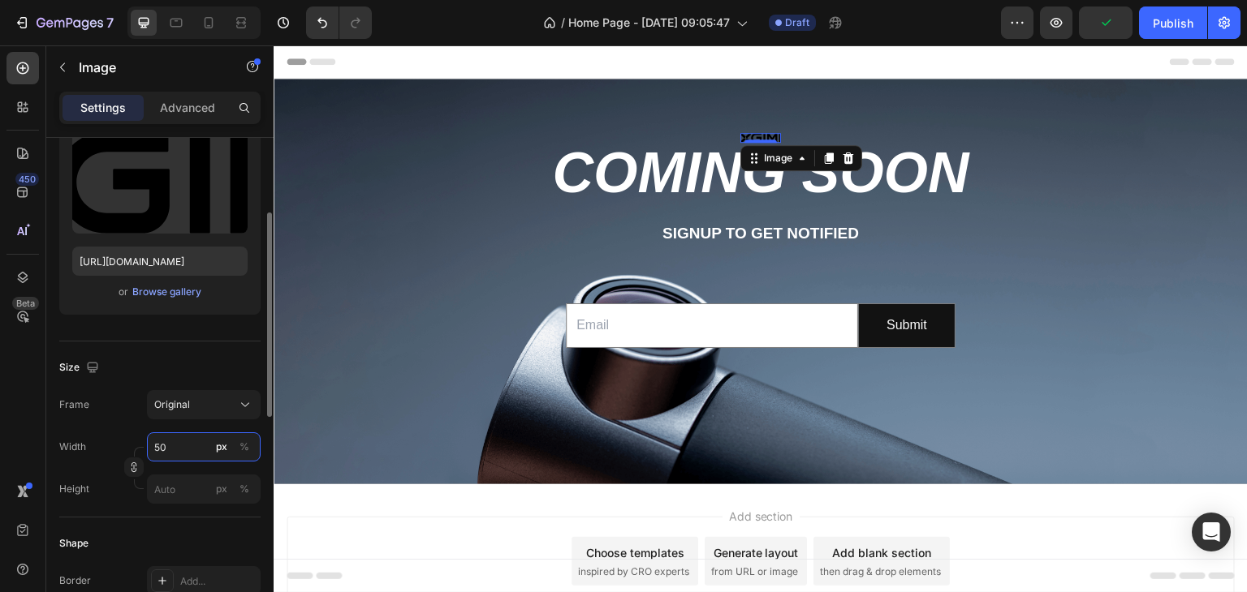
type input "5"
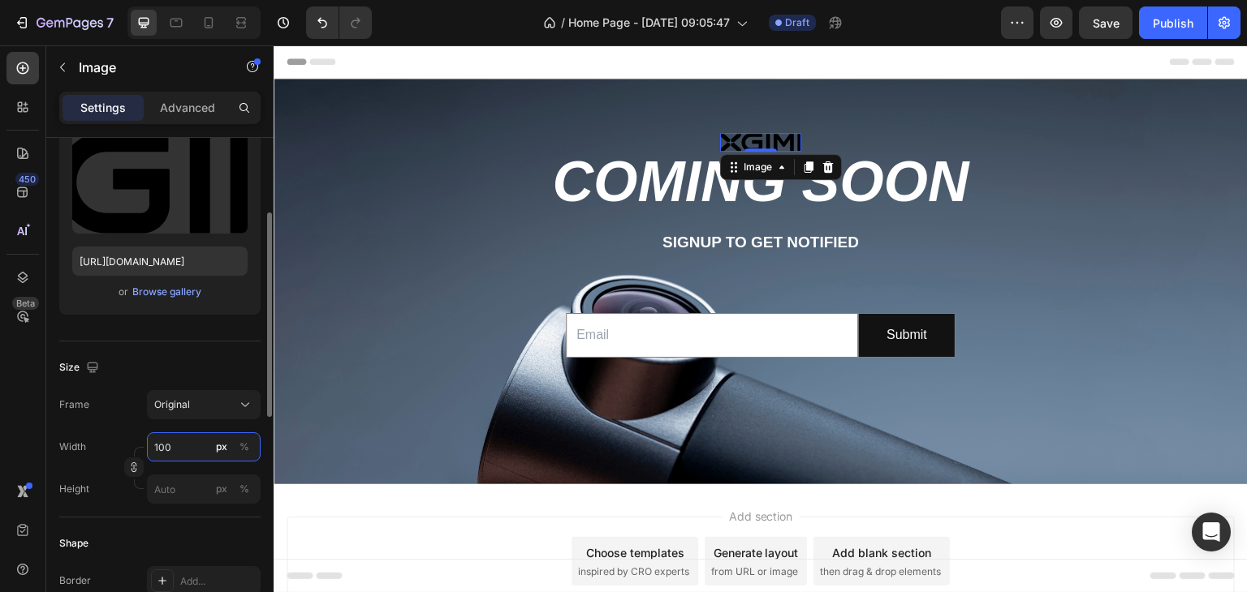
type input "100"
click at [200, 114] on div "Advanced" at bounding box center [187, 108] width 81 height 26
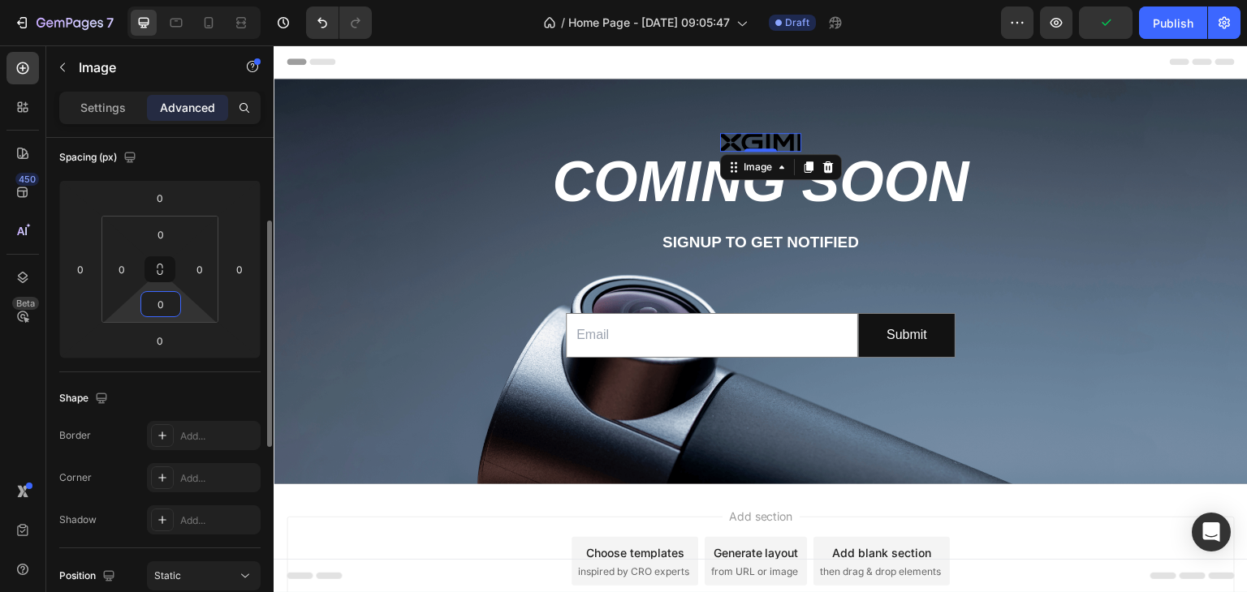
click at [165, 314] on input "0" at bounding box center [160, 304] width 32 height 24
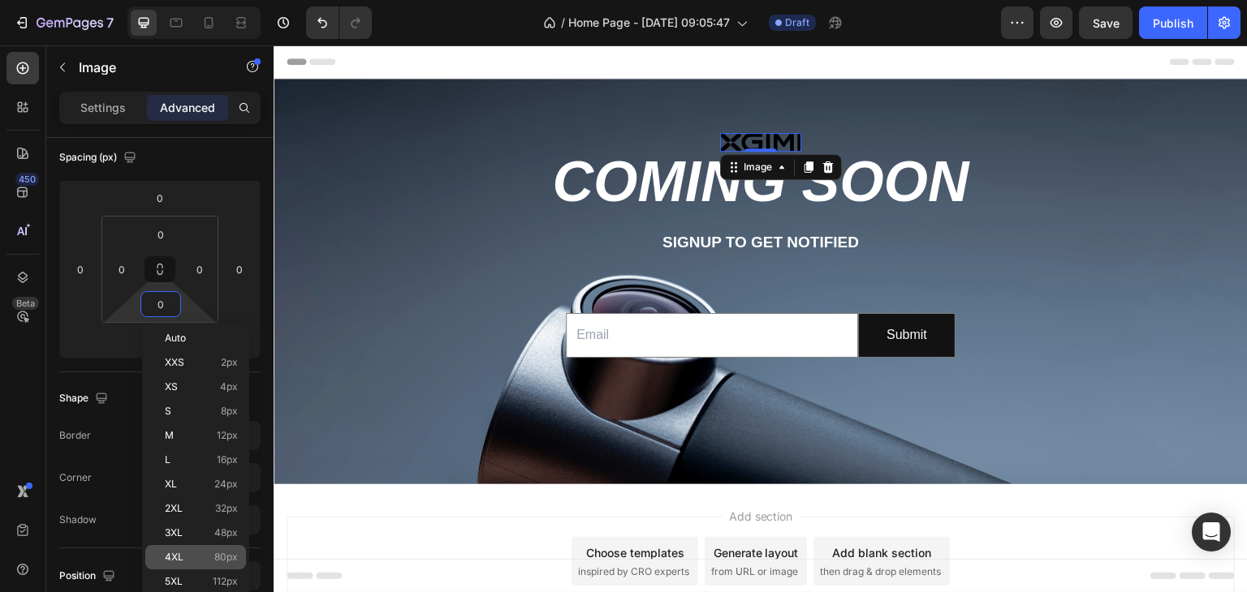
click at [215, 549] on div "4XL 80px" at bounding box center [195, 557] width 101 height 24
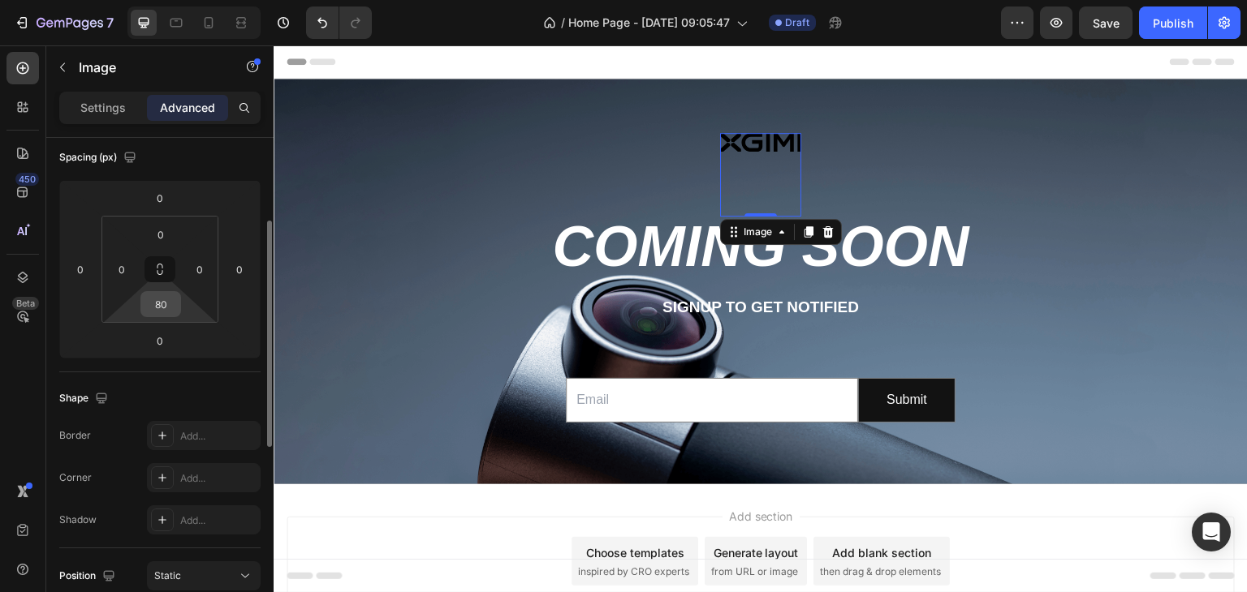
click at [166, 312] on input "80" at bounding box center [160, 304] width 32 height 24
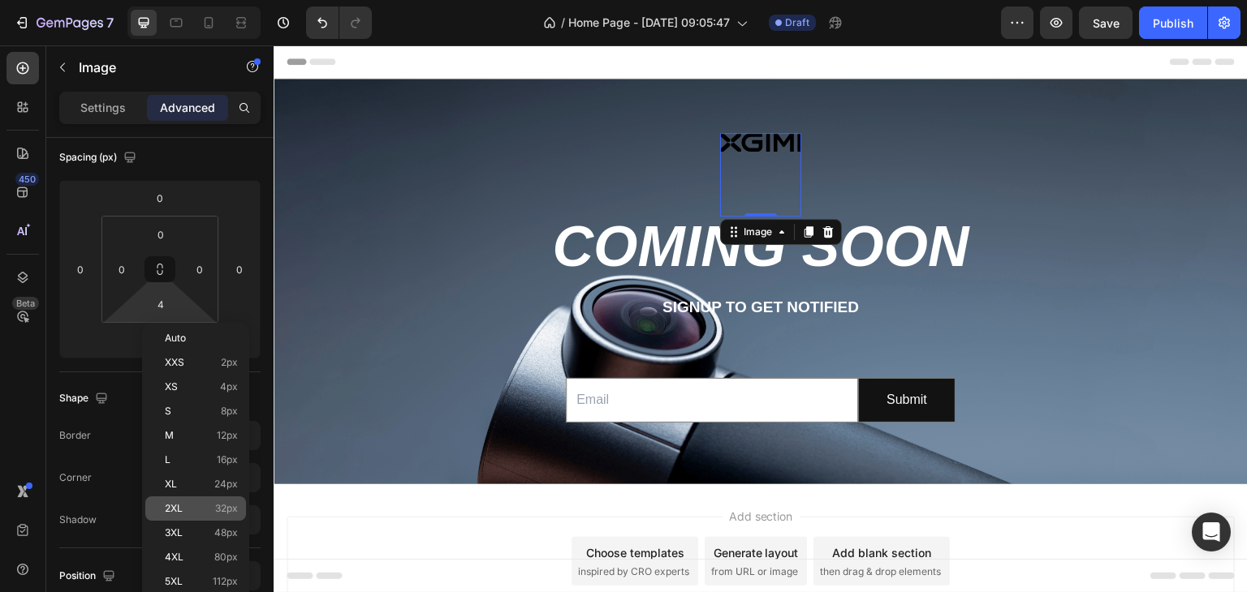
click at [227, 504] on span "32px" at bounding box center [226, 508] width 23 height 11
type input "32"
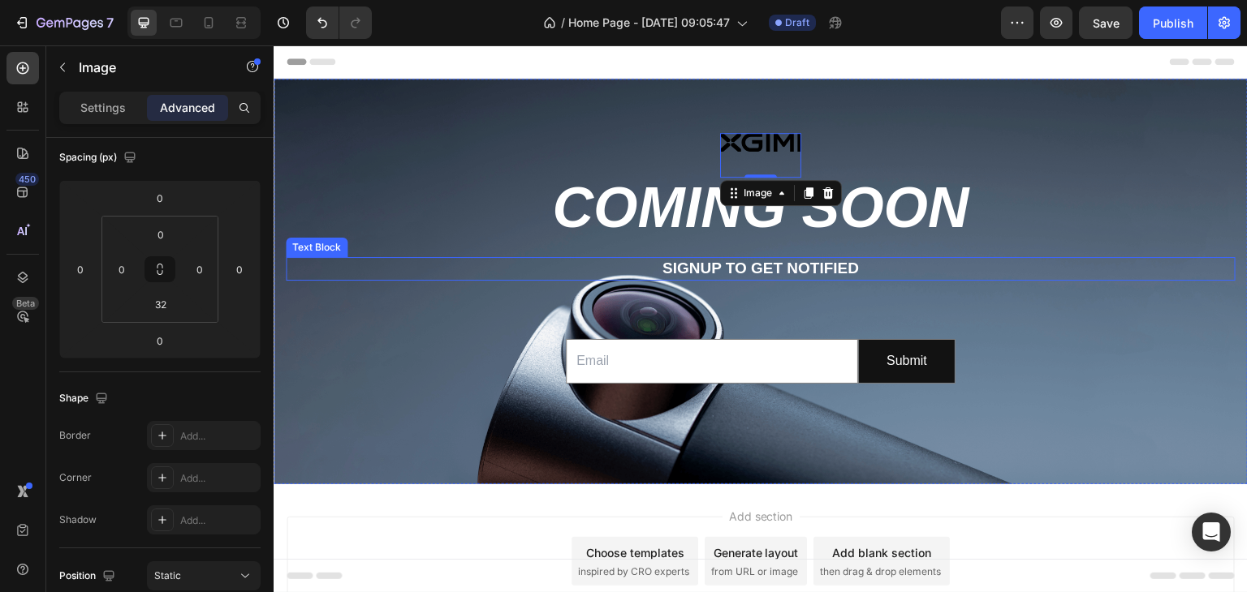
click at [709, 265] on p "Signup to get notified" at bounding box center [760, 269] width 946 height 20
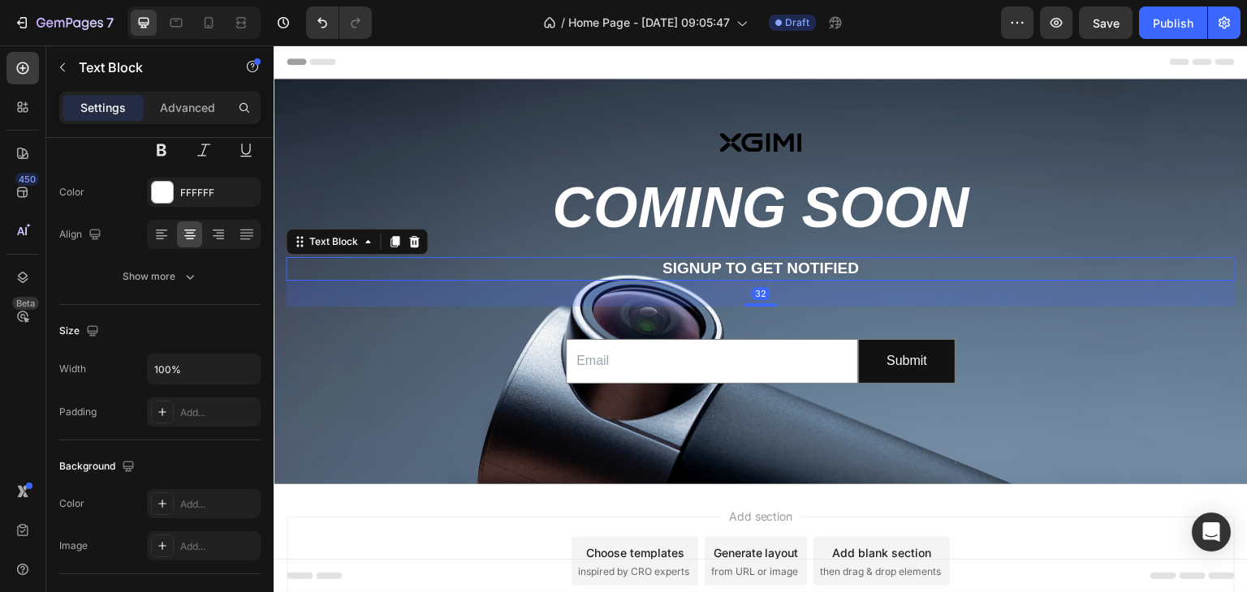
scroll to position [0, 0]
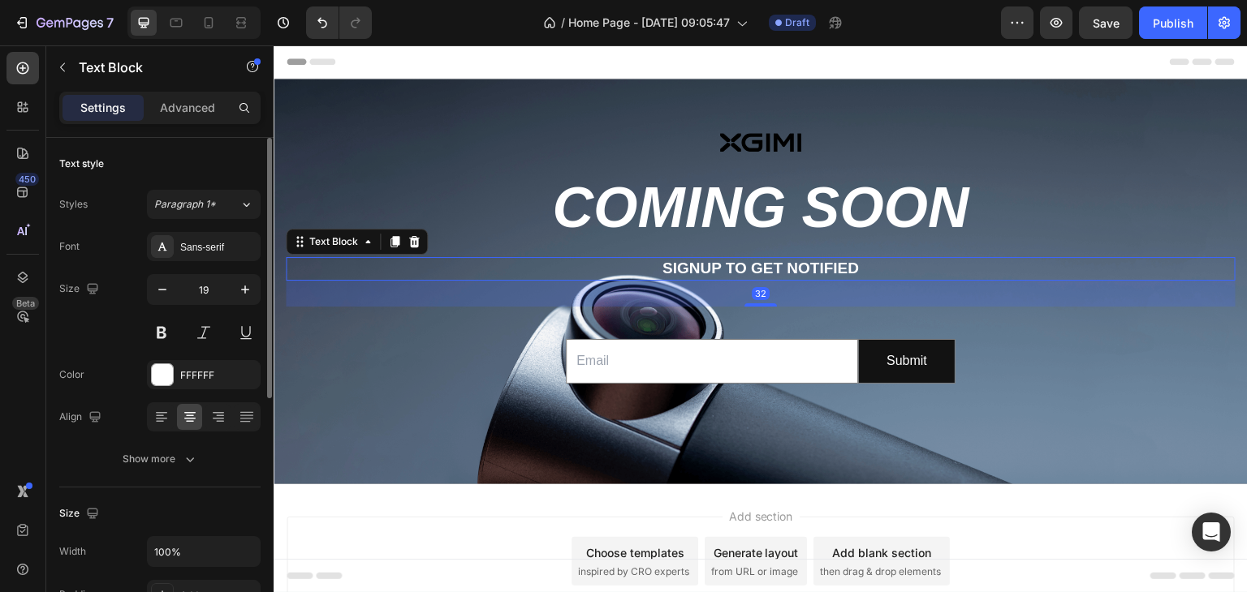
click at [698, 291] on div "32" at bounding box center [761, 294] width 950 height 26
click at [185, 115] on div "Advanced" at bounding box center [187, 108] width 81 height 26
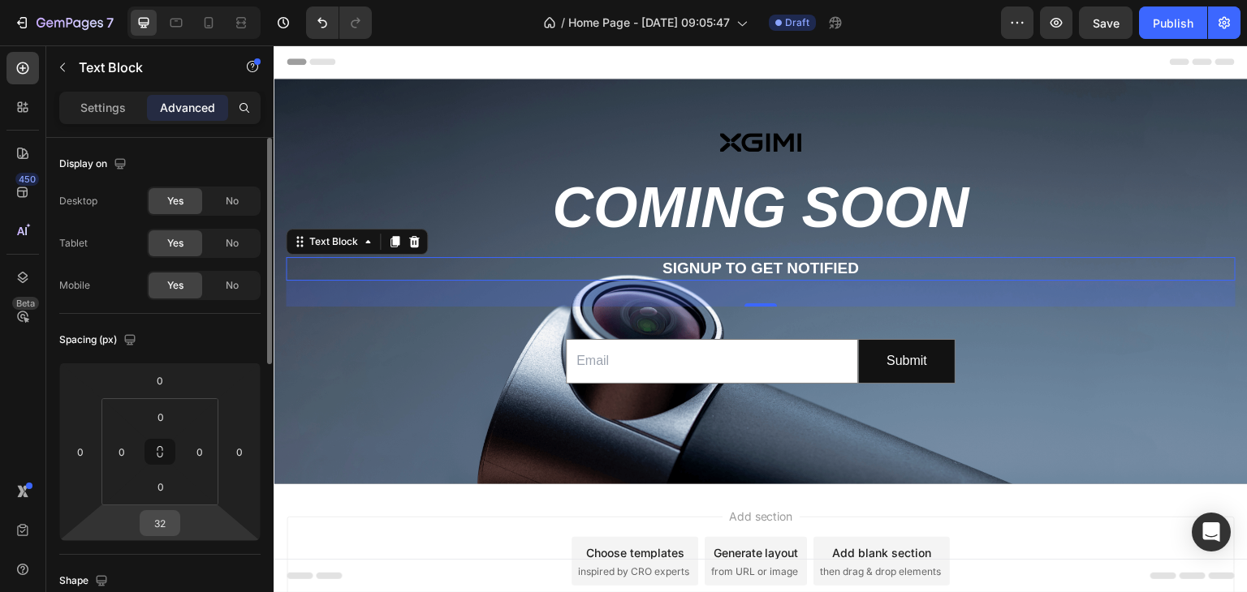
click at [172, 517] on input "32" at bounding box center [160, 523] width 32 height 24
type input "0"
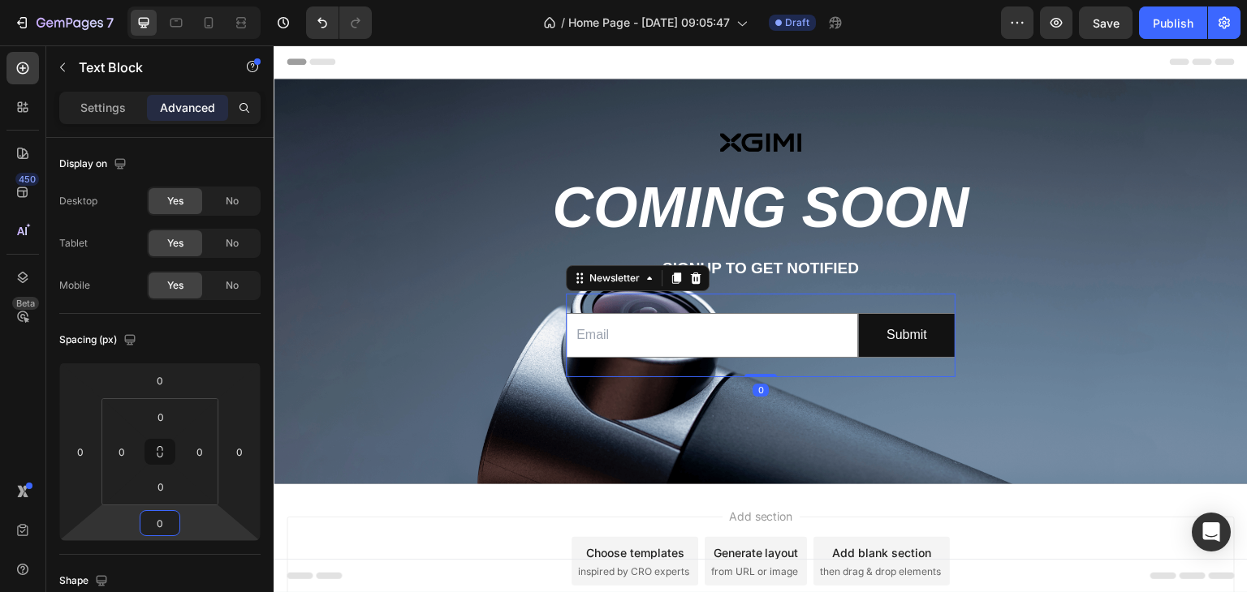
click at [711, 299] on div "Email Field Submit Submit Button Row Newsletter 0" at bounding box center [761, 336] width 390 height 84
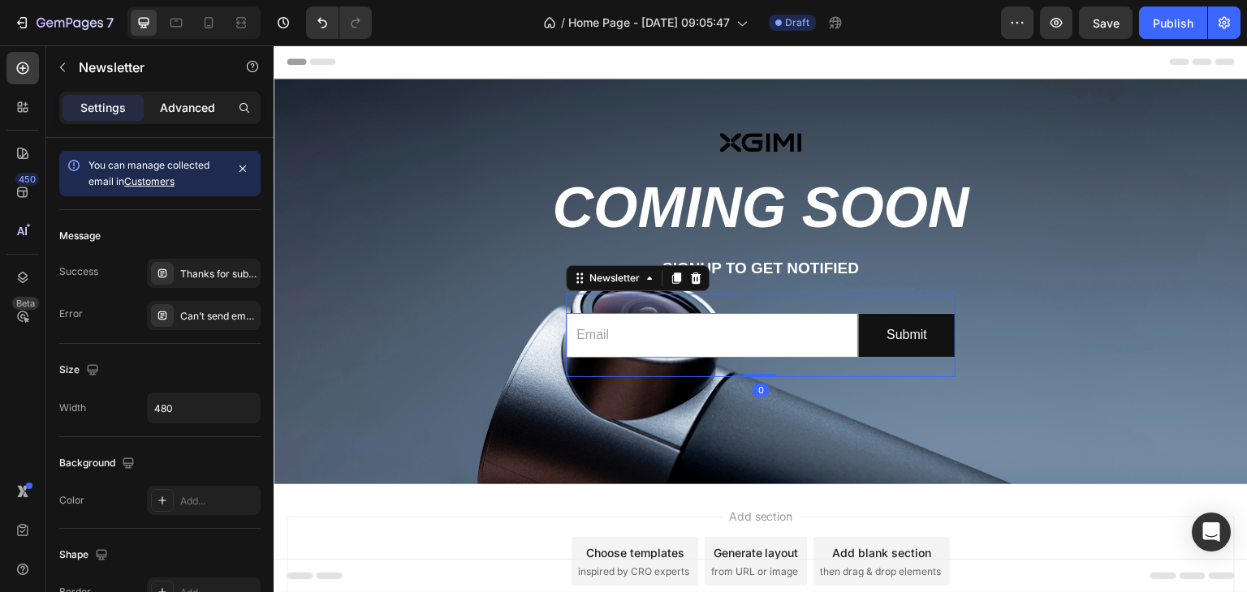
click at [198, 113] on p "Advanced" at bounding box center [187, 107] width 55 height 13
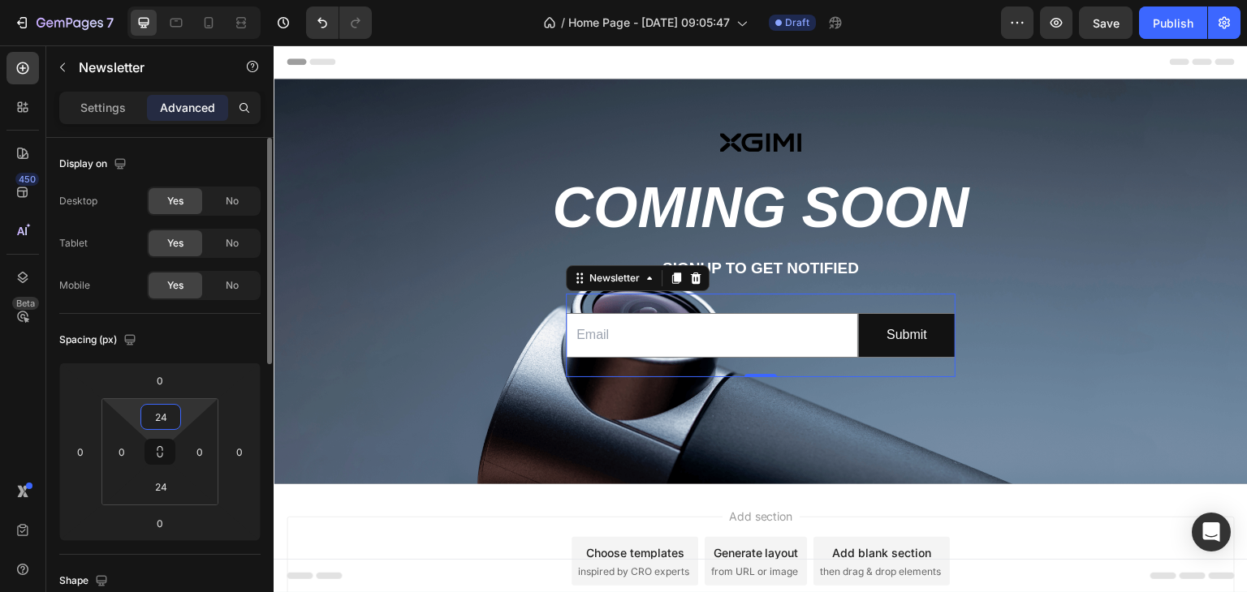
click at [169, 422] on input "24" at bounding box center [160, 417] width 32 height 24
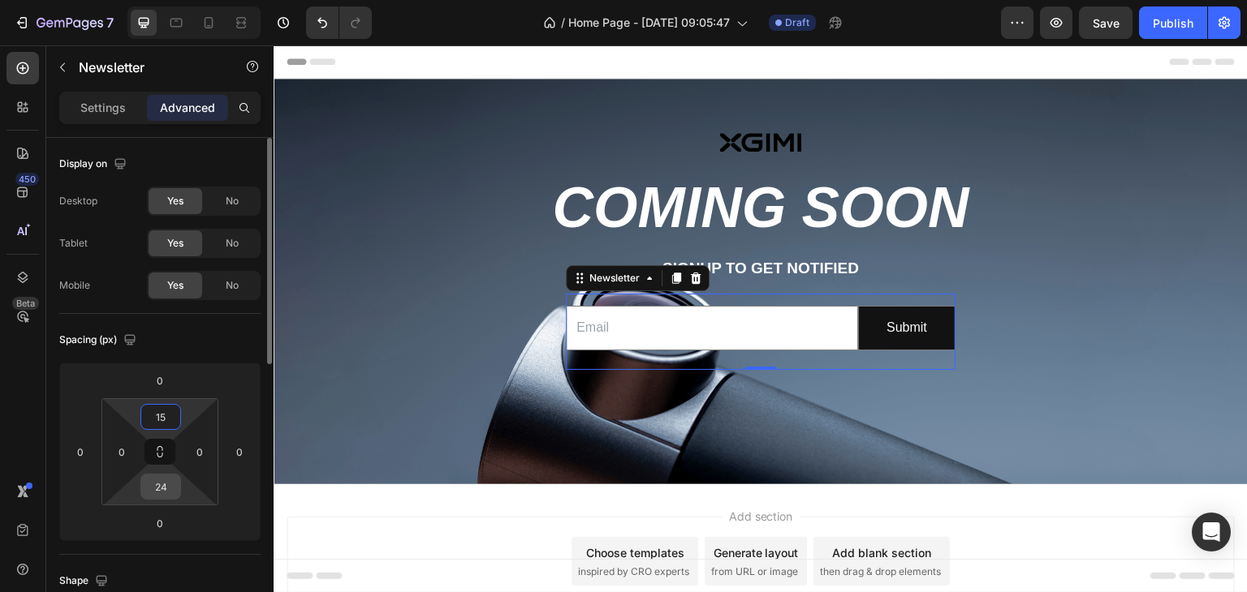
type input "15"
click at [166, 490] on input "24" at bounding box center [160, 487] width 32 height 24
type input "15"
click at [221, 345] on div "Spacing (px)" at bounding box center [159, 340] width 201 height 26
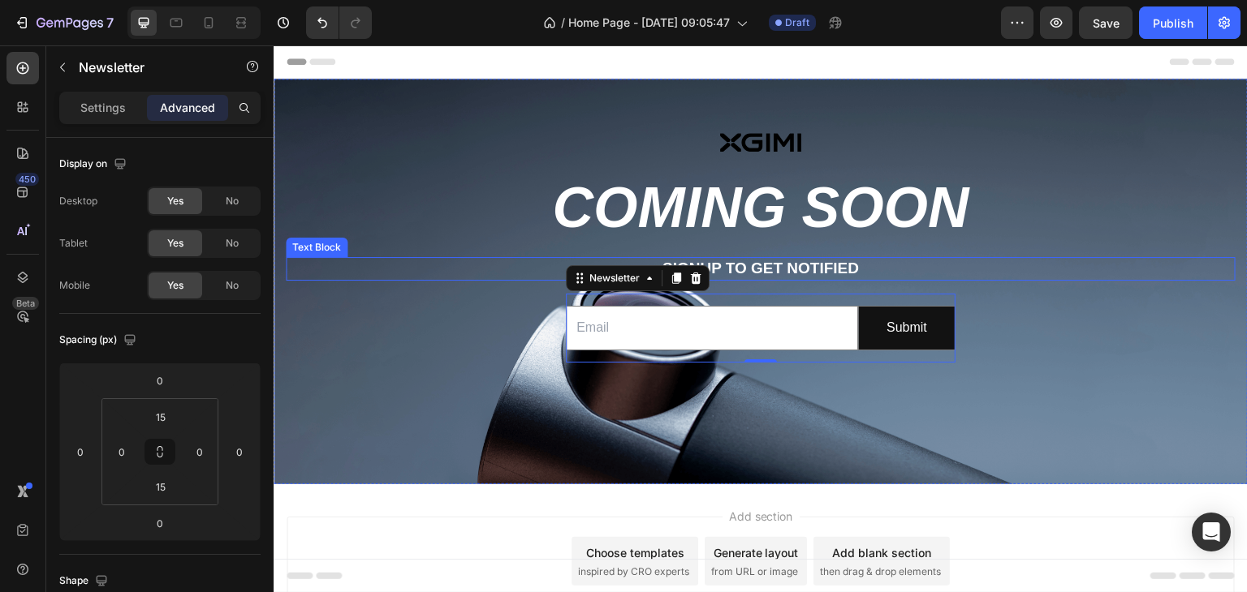
click at [751, 260] on p "Signup to get notified" at bounding box center [760, 269] width 946 height 20
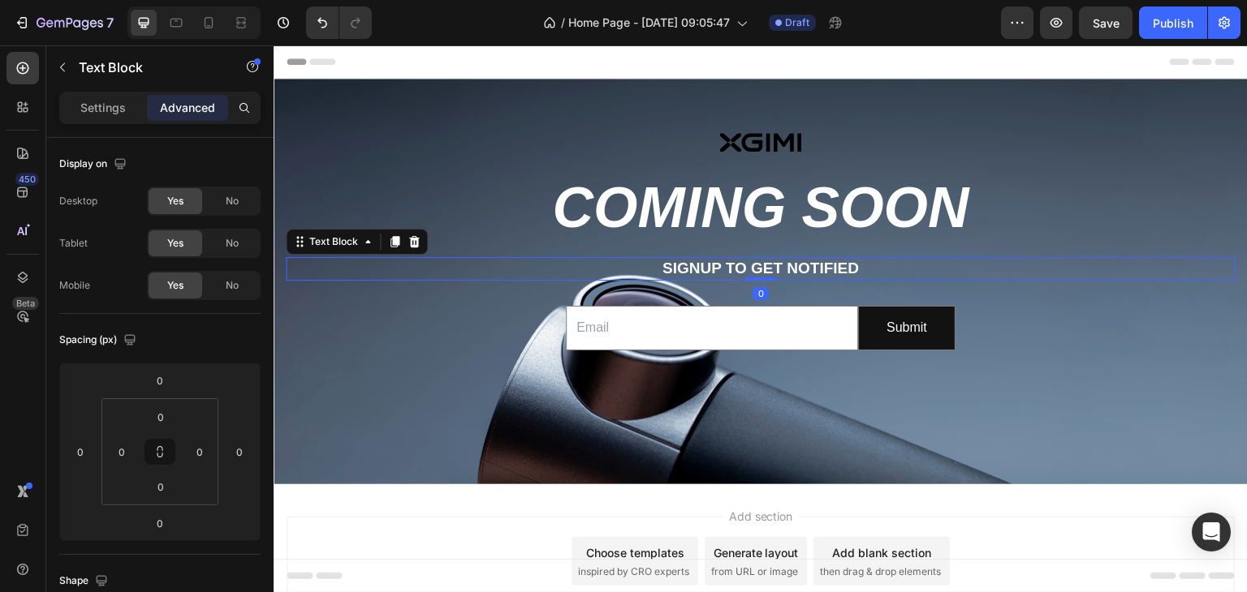
click at [514, 258] on div "Signup to get notified" at bounding box center [761, 269] width 950 height 24
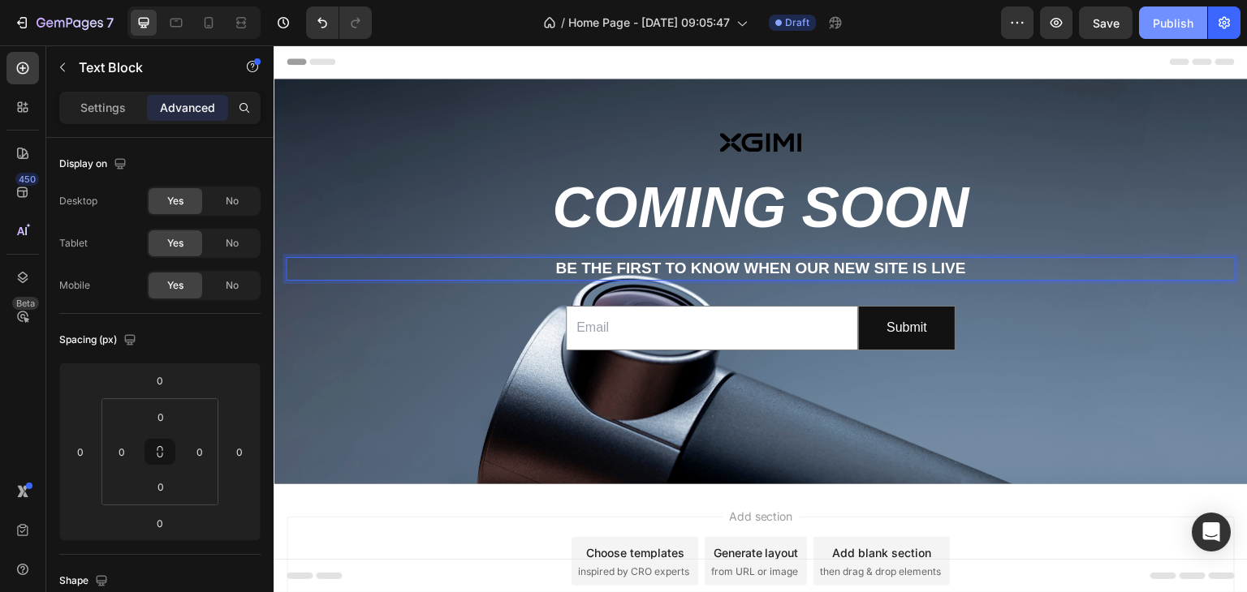
click at [1183, 27] on div "Publish" at bounding box center [1172, 23] width 41 height 17
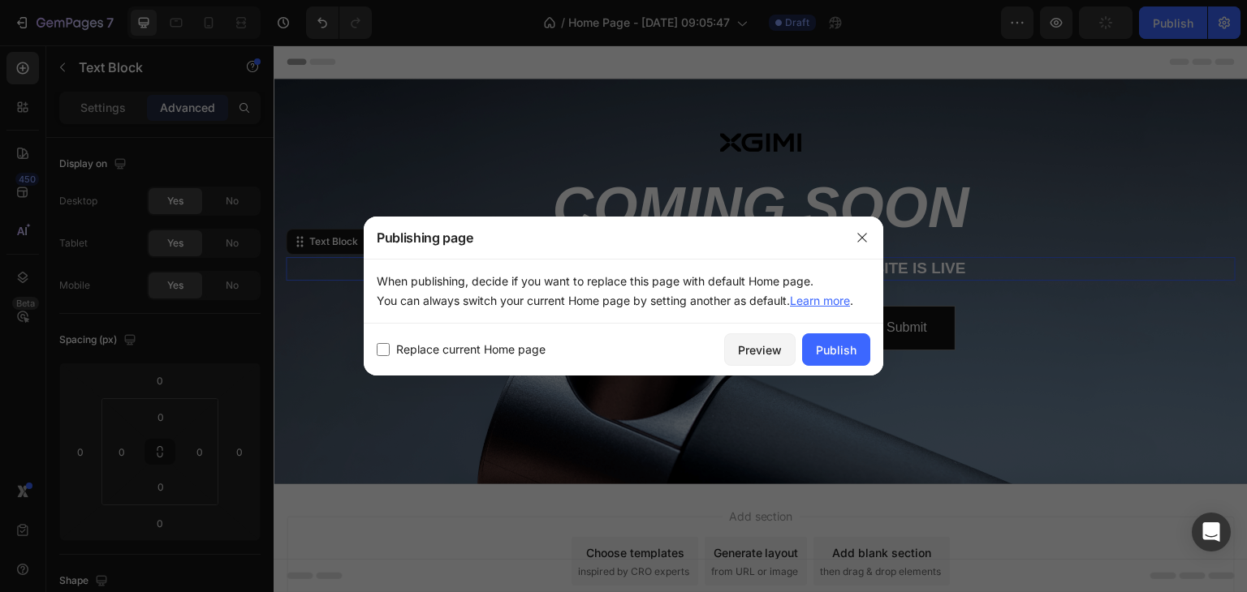
click at [537, 351] on span "Replace current Home page" at bounding box center [470, 349] width 149 height 19
click at [513, 355] on span "Replace current Home page" at bounding box center [470, 349] width 149 height 19
checkbox input "false"
click at [836, 355] on div "Publish" at bounding box center [836, 350] width 41 height 17
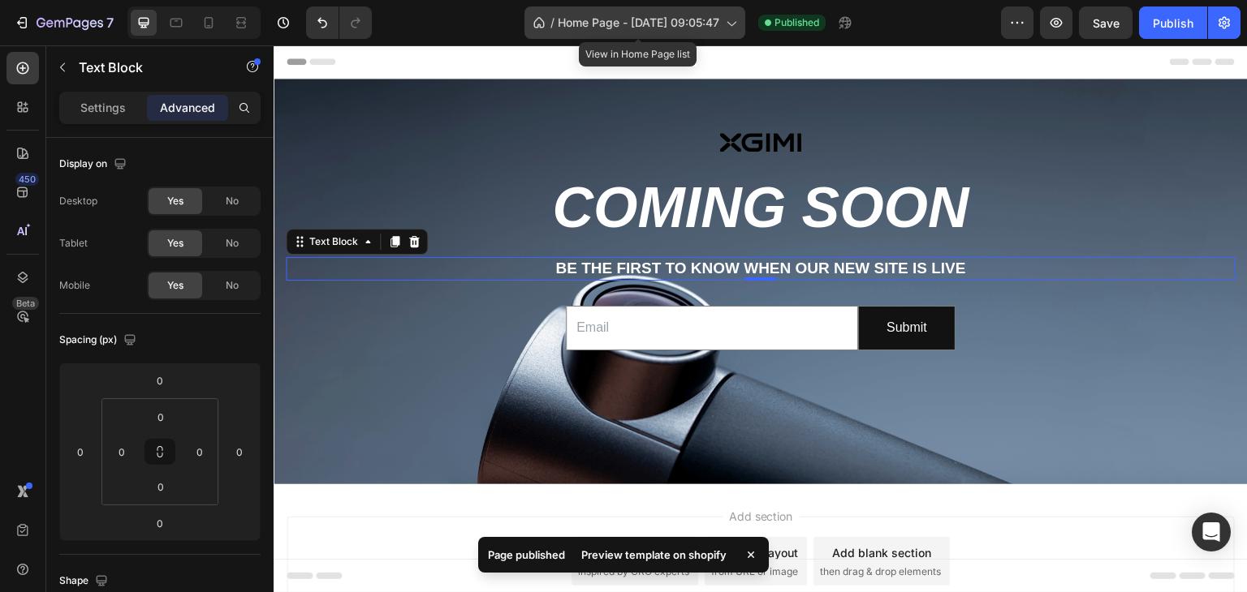
click at [663, 24] on span "Home Page - Aug 26, 09:05:47" at bounding box center [638, 22] width 161 height 13
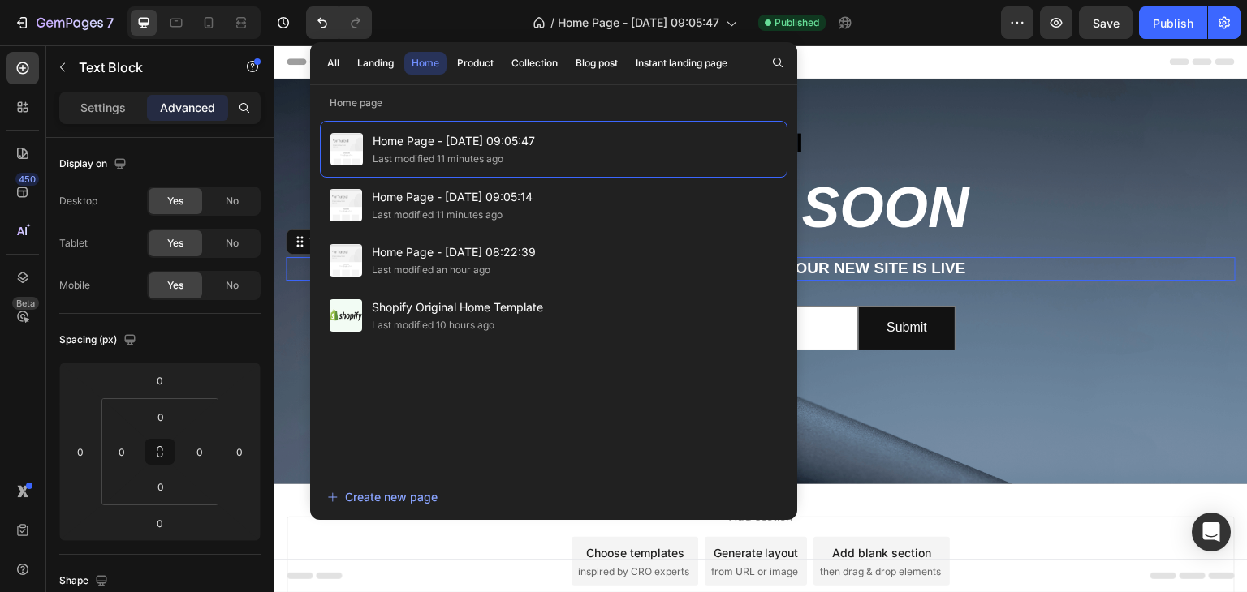
drag, startPoint x: 822, startPoint y: 197, endPoint x: 879, endPoint y: 121, distance: 95.1
click at [879, 121] on div "Image Row Coming soon Heading Be the first to know when our new site is live Te…" at bounding box center [760, 253] width 974 height 349
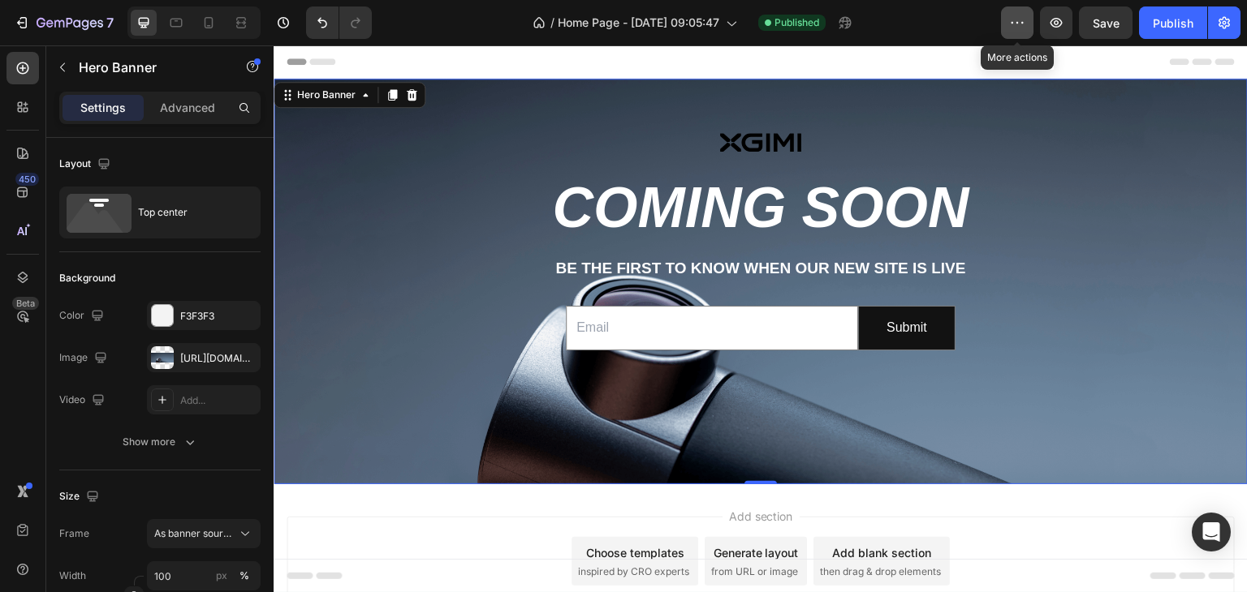
click at [1019, 23] on icon "button" at bounding box center [1017, 23] width 16 height 16
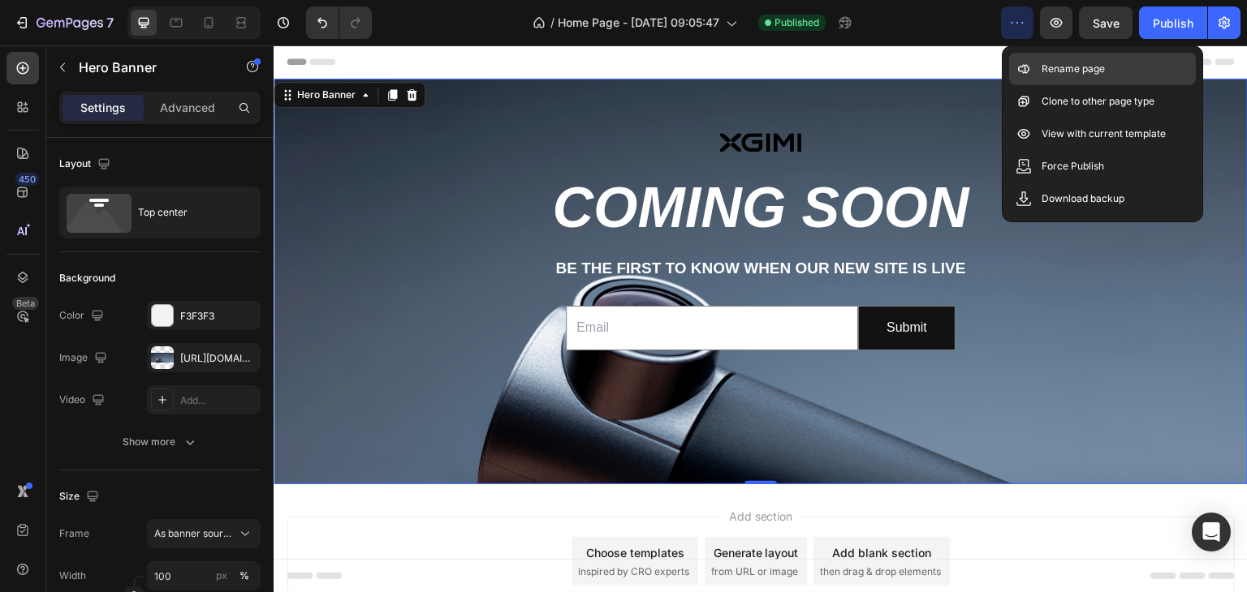
click at [1055, 61] on p "Rename page" at bounding box center [1072, 69] width 63 height 16
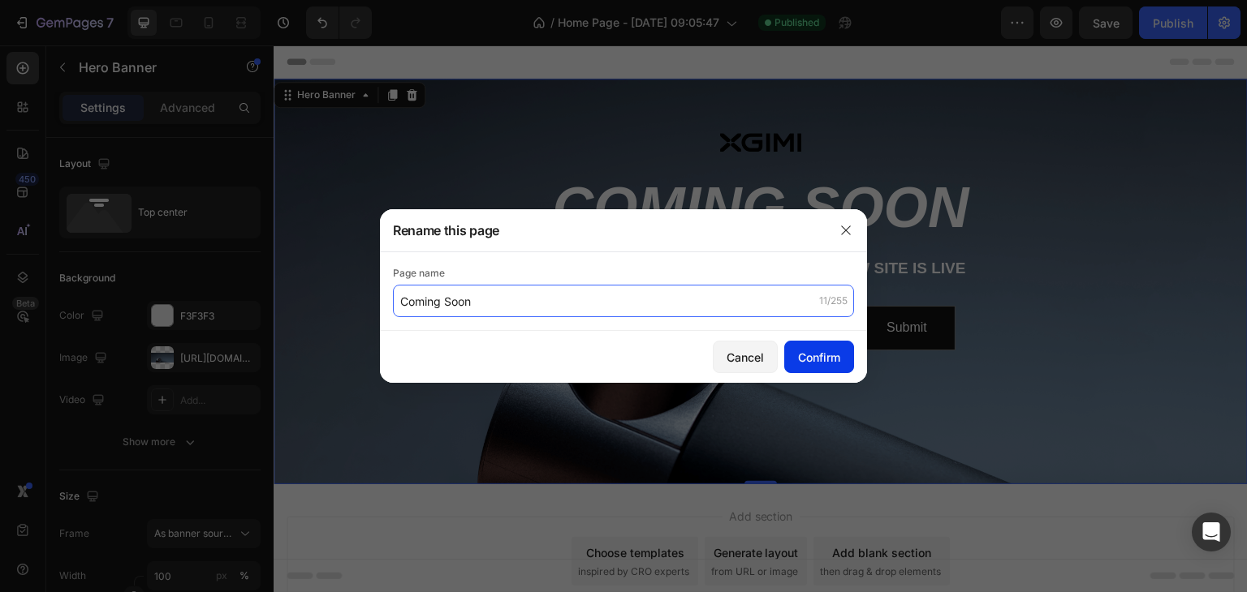
type input "Coming Soon"
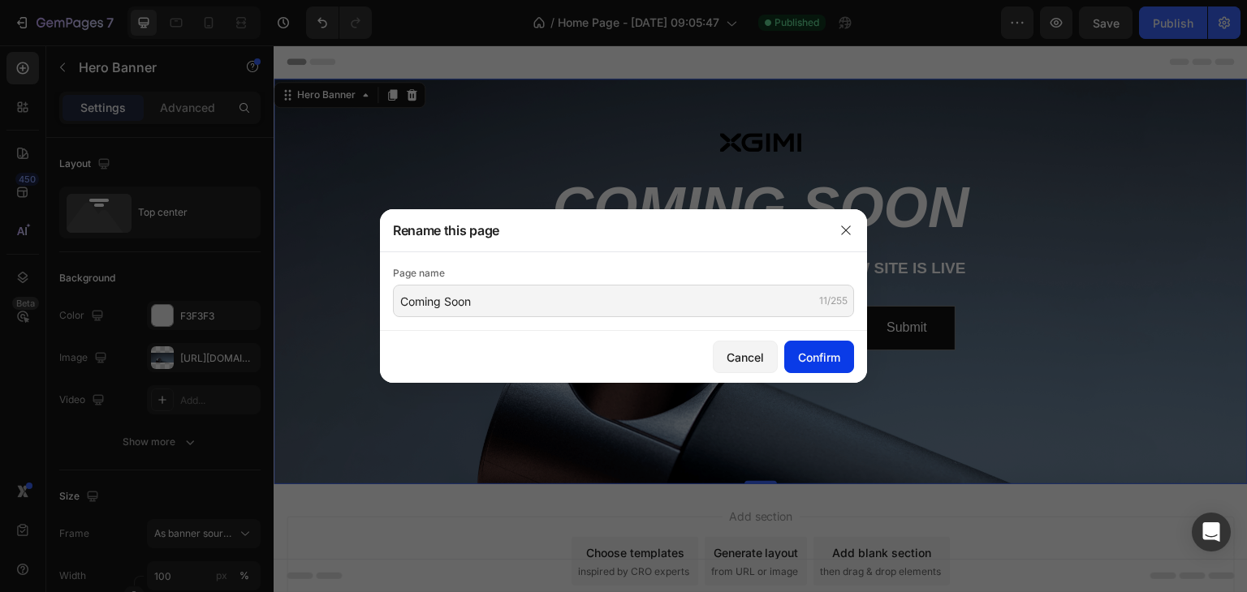
click at [821, 354] on div "Confirm" at bounding box center [819, 357] width 42 height 17
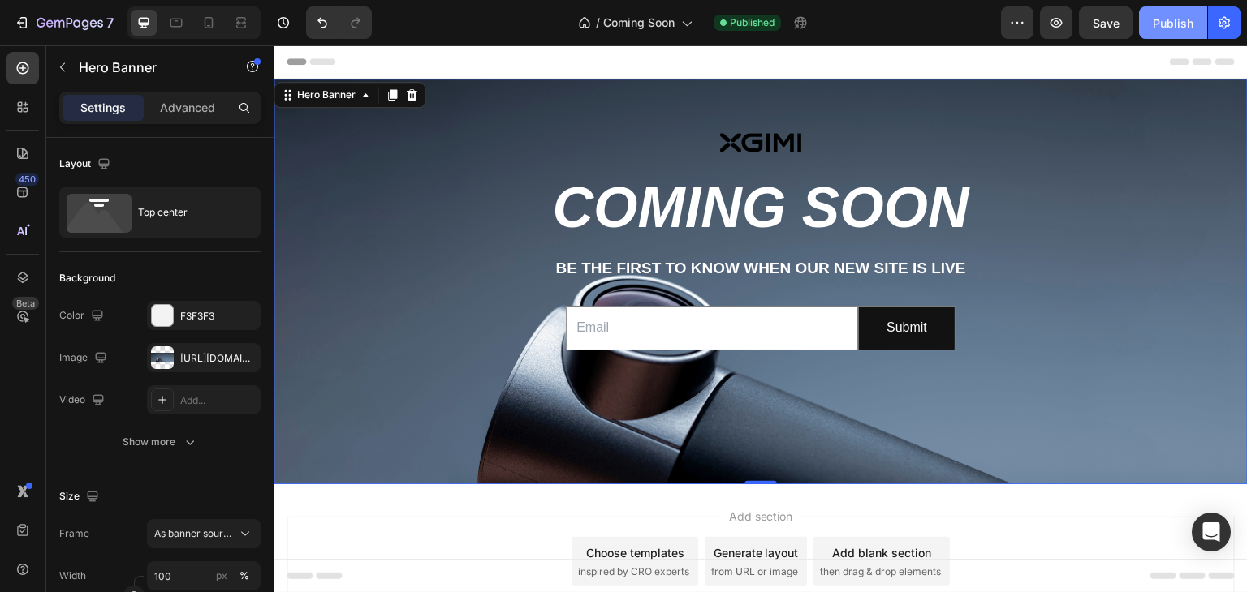
click at [1152, 18] on button "Publish" at bounding box center [1173, 22] width 68 height 32
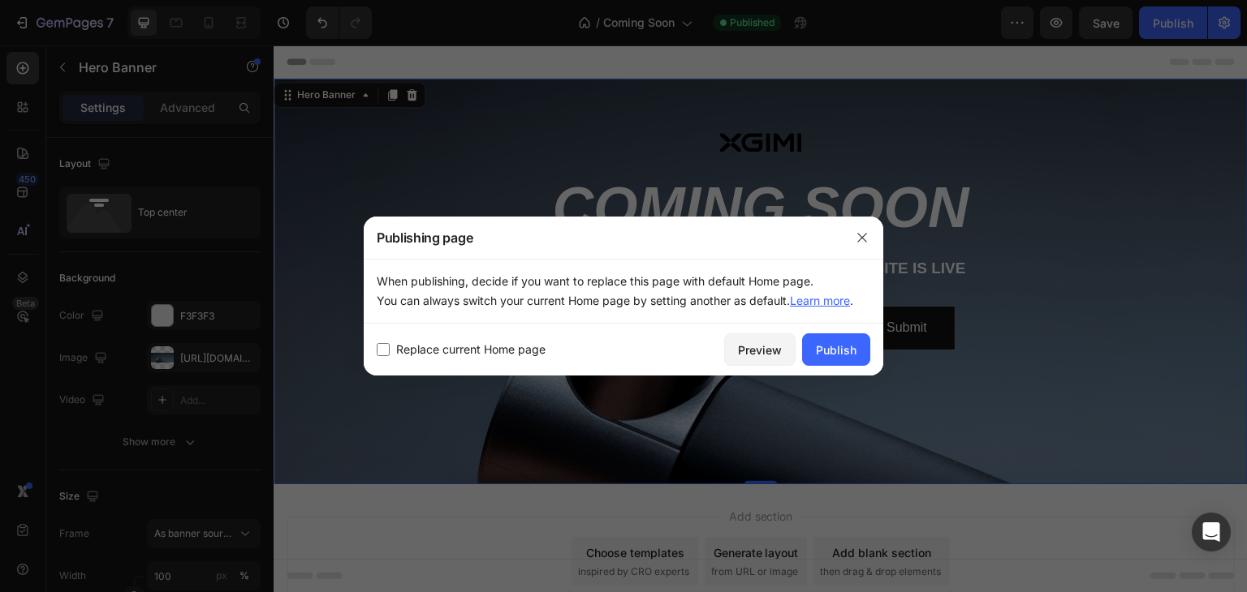
click at [854, 325] on div "Replace current Home page Preview Publish" at bounding box center [623, 350] width 519 height 52
click at [850, 347] on div "Publish" at bounding box center [836, 350] width 41 height 17
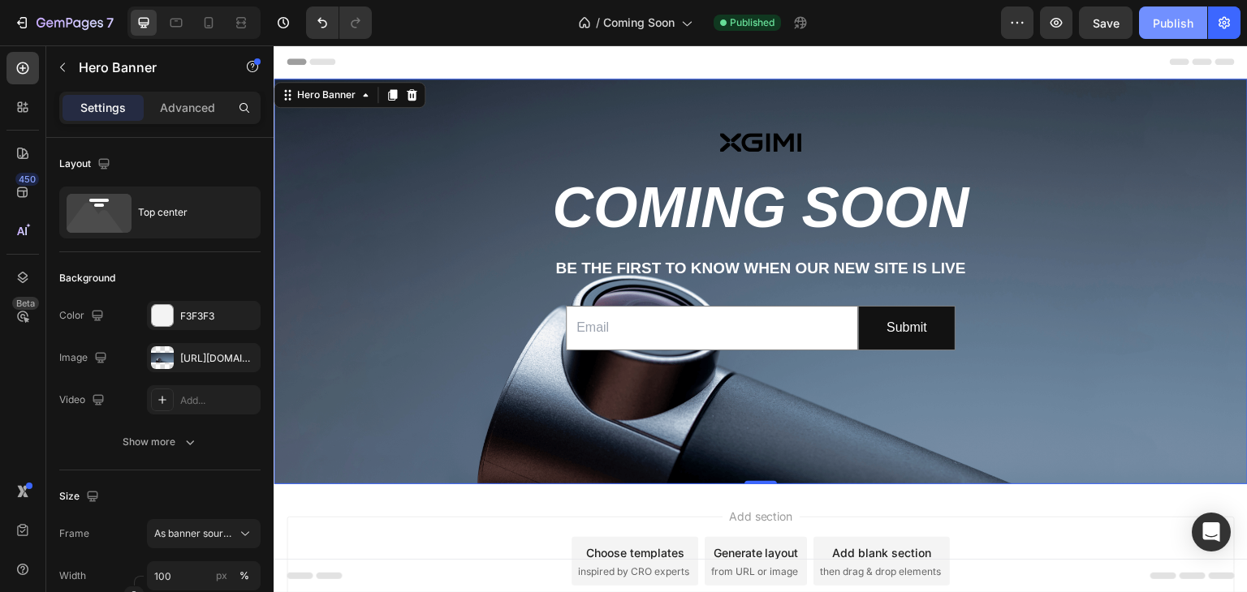
click at [1145, 20] on button "Publish" at bounding box center [1173, 22] width 68 height 32
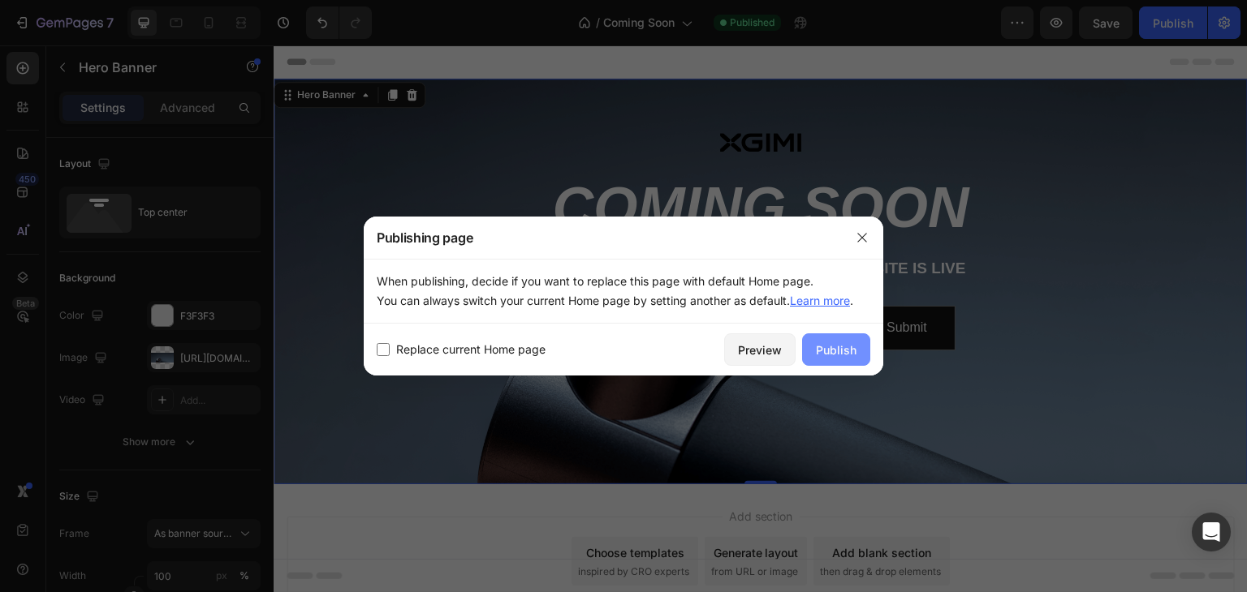
click at [844, 345] on div "Publish" at bounding box center [836, 350] width 41 height 17
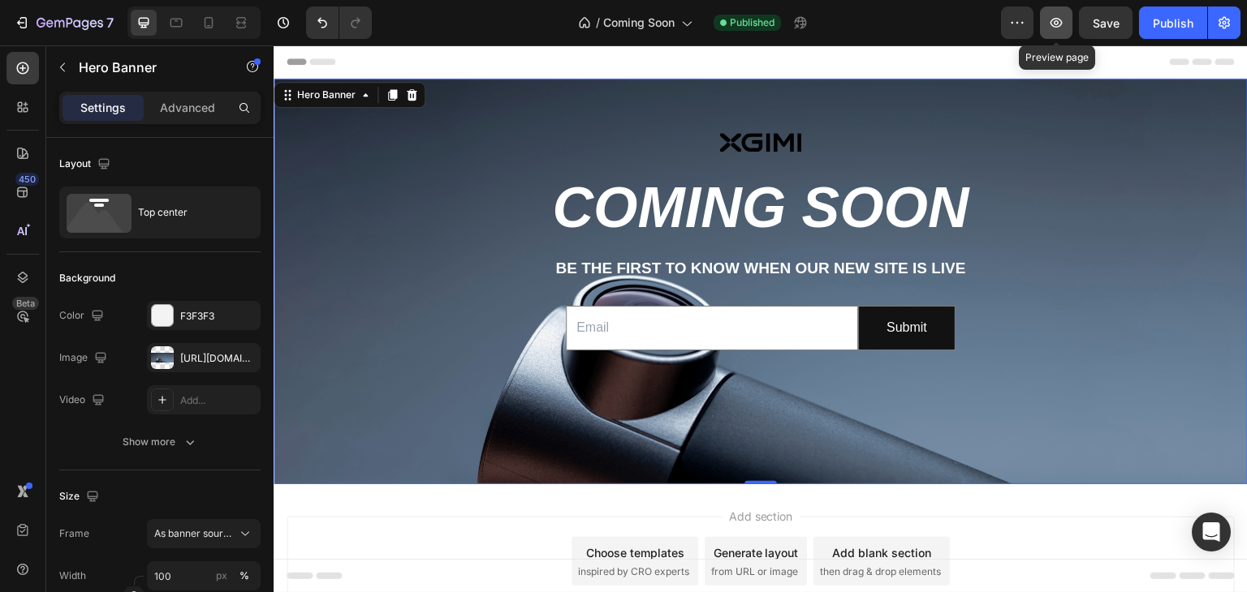
click at [1047, 23] on button "button" at bounding box center [1056, 22] width 32 height 32
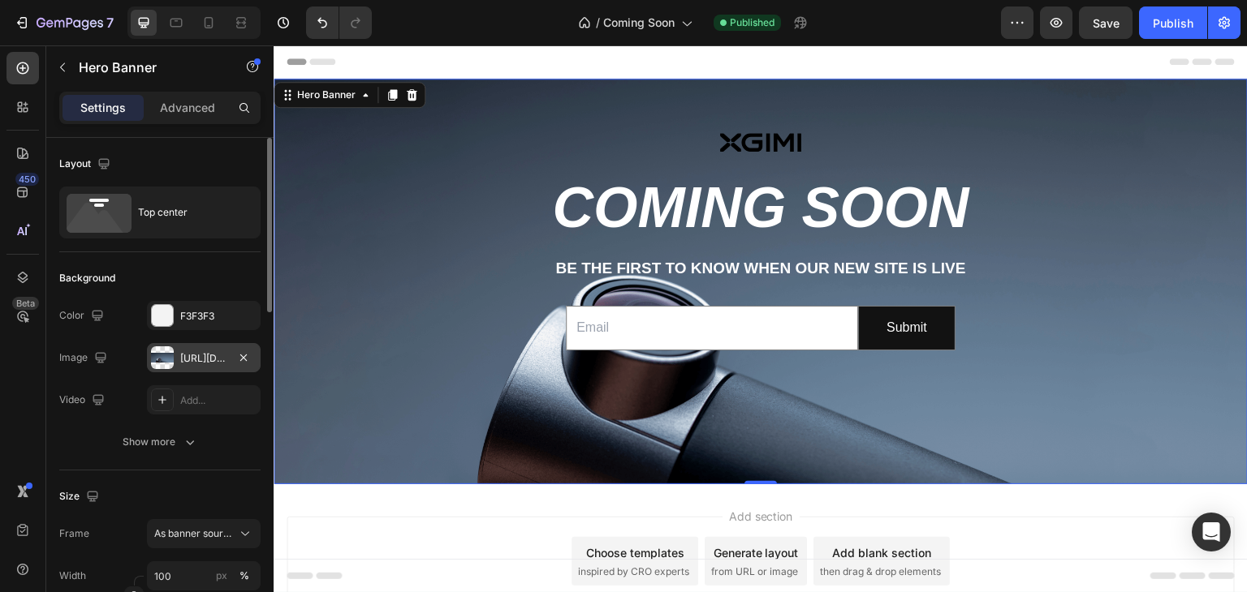
click at [216, 358] on div "https://cdn.shopify.com/s/files/1/0625/1341/4207/files/gempages_581524477523788…" at bounding box center [203, 358] width 47 height 15
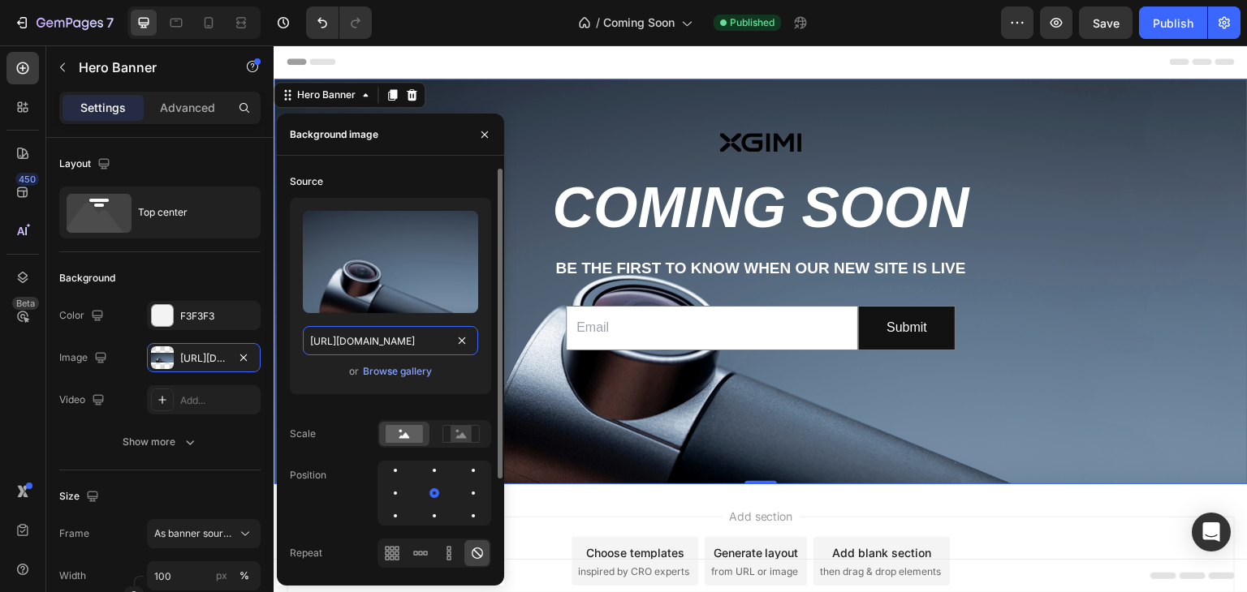
click at [379, 340] on input "https://cdn.shopify.com/s/files/1/0625/1341/4207/files/gempages_581524477523788…" at bounding box center [390, 340] width 175 height 29
click at [386, 366] on div "Browse gallery" at bounding box center [397, 371] width 69 height 15
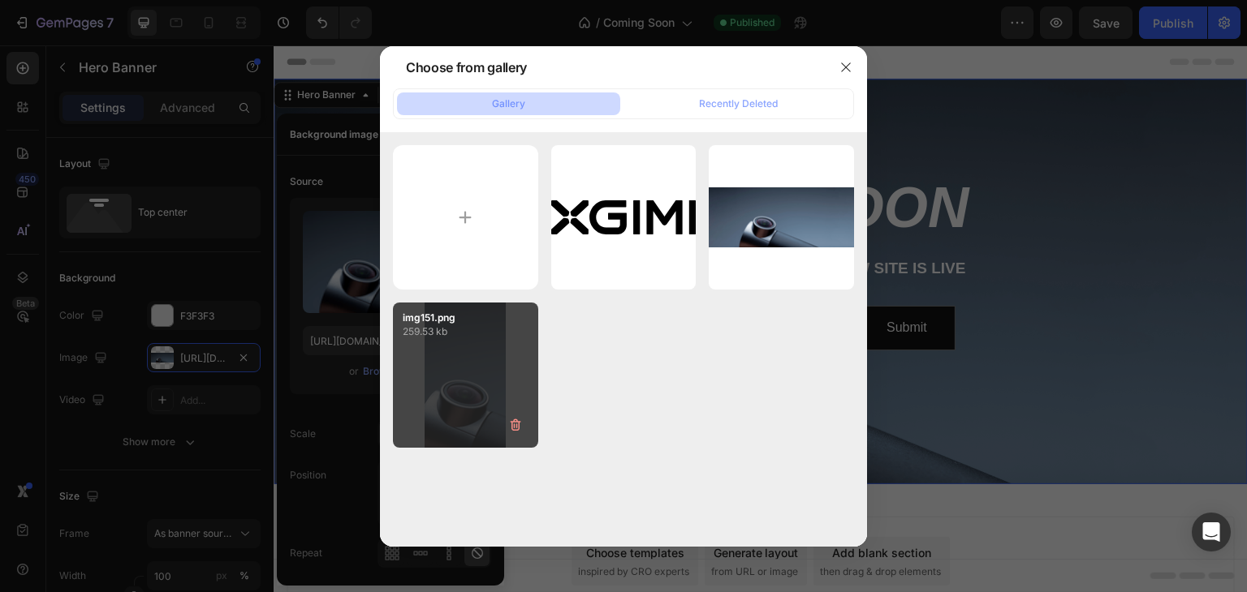
click at [457, 386] on div "img151.png 259.53 kb" at bounding box center [465, 375] width 145 height 145
type input "https://cdn.shopify.com/s/files/1/0625/1341/4207/files/gempages_581524477523788…"
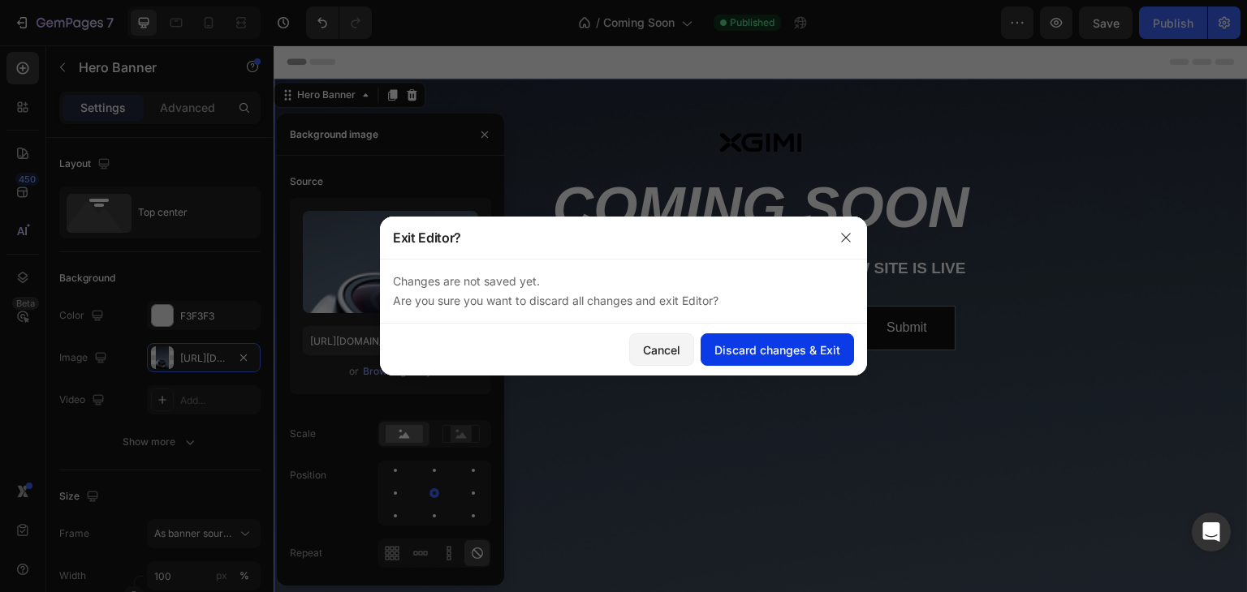
click at [767, 349] on div "Discard changes & Exit" at bounding box center [777, 350] width 126 height 17
